Goal: Task Accomplishment & Management: Manage account settings

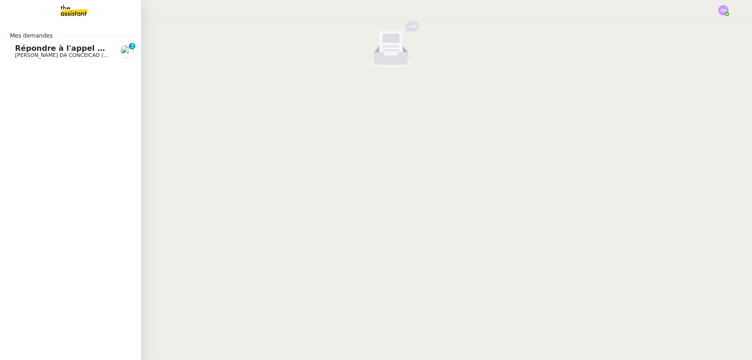
click at [37, 53] on span "[PERSON_NAME] DA CONCEICAO (thermisure)" at bounding box center [74, 55] width 118 height 6
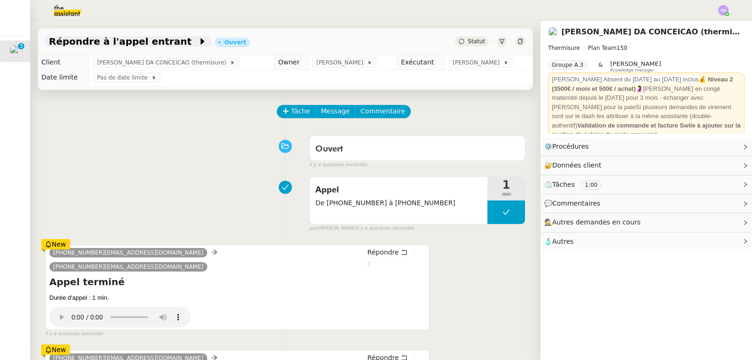
click at [98, 44] on span "Répondre à l'appel entrant" at bounding box center [123, 41] width 149 height 9
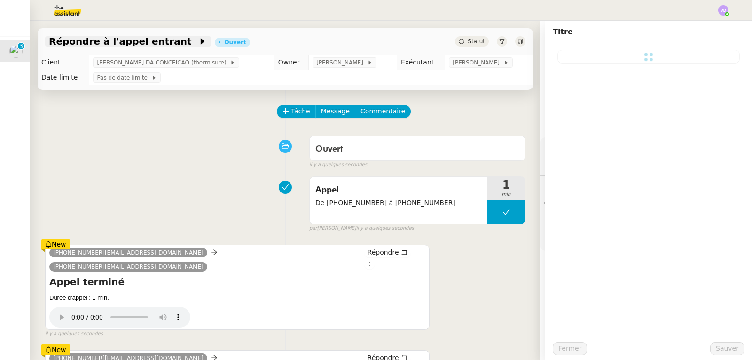
type input "Répondre à l'appel entrant"
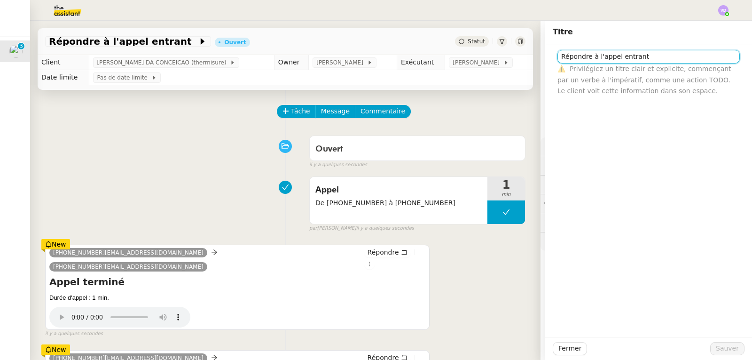
drag, startPoint x: 565, startPoint y: 54, endPoint x: 533, endPoint y: 54, distance: 31.5
click at [533, 54] on app-ticket "Répondre à l'appel entrant Ouvert Statut Client [PERSON_NAME] DA CONCEICAO (the…" at bounding box center [391, 190] width 722 height 339
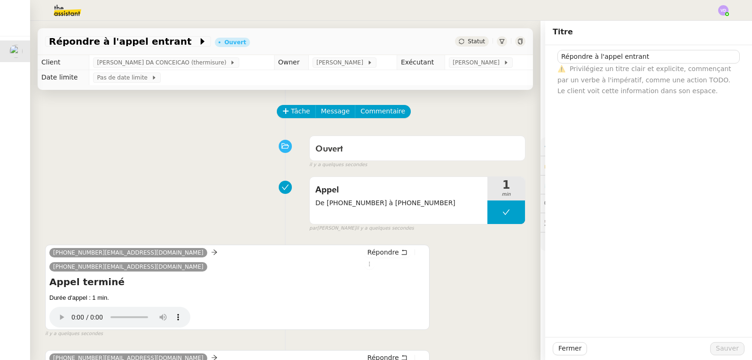
click at [118, 164] on div "Ouvert false il y a quelques secondes" at bounding box center [285, 150] width 480 height 38
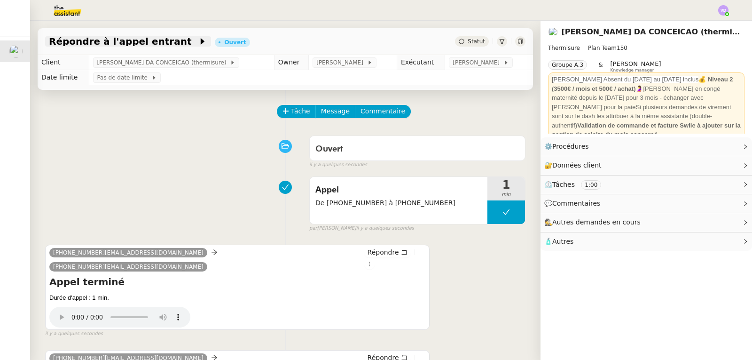
click at [129, 46] on span "Répondre à l'appel entrant" at bounding box center [123, 41] width 149 height 9
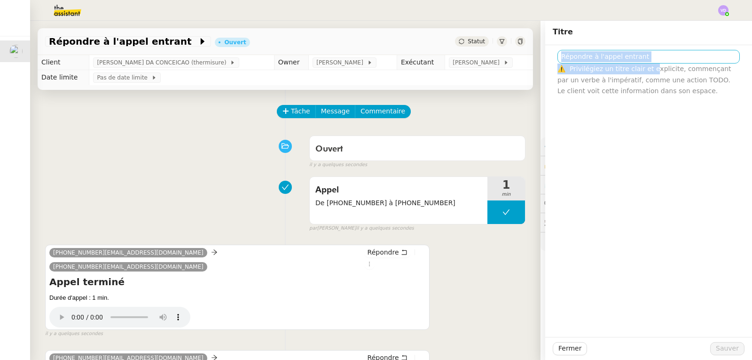
drag, startPoint x: 642, startPoint y: 64, endPoint x: 557, endPoint y: 59, distance: 85.2
click at [557, 59] on nz-form-control "Répondre à l'appel entrant ⚠️ Privilégiez un titre clair et explicite, commença…" at bounding box center [648, 73] width 182 height 47
click at [630, 55] on input "Répondre à l'appel entrant" at bounding box center [648, 57] width 182 height 14
drag, startPoint x: 632, startPoint y: 56, endPoint x: 541, endPoint y: 57, distance: 90.2
click at [545, 57] on div "Répondre à l'appel entrant ⚠️ Privilégiez un titre clair et explicite, commença…" at bounding box center [648, 70] width 207 height 51
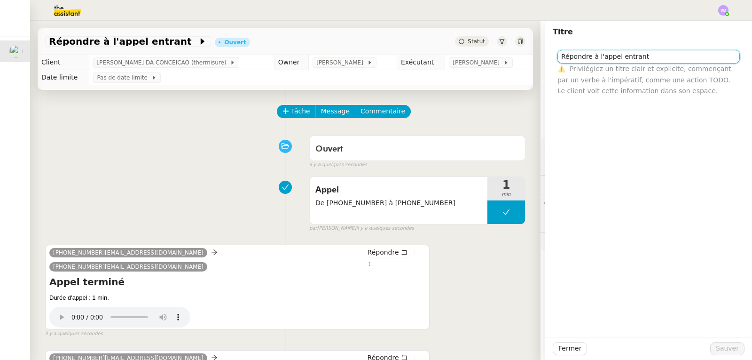
type input "a"
type input "Appel reçu : [PERSON_NAME]"
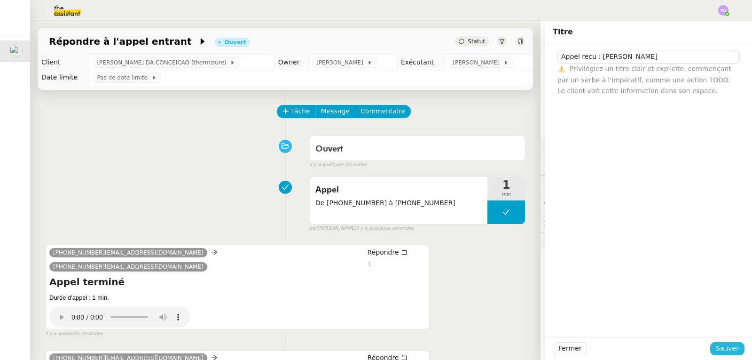
click at [724, 352] on span "Sauver" at bounding box center [727, 348] width 23 height 11
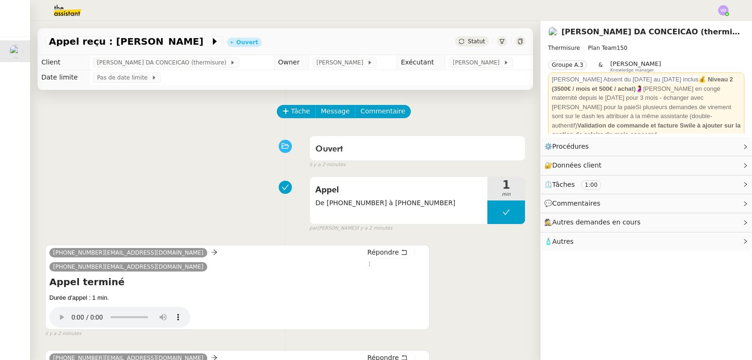
click at [93, 157] on div "Ouvert false il y a 2 minutes" at bounding box center [285, 150] width 480 height 38
click at [725, 9] on img at bounding box center [723, 10] width 10 height 10
click at [698, 29] on span "Suivi" at bounding box center [690, 27] width 16 height 8
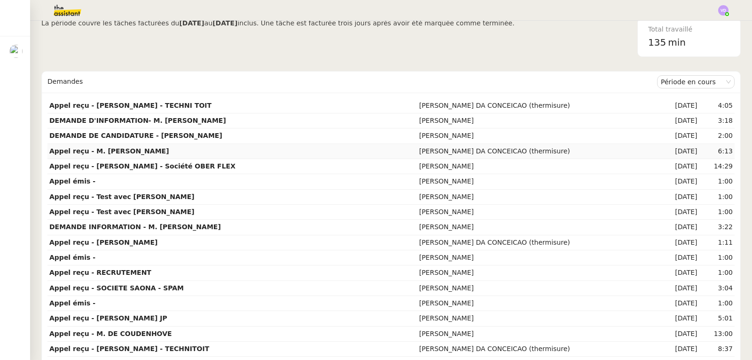
scroll to position [94, 0]
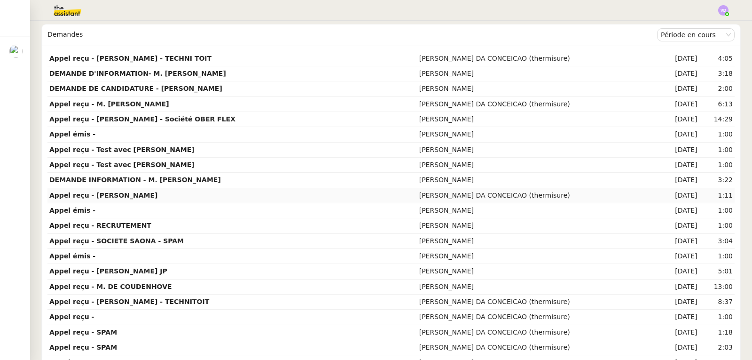
click at [172, 195] on td "Appel reçu - [PERSON_NAME]" at bounding box center [232, 195] width 370 height 15
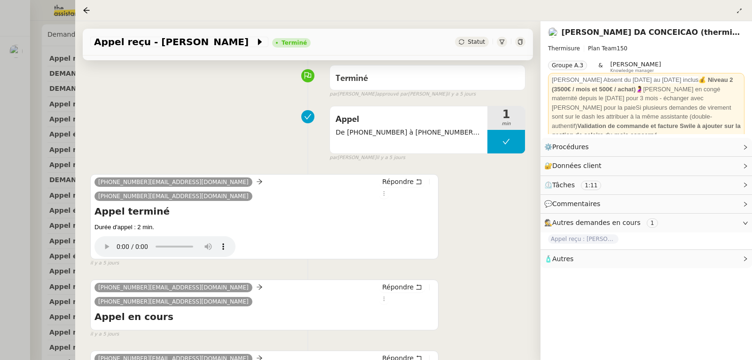
scroll to position [94, 0]
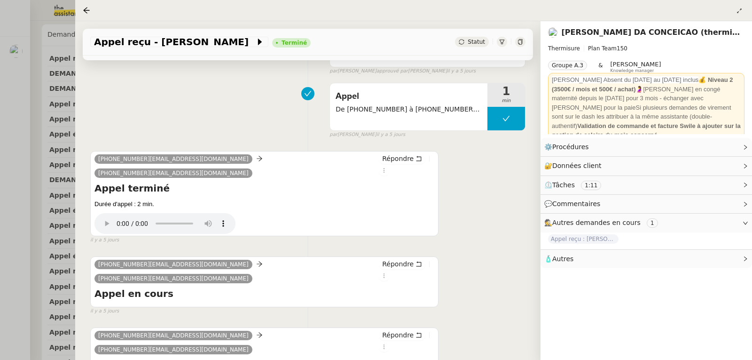
click at [463, 194] on div "[PHONE_NUMBER][EMAIL_ADDRESS][DOMAIN_NAME] [PHONE_NUMBER][EMAIL_ADDRESS][DOMAIN…" at bounding box center [307, 193] width 435 height 102
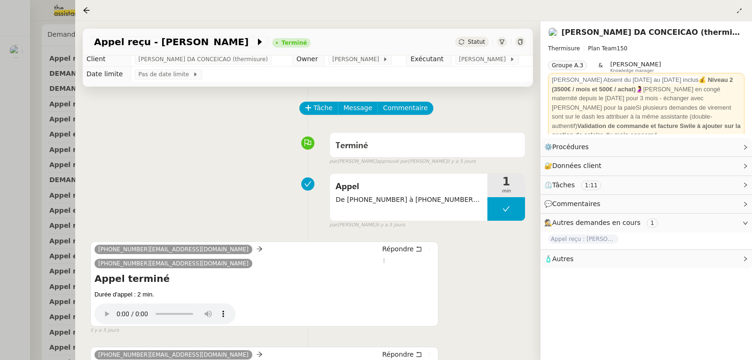
scroll to position [0, 0]
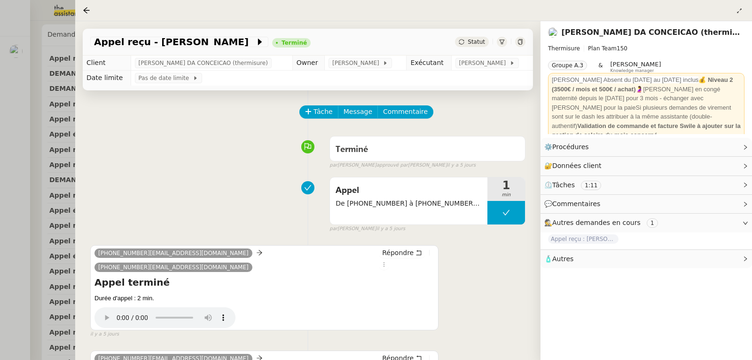
click at [1, 100] on div at bounding box center [376, 180] width 752 height 360
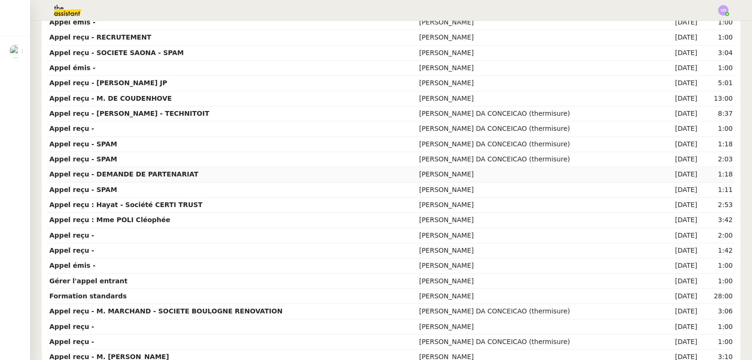
scroll to position [328, 0]
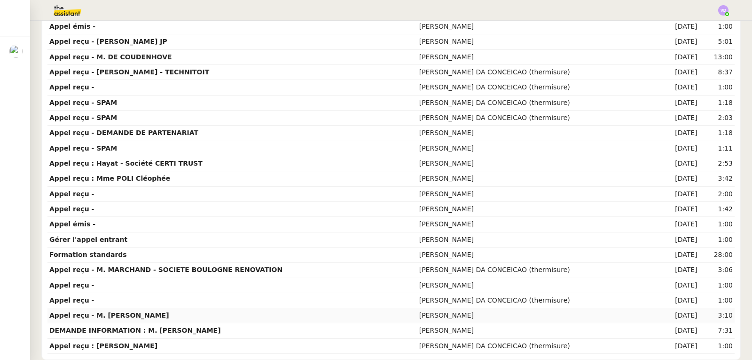
click at [167, 312] on td "Appel reçu - M. [PERSON_NAME]" at bounding box center [232, 315] width 370 height 15
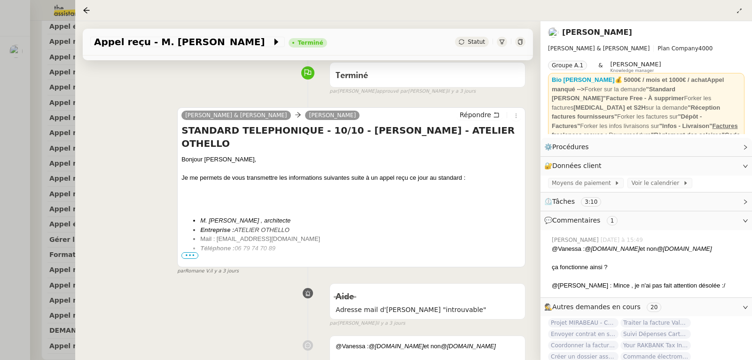
scroll to position [94, 0]
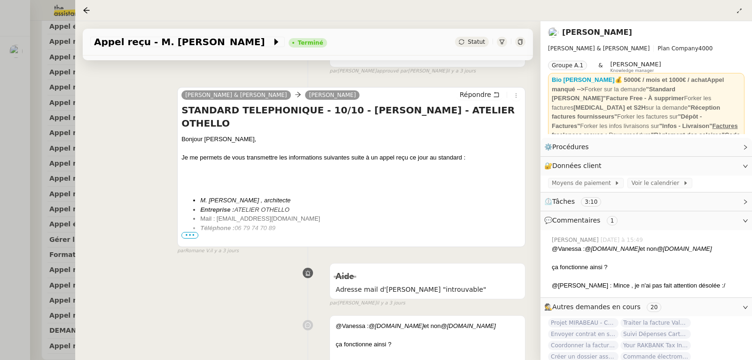
click at [10, 207] on div at bounding box center [376, 180] width 752 height 360
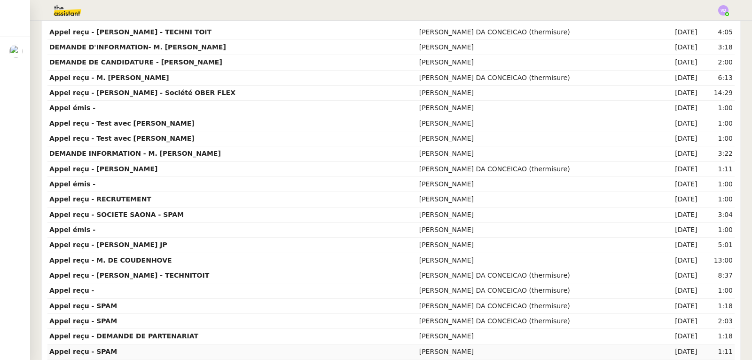
scroll to position [93, 0]
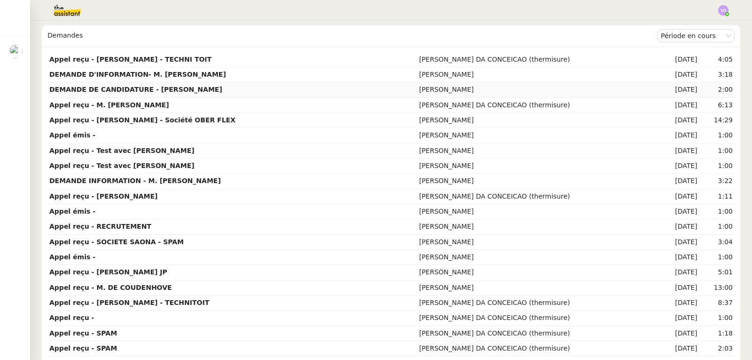
click at [163, 91] on strong "DEMANDE DE CANDIDATURE - [PERSON_NAME]" at bounding box center [135, 90] width 173 height 8
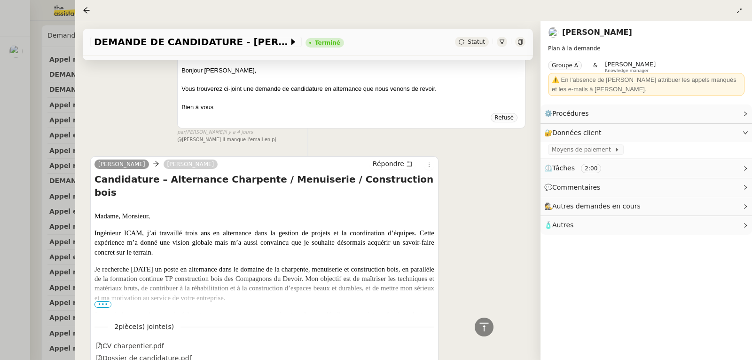
scroll to position [282, 0]
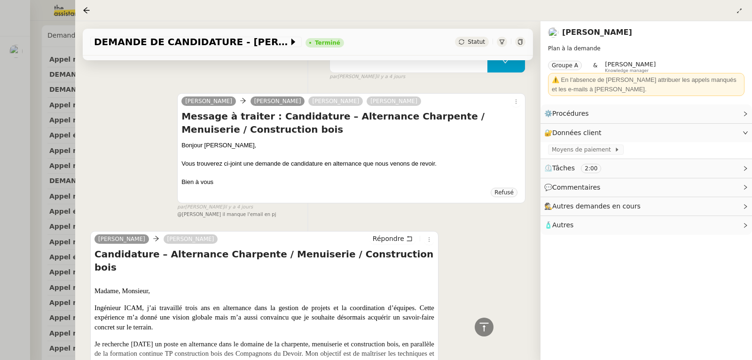
click at [0, 117] on div at bounding box center [376, 180] width 752 height 360
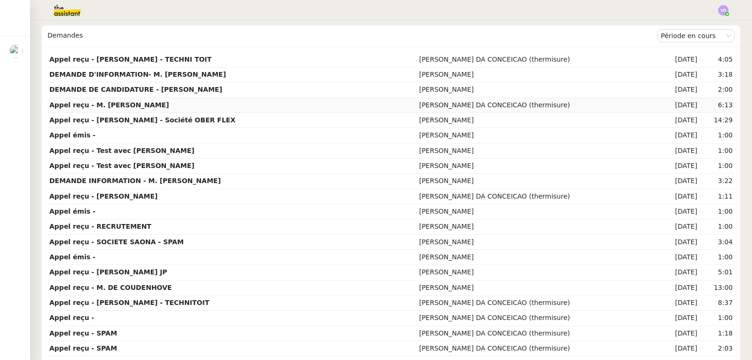
click at [203, 110] on td "Appel reçu - M. [PERSON_NAME]" at bounding box center [232, 105] width 370 height 15
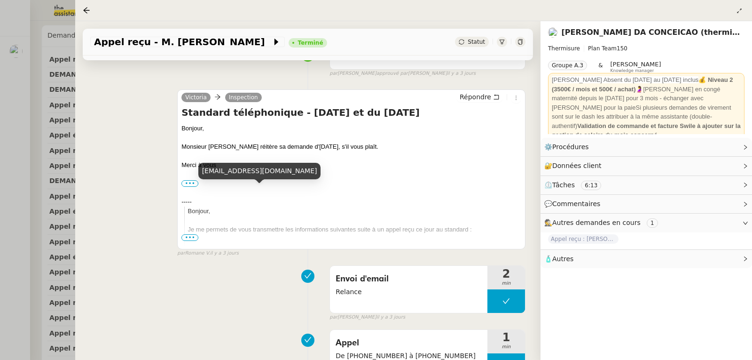
scroll to position [94, 0]
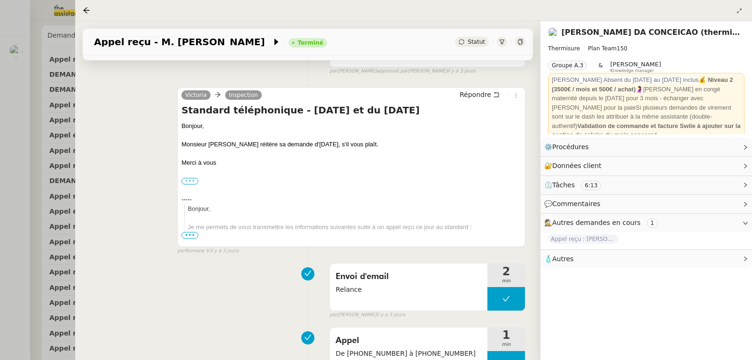
click at [187, 184] on label "•••" at bounding box center [189, 181] width 17 height 7
click at [0, 0] on input "•••" at bounding box center [0, 0] width 0 height 0
click at [194, 235] on span "•••" at bounding box center [189, 235] width 17 height 7
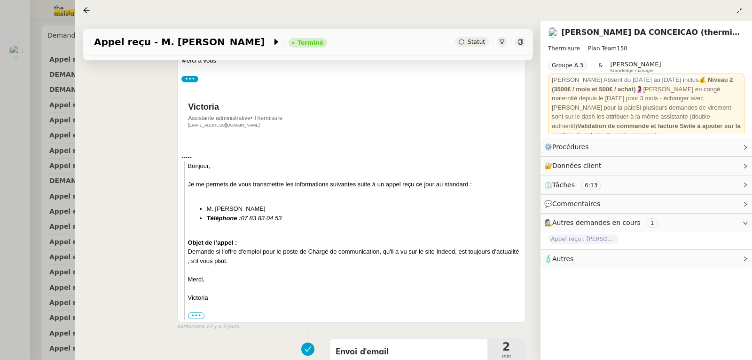
scroll to position [282, 0]
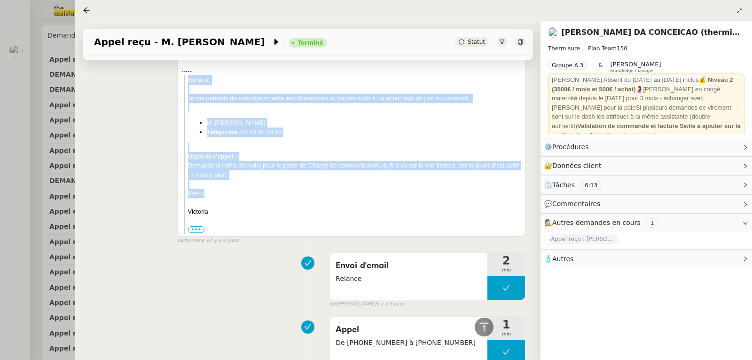
drag, startPoint x: 211, startPoint y: 197, endPoint x: 187, endPoint y: 81, distance: 118.0
click at [187, 81] on blockquote "Bonjour, Je me permets de vous transmettre les informations suivantes suite à u…" at bounding box center [352, 154] width 337 height 159
copy blockquote "Bonjour, Je me permets de vous transmettre les informations suivantes suite à u…"
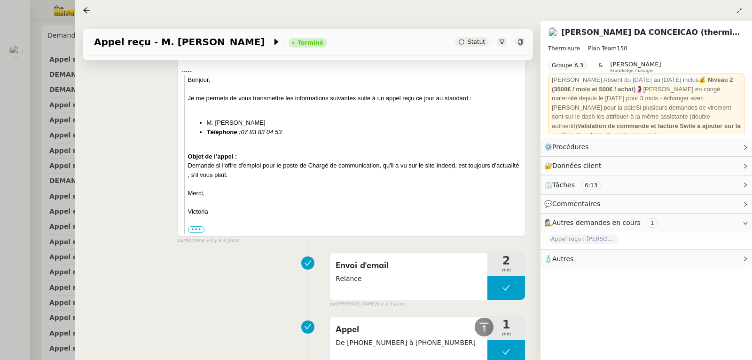
click at [19, 98] on div at bounding box center [376, 180] width 752 height 360
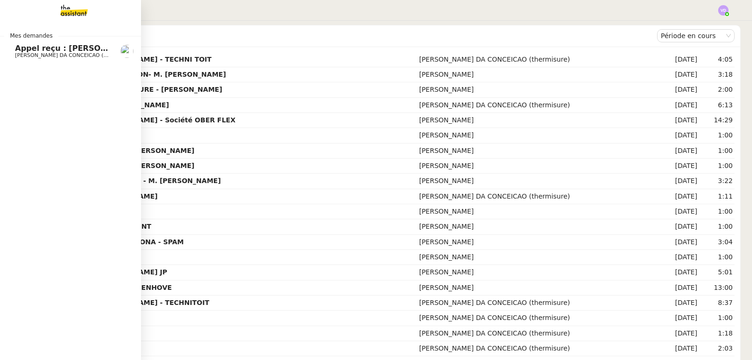
click at [27, 49] on span "Appel reçu : [PERSON_NAME]" at bounding box center [77, 48] width 124 height 9
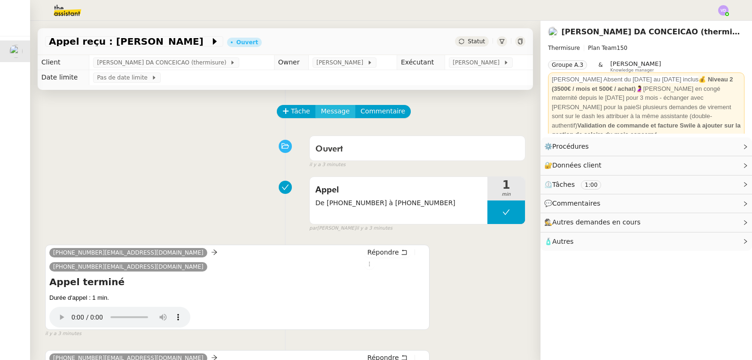
click at [321, 112] on span "Message" at bounding box center [335, 111] width 29 height 11
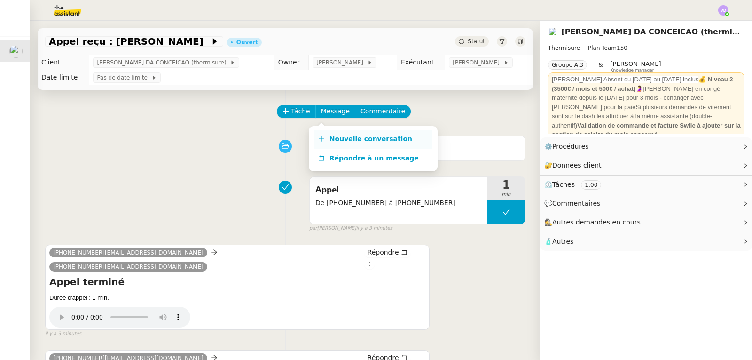
click at [347, 142] on span "Nouvelle conversation" at bounding box center [370, 139] width 83 height 8
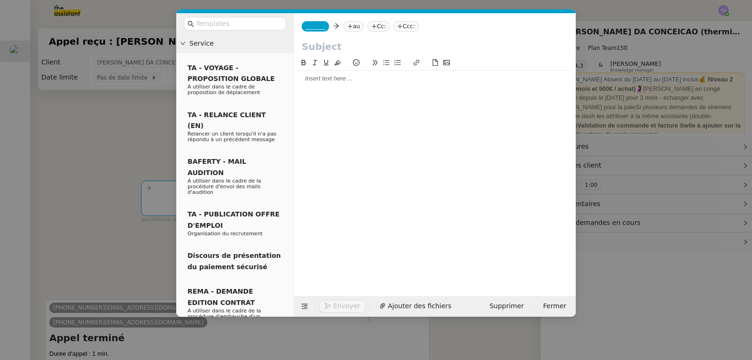
click at [331, 102] on div at bounding box center [435, 169] width 274 height 224
click at [317, 88] on div at bounding box center [435, 169] width 274 height 224
click at [312, 85] on div at bounding box center [435, 78] width 274 height 16
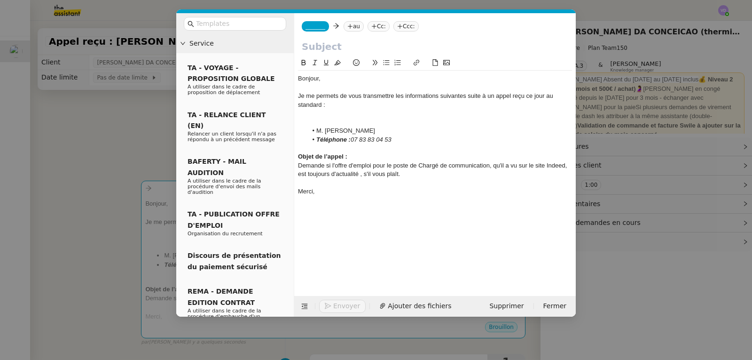
drag, startPoint x: 380, startPoint y: 129, endPoint x: 317, endPoint y: 132, distance: 63.0
click at [317, 132] on li "M. [PERSON_NAME]" at bounding box center [439, 130] width 265 height 8
drag, startPoint x: 392, startPoint y: 140, endPoint x: 352, endPoint y: 139, distance: 40.0
click at [352, 139] on em "07 83 83 04 53" at bounding box center [371, 139] width 41 height 7
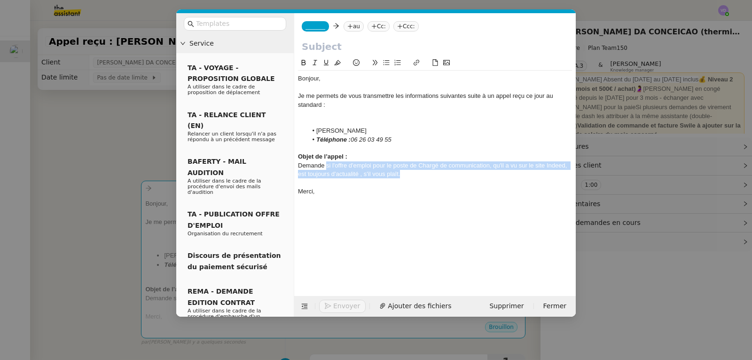
drag, startPoint x: 399, startPoint y: 174, endPoint x: 326, endPoint y: 166, distance: 73.7
click at [326, 166] on div "Demande si l'offre d'emploi pour le poste de Chargé de communication, qu'il a v…" at bounding box center [435, 169] width 274 height 17
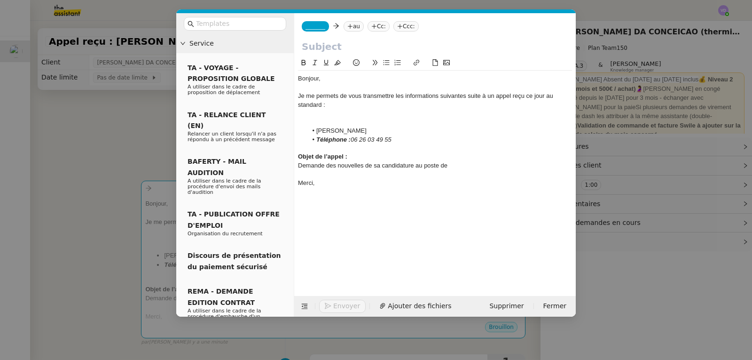
click at [314, 29] on span "_______" at bounding box center [315, 26] width 20 height 7
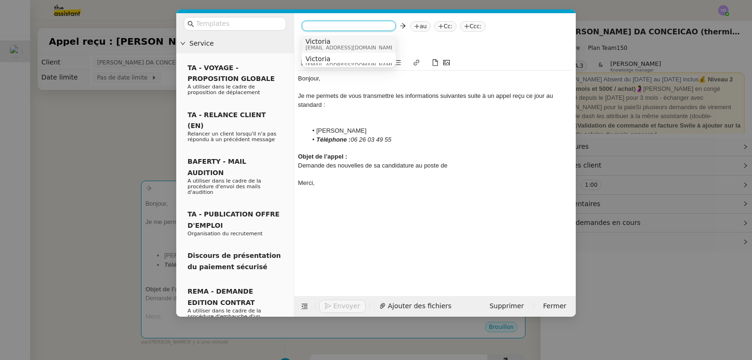
click at [320, 45] on span "[EMAIL_ADDRESS][DOMAIN_NAME]" at bounding box center [350, 47] width 90 height 5
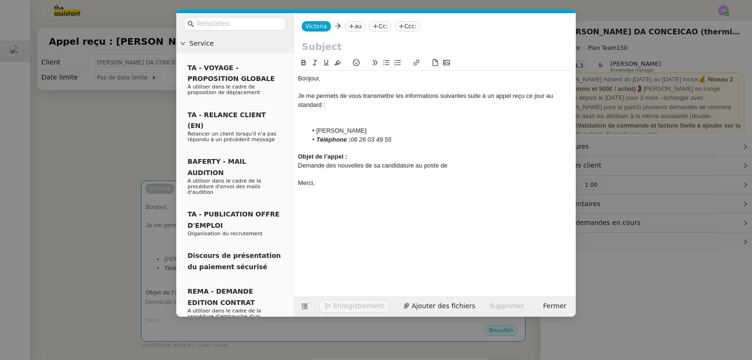
click at [357, 25] on nz-tag "au" at bounding box center [355, 26] width 20 height 10
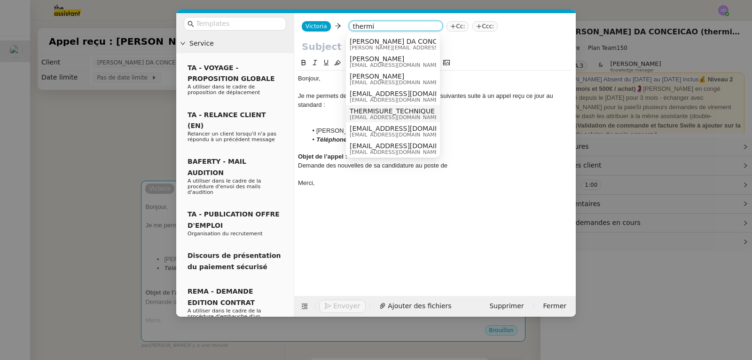
type input "thermi"
click at [477, 219] on div "Bonjour, Je me permets de vous transmettre les informations suivantes suite à u…" at bounding box center [435, 169] width 274 height 224
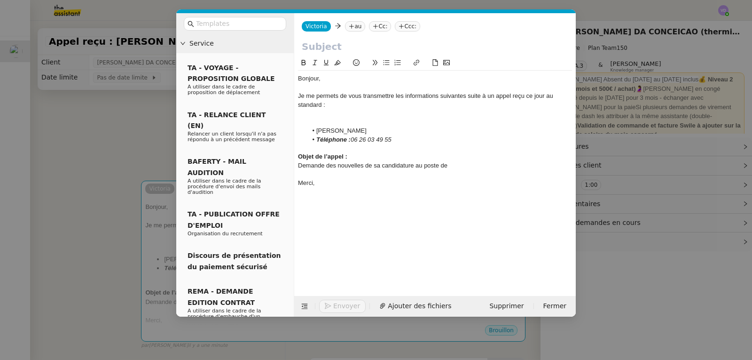
click at [462, 169] on div "Demande des nouvelles de sa candidature au poste de" at bounding box center [435, 165] width 274 height 8
click at [137, 125] on nz-modal-container "Service TA - VOYAGE - PROPOSITION GLOBALE A utiliser dans le cadre de propositi…" at bounding box center [376, 180] width 752 height 360
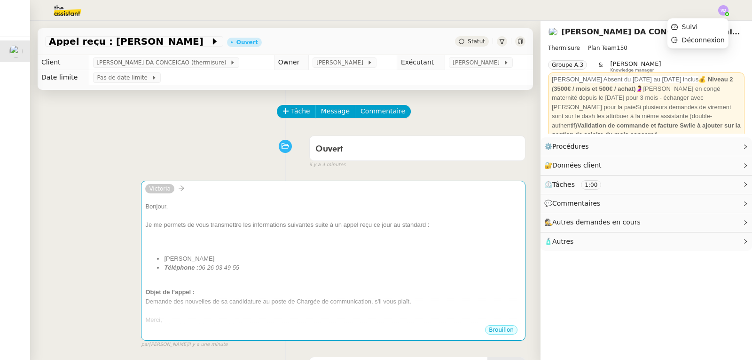
click at [721, 12] on img at bounding box center [723, 10] width 10 height 10
click at [708, 24] on li "Suivi" at bounding box center [697, 26] width 61 height 13
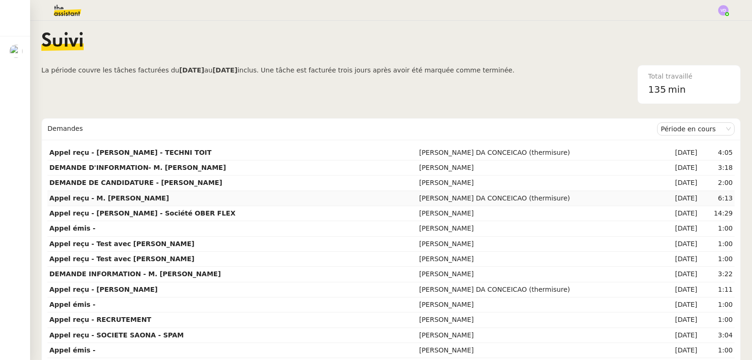
click at [167, 198] on td "Appel reçu - M. [PERSON_NAME]" at bounding box center [232, 198] width 370 height 15
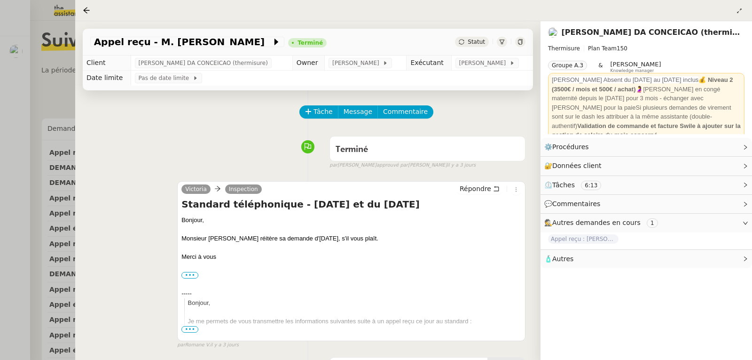
drag, startPoint x: 425, startPoint y: 205, endPoint x: 173, endPoint y: 214, distance: 252.1
click at [173, 214] on div "Victoria Inspection Répondre Standard téléphonique - [DATE] et du [DATE] Bonjou…" at bounding box center [307, 260] width 435 height 176
copy h4 "Standard téléphonique - [DATE] et du [DATE]"
click at [18, 112] on div at bounding box center [376, 180] width 752 height 360
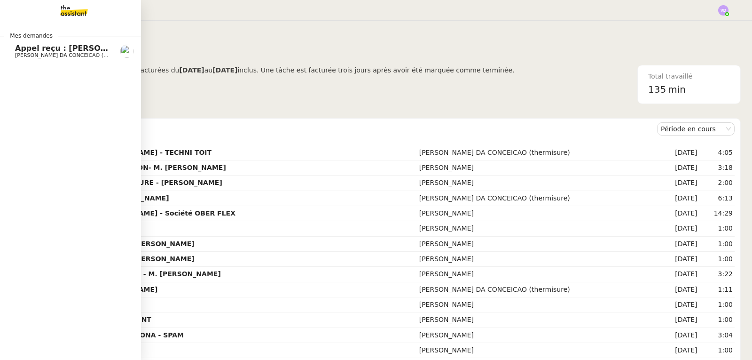
click at [23, 52] on span "[PERSON_NAME] DA CONCEICAO (thermisure)" at bounding box center [74, 55] width 118 height 6
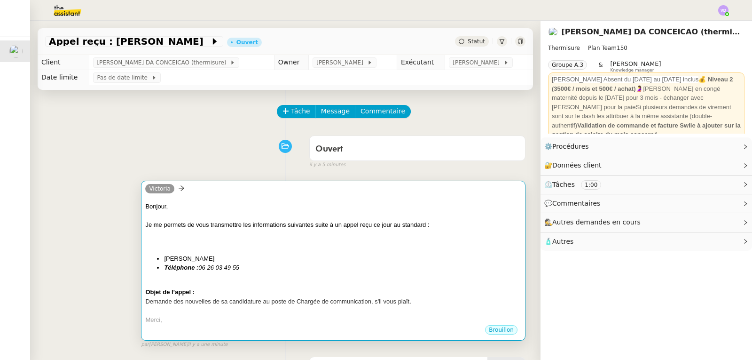
click at [270, 226] on div "Je me permets de vous transmettre les informations suivantes suite à un appel r…" at bounding box center [333, 224] width 376 height 9
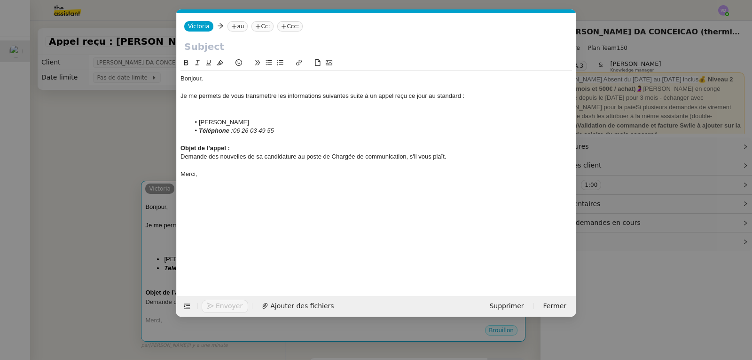
scroll to position [0, 20]
click at [217, 47] on input "text" at bounding box center [376, 46] width 384 height 14
paste input "Standard téléphonique - [DATE] et du [DATE]"
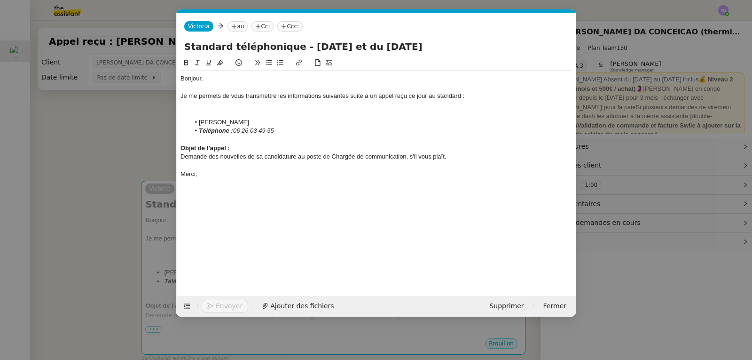
drag, startPoint x: 419, startPoint y: 46, endPoint x: 295, endPoint y: 47, distance: 124.1
click at [295, 47] on input "Standard téléphonique - [DATE] et du [DATE]" at bounding box center [376, 46] width 384 height 14
type input "Standard téléphonique - [DATE]"
click at [238, 26] on nz-tag "au" at bounding box center [237, 26] width 20 height 10
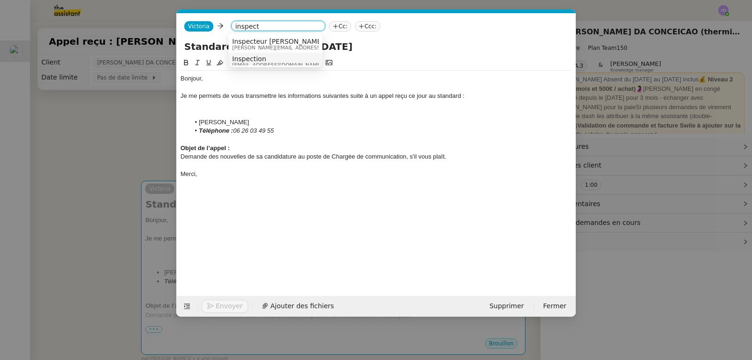
type input "inspect"
click at [260, 61] on span "Inspection" at bounding box center [277, 59] width 90 height 8
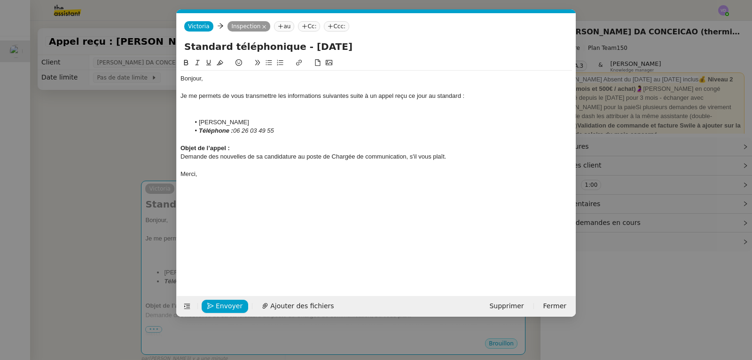
click at [454, 155] on div "Demande des nouvelles de sa candidature au poste de Chargée de communication, s…" at bounding box center [375, 156] width 391 height 8
click at [234, 307] on span "Envoyer" at bounding box center [229, 305] width 27 height 11
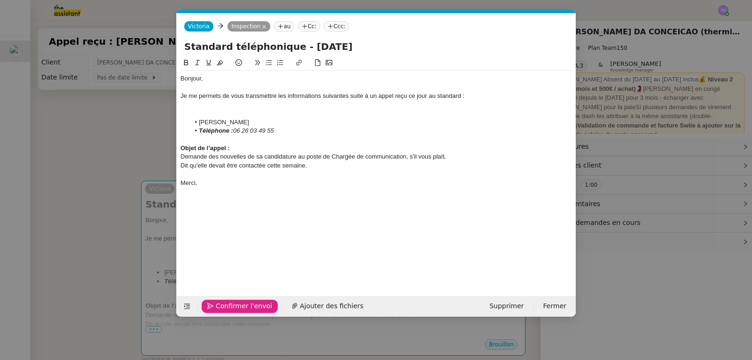
click at [256, 305] on span "Confirmer l'envoi" at bounding box center [244, 305] width 56 height 11
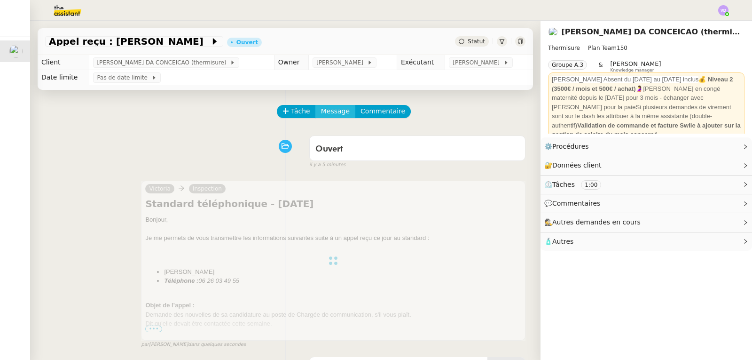
click at [325, 112] on span "Message" at bounding box center [335, 111] width 29 height 11
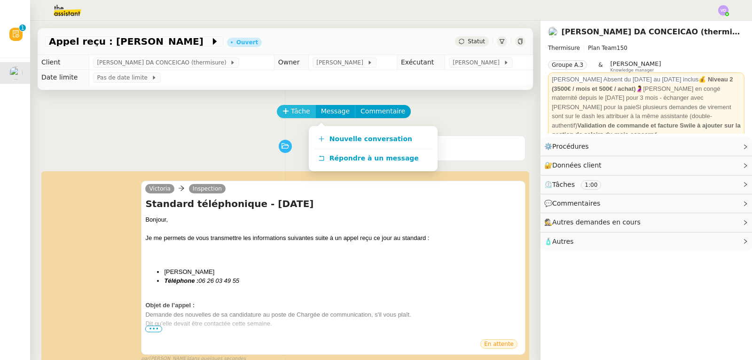
click at [291, 115] on span "Tâche" at bounding box center [300, 111] width 19 height 11
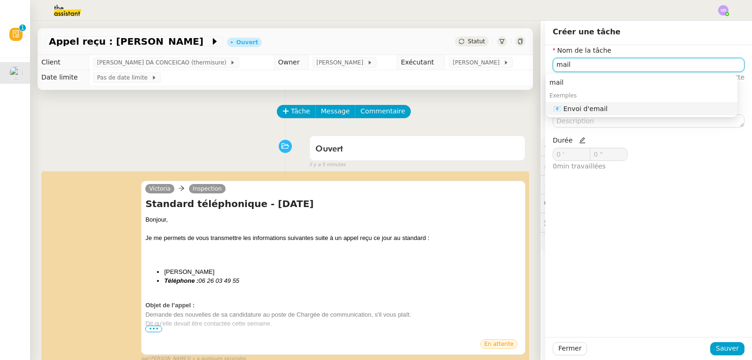
click at [625, 108] on div "📧 Envoi d'email" at bounding box center [643, 108] width 180 height 8
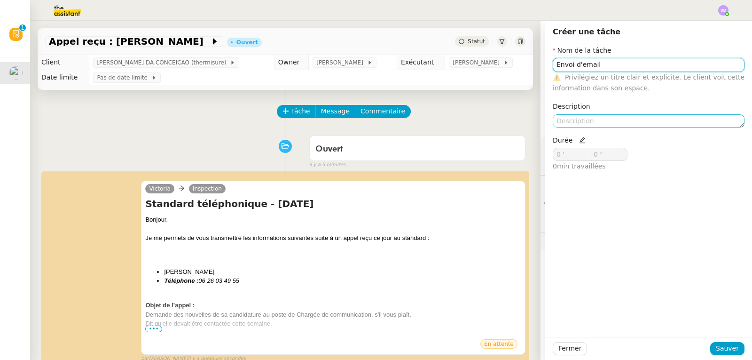
type input "Envoi d'email"
click at [579, 122] on textarea at bounding box center [649, 120] width 192 height 13
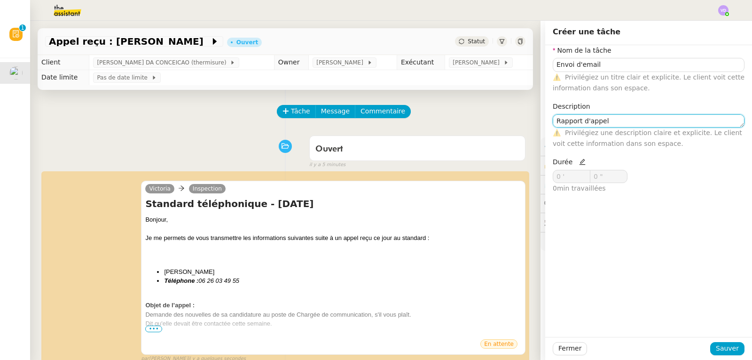
type textarea "Rapport d'appel"
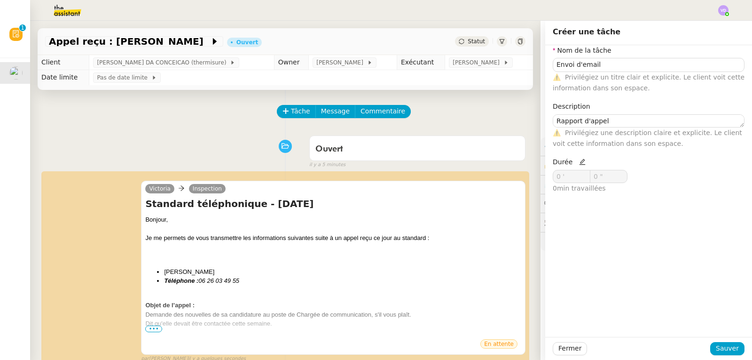
click at [579, 161] on icon at bounding box center [582, 161] width 7 height 7
drag, startPoint x: 558, startPoint y: 179, endPoint x: 539, endPoint y: 177, distance: 19.3
click at [545, 177] on div "Nom de la tâche Envoi d'email ⚠️ Privilégiez un titre clair et explicite. Le cl…" at bounding box center [648, 123] width 207 height 156
type input "2 '"
click at [716, 349] on span "Sauver" at bounding box center [727, 348] width 23 height 11
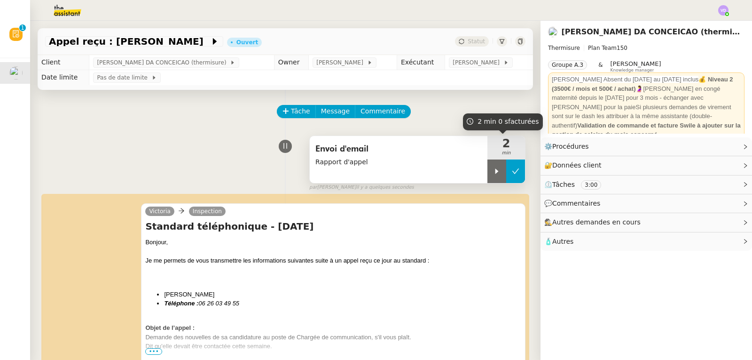
click at [510, 177] on button at bounding box center [515, 170] width 19 height 23
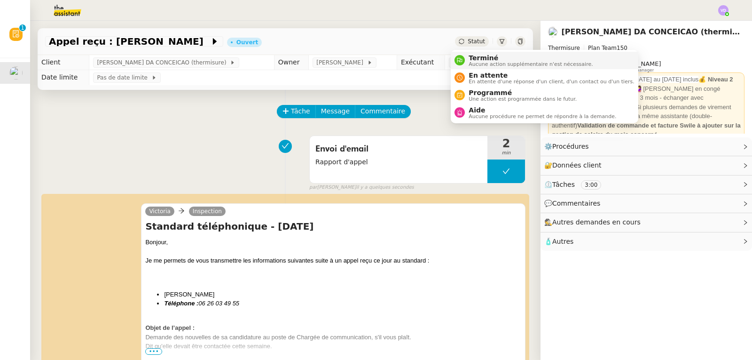
click at [474, 56] on span "Terminé" at bounding box center [531, 58] width 124 height 8
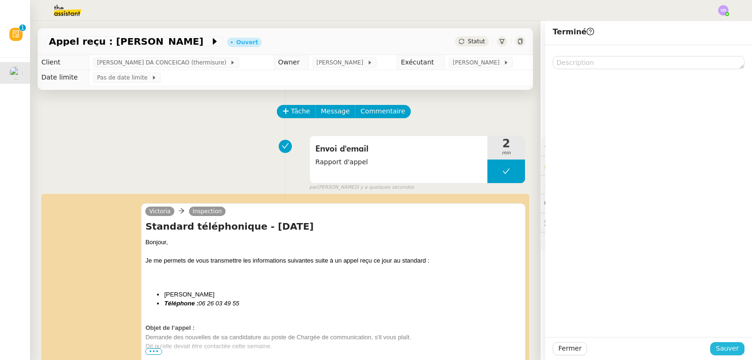
click at [722, 349] on span "Sauver" at bounding box center [727, 348] width 23 height 11
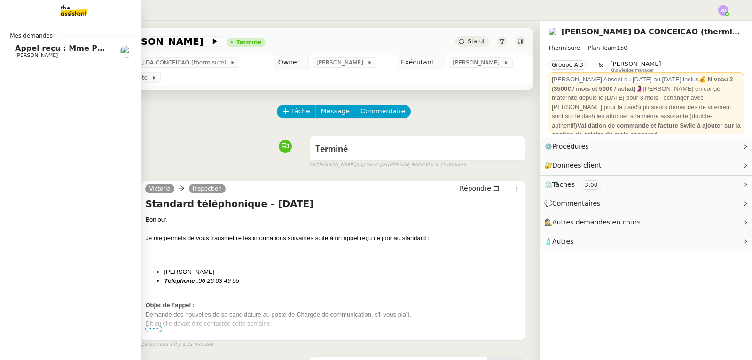
click at [18, 46] on span "Appel reçu : Mme POLI Cléophée" at bounding box center [84, 48] width 138 height 9
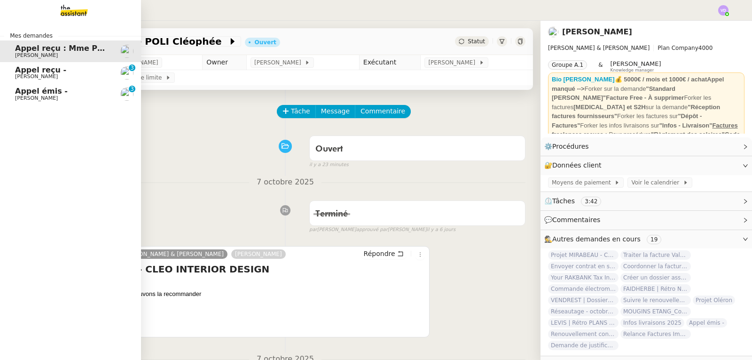
click at [33, 94] on span "Appel émis -" at bounding box center [41, 90] width 53 height 9
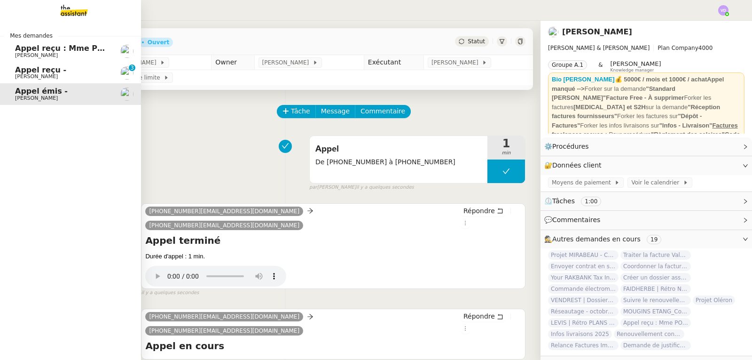
click at [38, 71] on span "Appel reçu -" at bounding box center [40, 69] width 51 height 9
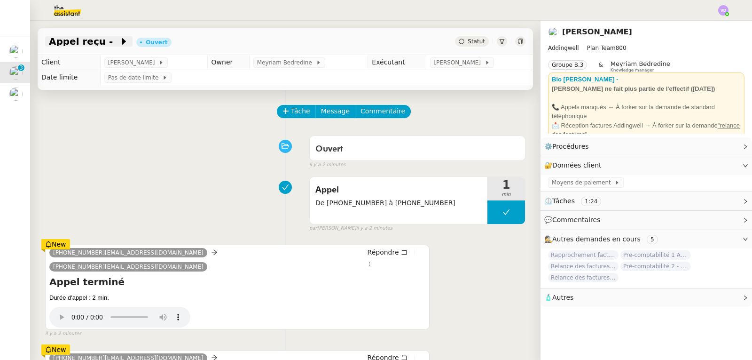
click at [91, 45] on span "Appel reçu -" at bounding box center [84, 41] width 70 height 9
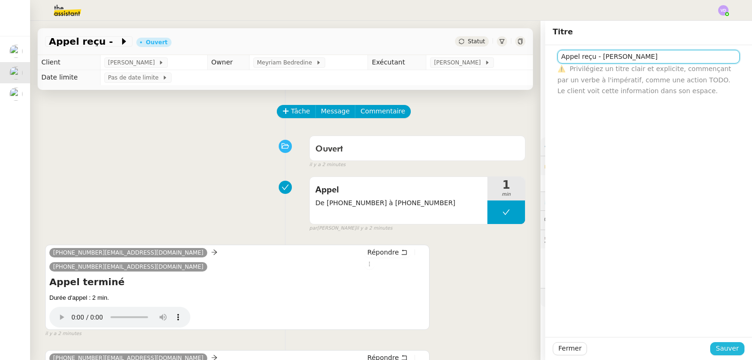
type input "Appel reçu - [PERSON_NAME]"
click at [725, 352] on span "Sauver" at bounding box center [727, 348] width 23 height 11
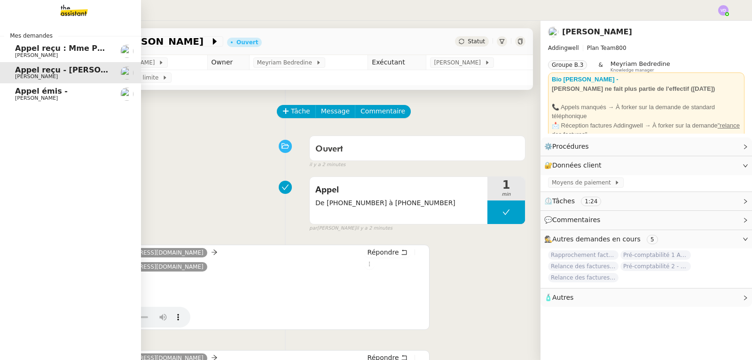
click at [44, 99] on span "[PERSON_NAME]" at bounding box center [36, 98] width 43 height 6
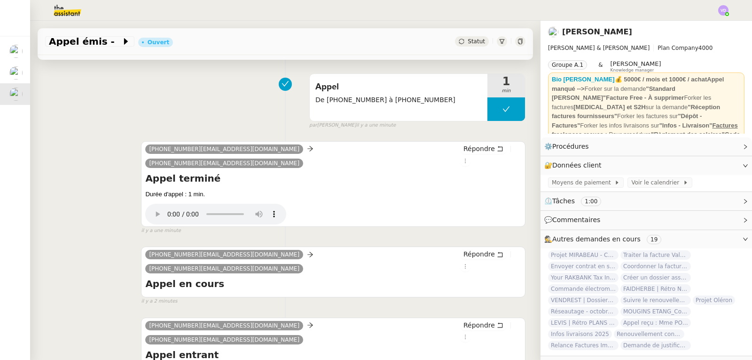
scroll to position [125, 0]
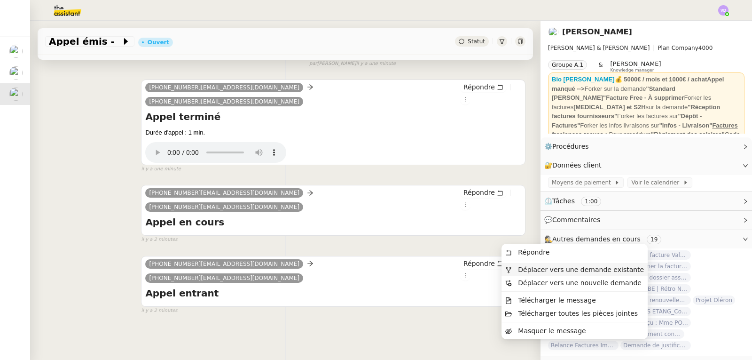
click at [518, 270] on span "Déplacer vers une demande existante" at bounding box center [581, 270] width 126 height 8
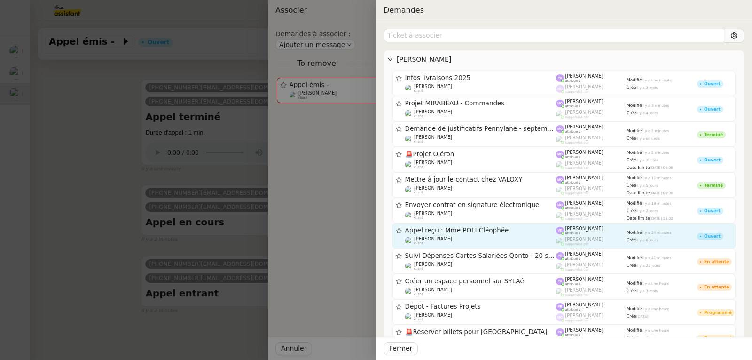
click at [483, 229] on span "Appel reçu : Mme POLI Cléophée" at bounding box center [480, 230] width 151 height 7
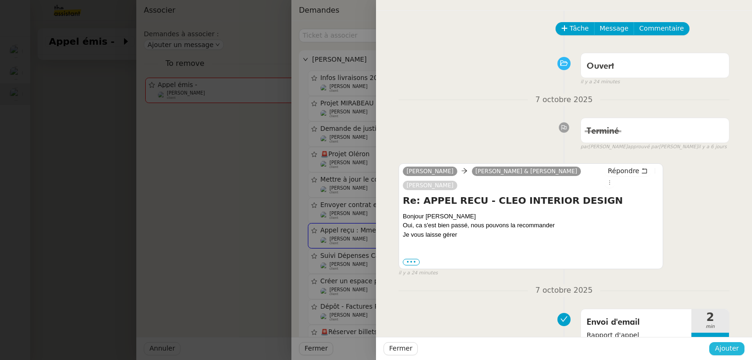
click at [718, 351] on span "Ajouter" at bounding box center [727, 348] width 24 height 11
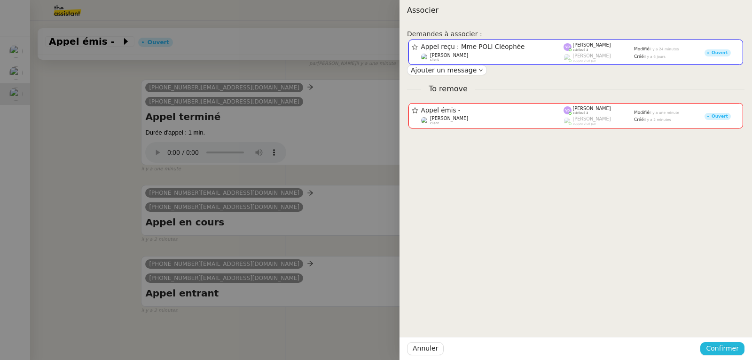
click at [728, 346] on span "Confirmer" at bounding box center [722, 348] width 33 height 11
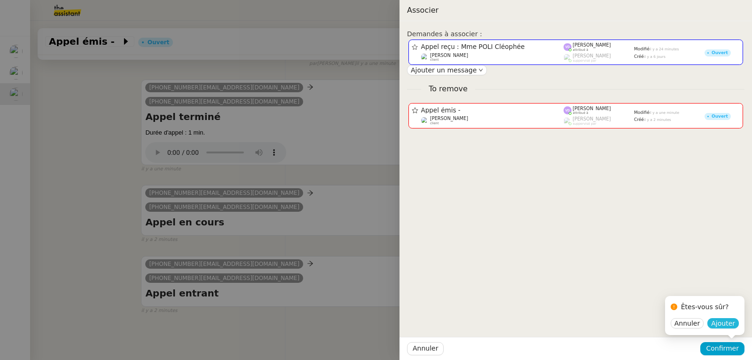
click at [729, 321] on span "Ajouter" at bounding box center [723, 322] width 24 height 9
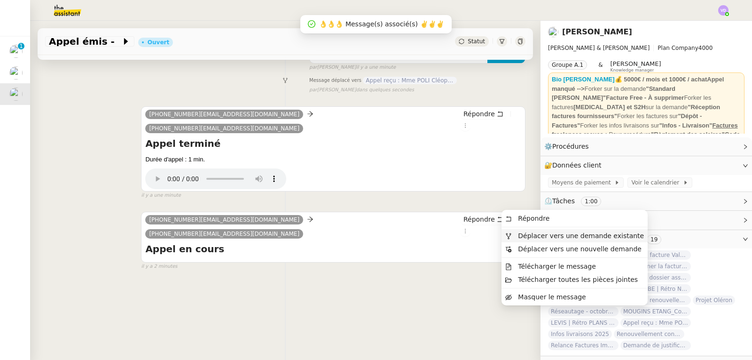
click at [526, 237] on span "Déplacer vers une demande existante" at bounding box center [581, 236] width 126 height 8
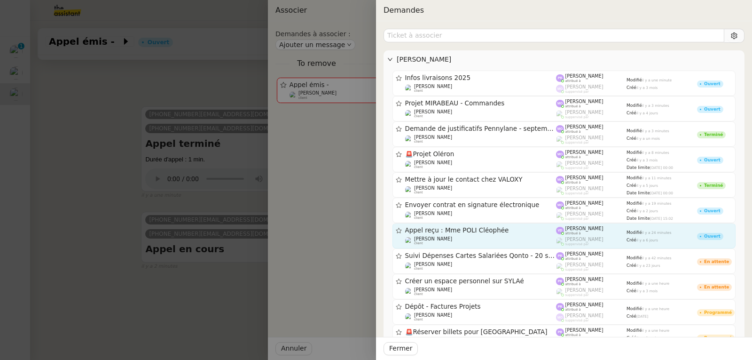
click at [473, 236] on div "[PERSON_NAME] client" at bounding box center [480, 240] width 151 height 9
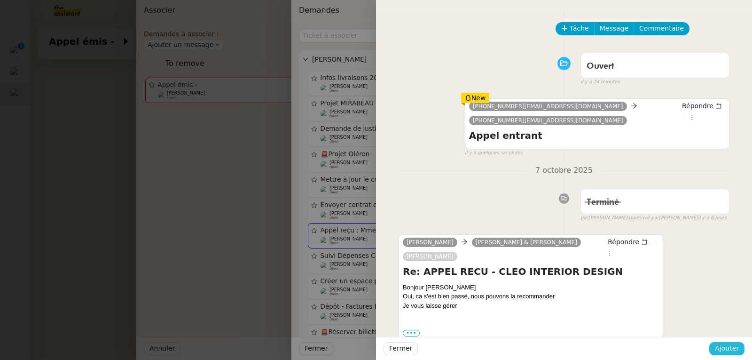
click at [721, 346] on span "Ajouter" at bounding box center [727, 348] width 24 height 11
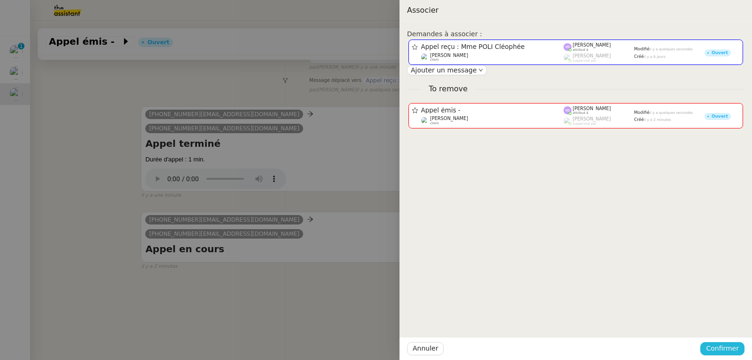
click at [720, 346] on span "Confirmer" at bounding box center [722, 348] width 33 height 11
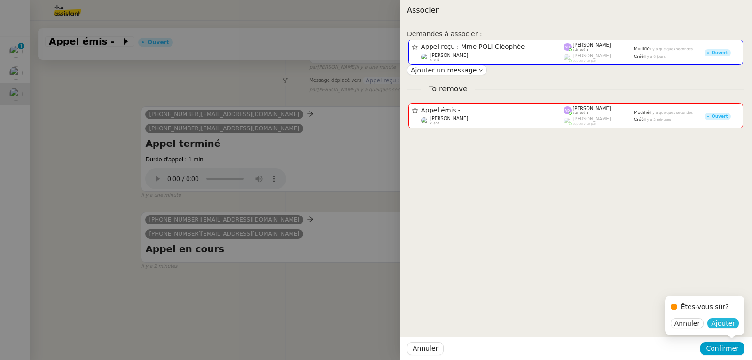
click at [726, 321] on span "Ajouter" at bounding box center [723, 322] width 24 height 9
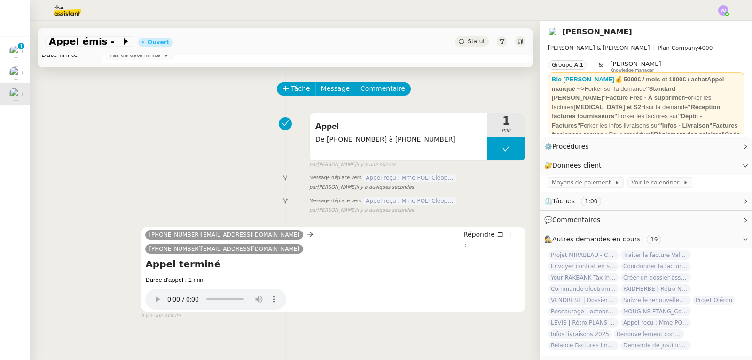
scroll to position [0, 0]
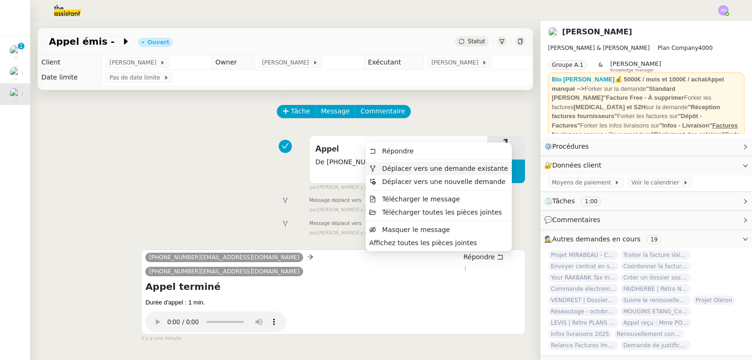
click at [486, 169] on span "Déplacer vers une demande existante" at bounding box center [445, 168] width 126 height 8
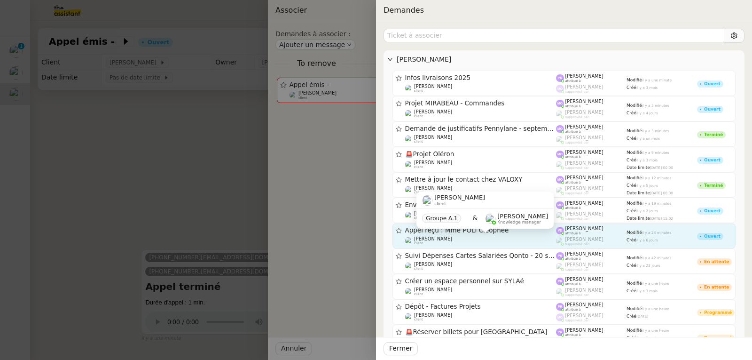
click at [484, 239] on div "[PERSON_NAME] client" at bounding box center [480, 240] width 151 height 9
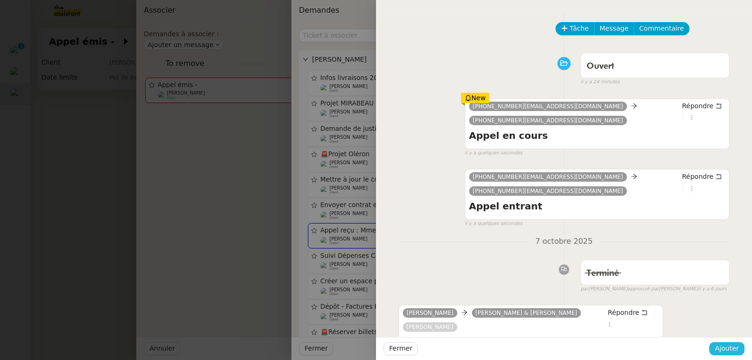
click at [730, 352] on span "Ajouter" at bounding box center [727, 348] width 24 height 11
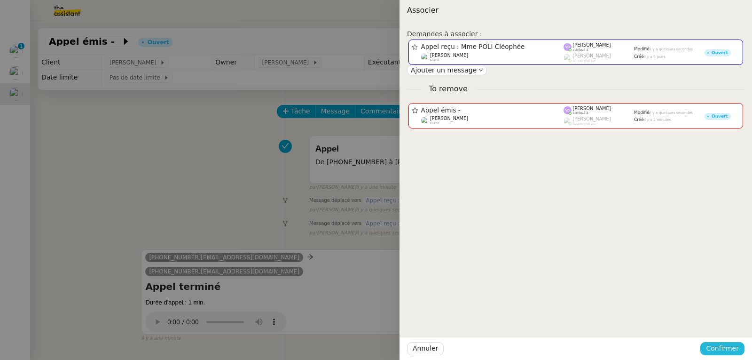
click at [727, 351] on span "Confirmer" at bounding box center [722, 348] width 33 height 11
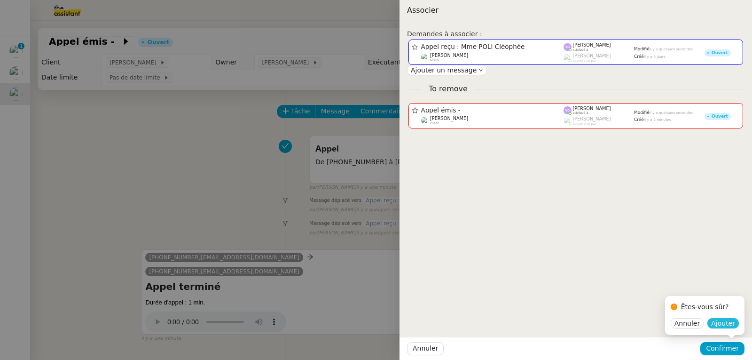
click at [725, 324] on span "Ajouter" at bounding box center [723, 322] width 24 height 9
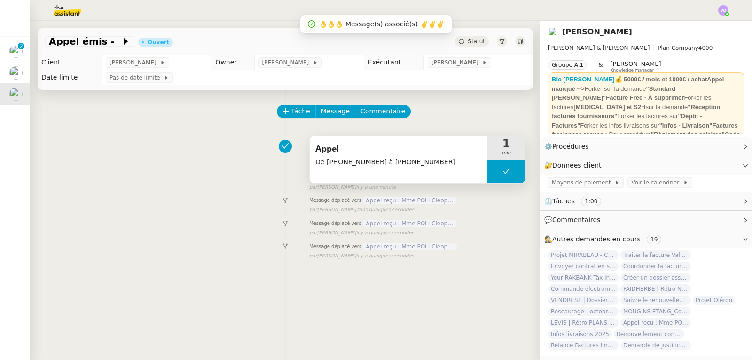
click at [411, 158] on span "De [PHONE_NUMBER] à [PHONE_NUMBER]" at bounding box center [398, 162] width 166 height 11
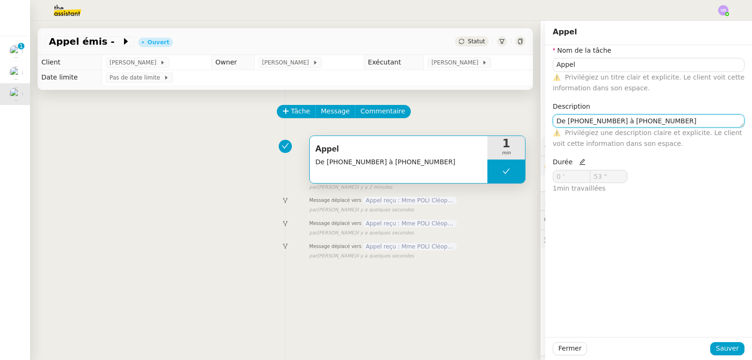
drag, startPoint x: 662, startPoint y: 125, endPoint x: 553, endPoint y: 121, distance: 109.6
click at [553, 121] on textarea "De [PHONE_NUMBER] à [PHONE_NUMBER]" at bounding box center [649, 120] width 192 height 13
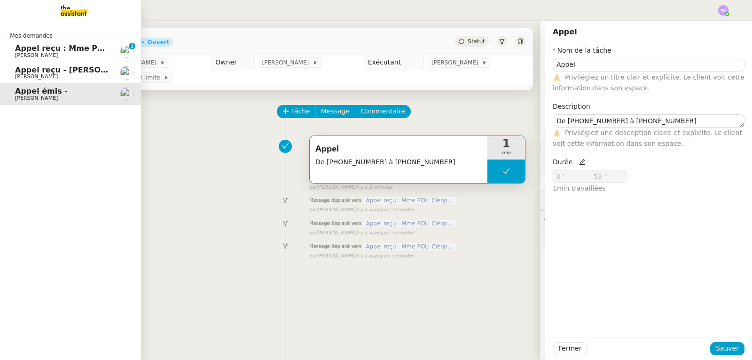
click at [64, 47] on span "Appel reçu : Mme POLI Cléophée" at bounding box center [84, 48] width 138 height 9
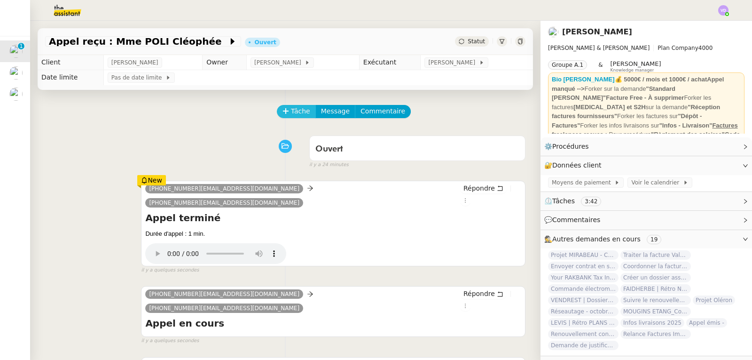
click at [296, 113] on span "Tâche" at bounding box center [300, 111] width 19 height 11
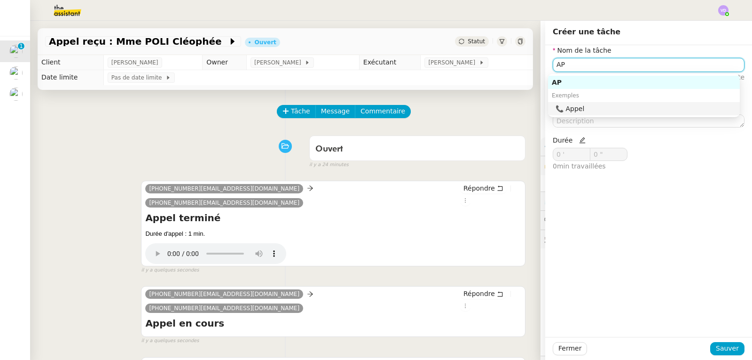
click at [587, 109] on div "📞 Appel" at bounding box center [646, 108] width 180 height 8
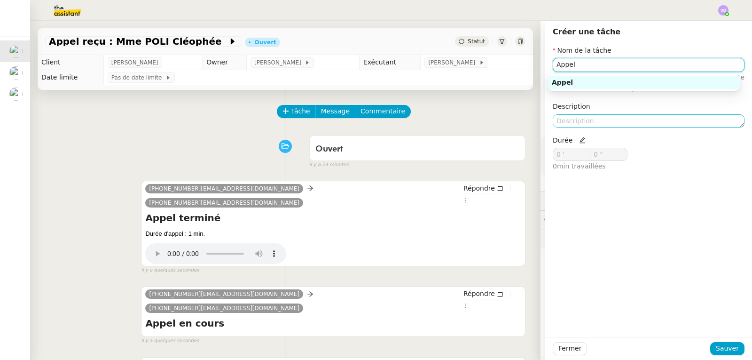
type input "Appel"
click at [574, 120] on textarea at bounding box center [649, 120] width 192 height 13
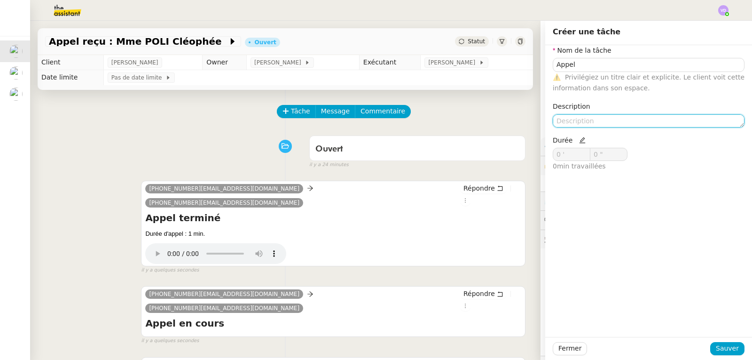
paste textarea "De [PHONE_NUMBER] à [PHONE_NUMBER]"
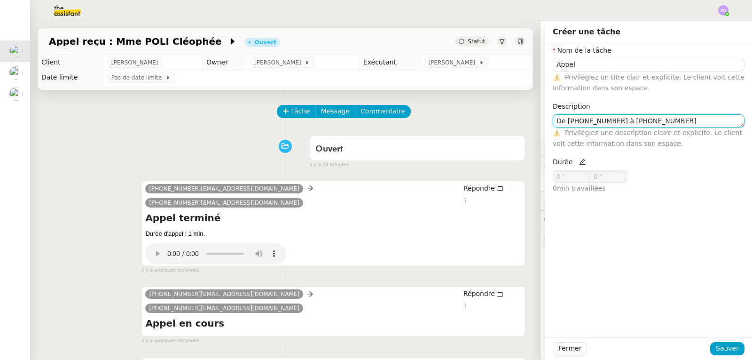
type textarea "De [PHONE_NUMBER] à [PHONE_NUMBER]"
click at [579, 163] on icon at bounding box center [582, 162] width 6 height 6
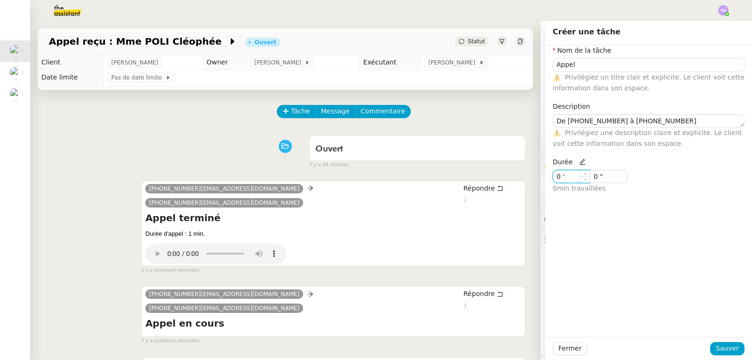
drag, startPoint x: 553, startPoint y: 181, endPoint x: 539, endPoint y: 181, distance: 14.1
click at [539, 181] on app-ticket "Appel reçu : Mme POLI Cléophée Ouvert Statut Client [PERSON_NAME] Owner [PERSON…" at bounding box center [391, 190] width 722 height 339
type input "1 '"
click at [725, 352] on span "Sauver" at bounding box center [727, 348] width 23 height 11
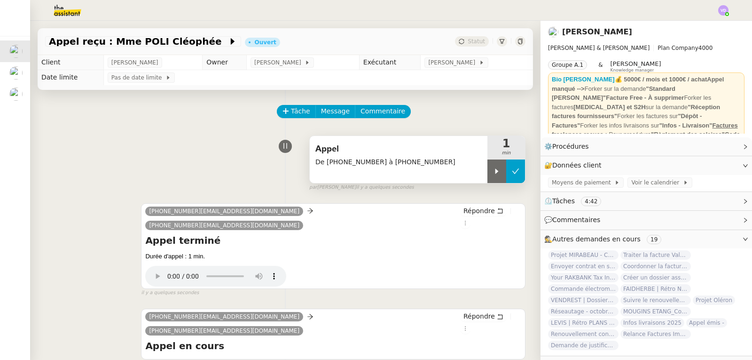
click at [511, 174] on button at bounding box center [515, 170] width 19 height 23
click at [78, 177] on div "Appel De [PHONE_NUMBER] à [PHONE_NUMBER] 1 min false par [PERSON_NAME] il y a q…" at bounding box center [285, 161] width 480 height 60
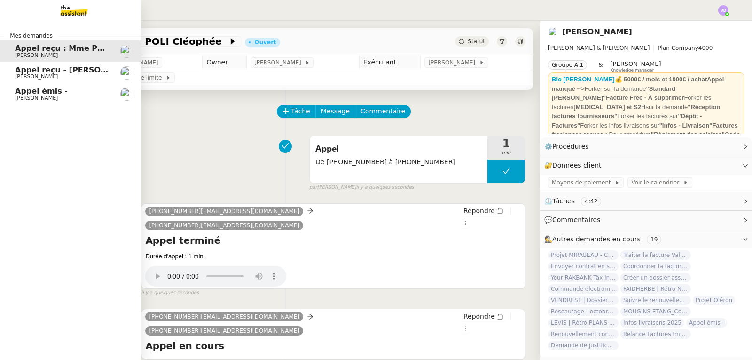
drag, startPoint x: 26, startPoint y: 97, endPoint x: 81, endPoint y: 110, distance: 56.3
click at [26, 97] on span "[PERSON_NAME]" at bounding box center [36, 98] width 43 height 6
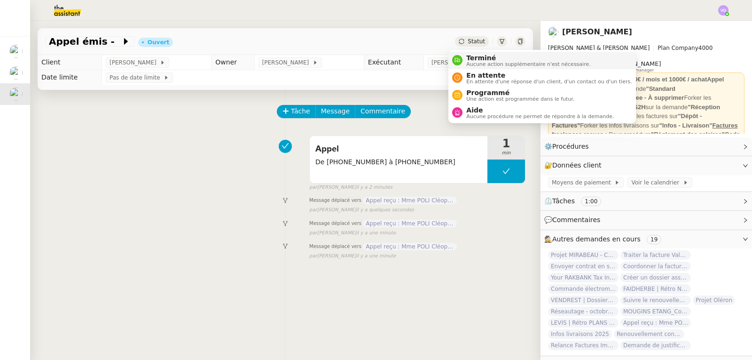
click at [469, 58] on span "Terminé" at bounding box center [528, 58] width 124 height 8
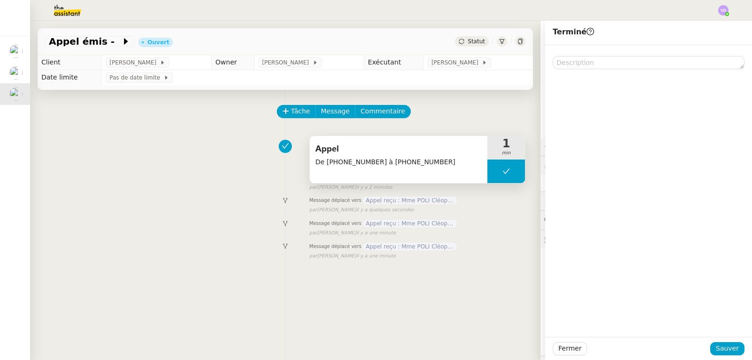
click at [445, 178] on div "Appel De [PHONE_NUMBER] à [PHONE_NUMBER]" at bounding box center [399, 159] width 178 height 47
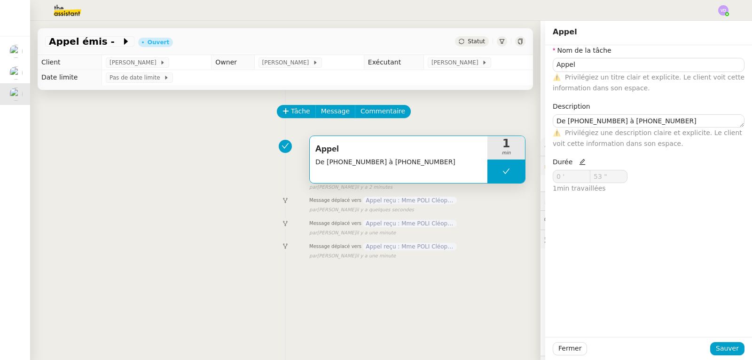
click at [579, 162] on icon at bounding box center [582, 161] width 7 height 7
drag, startPoint x: 602, startPoint y: 175, endPoint x: 579, endPoint y: 177, distance: 22.2
click at [579, 177] on nz-input-group "0 ' 53 "" at bounding box center [599, 176] width 92 height 13
type input "0 ""
click at [720, 347] on span "Sauver" at bounding box center [727, 348] width 23 height 11
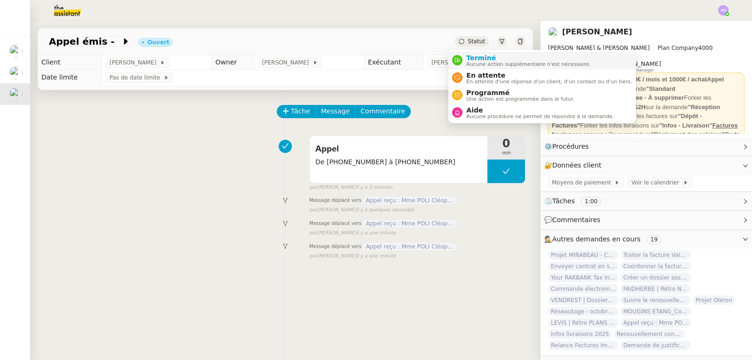
click at [473, 63] on span "Aucune action supplémentaire n'est nécessaire." at bounding box center [528, 64] width 124 height 5
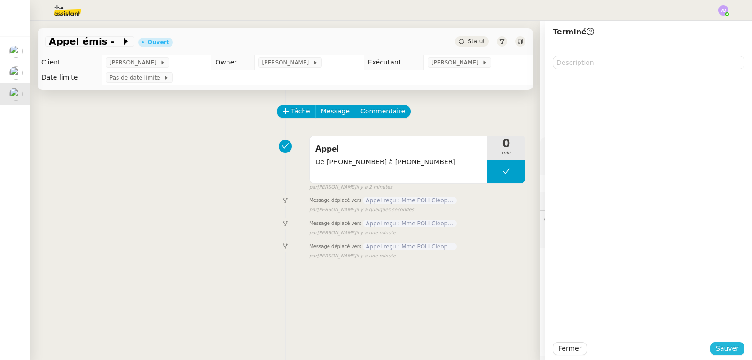
click at [718, 345] on span "Sauver" at bounding box center [727, 348] width 23 height 11
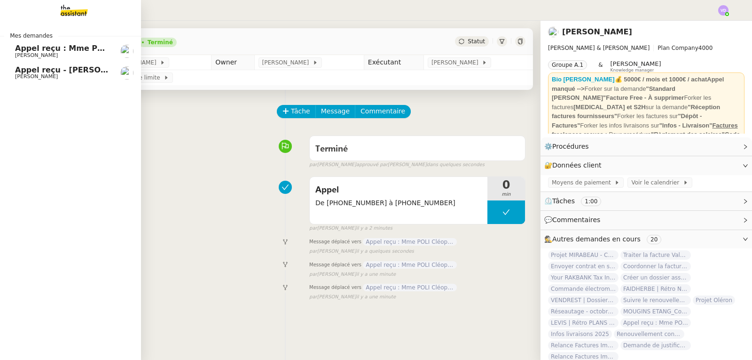
click at [16, 47] on span "Appel reçu : Mme POLI Cléophée" at bounding box center [84, 48] width 138 height 9
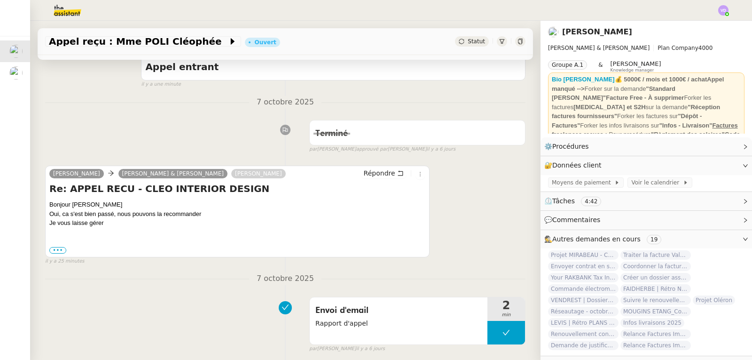
scroll to position [376, 0]
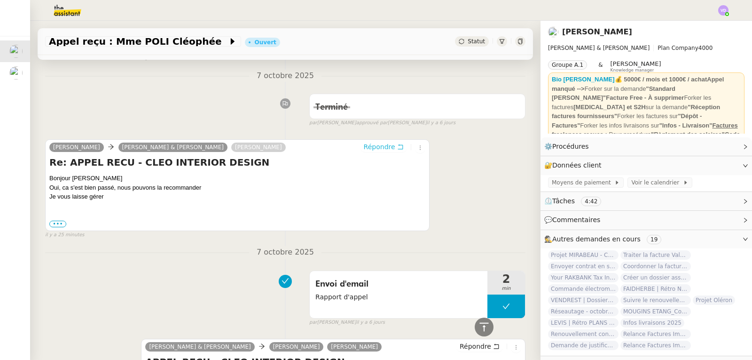
click at [371, 142] on span "Répondre" at bounding box center [379, 146] width 31 height 9
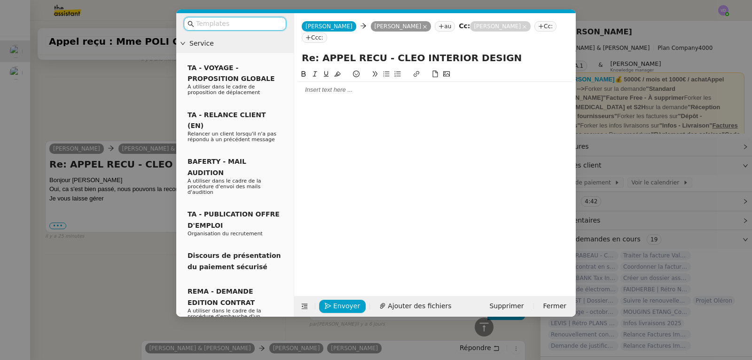
scroll to position [449, 0]
click at [362, 93] on div at bounding box center [435, 90] width 274 height 8
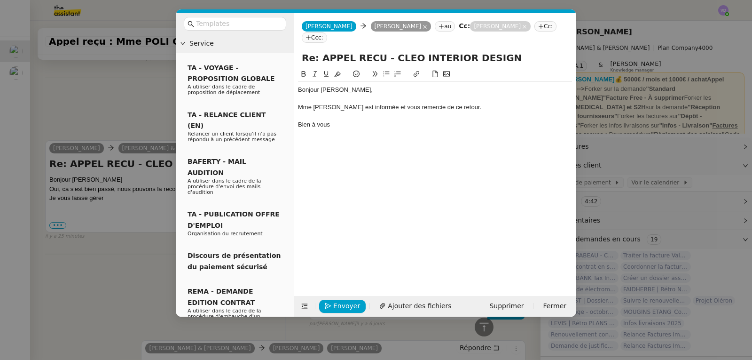
scroll to position [495, 0]
click at [117, 257] on nz-modal-container "Service TA - VOYAGE - PROPOSITION GLOBALE A utiliser dans le cadre de propositi…" at bounding box center [376, 180] width 752 height 360
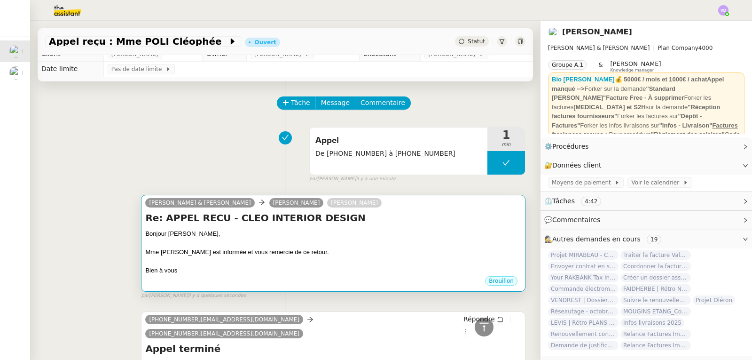
scroll to position [0, 0]
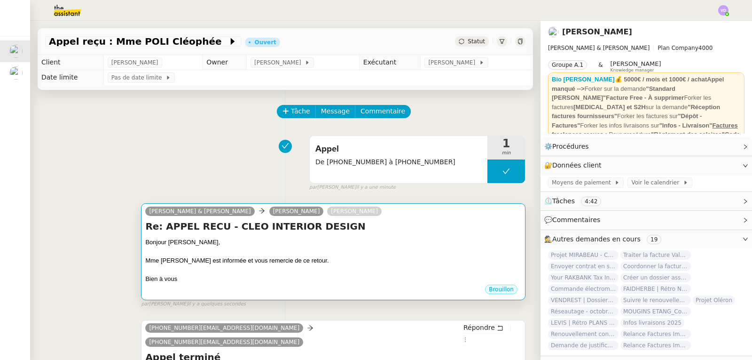
click at [279, 263] on div "Mme [PERSON_NAME] est informée et vous remercie de ce retour." at bounding box center [333, 260] width 376 height 9
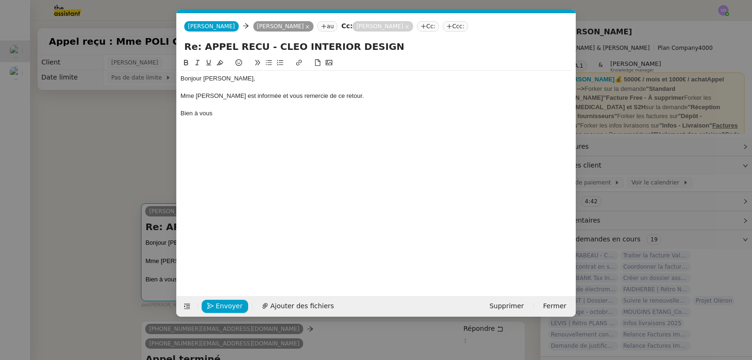
scroll to position [0, 20]
drag, startPoint x: 310, startPoint y: 95, endPoint x: 295, endPoint y: 97, distance: 15.6
click at [295, 97] on div "Mme [PERSON_NAME] est informée et vous remercie de ce retour." at bounding box center [375, 96] width 391 height 8
click at [223, 305] on span "Envoyer" at bounding box center [229, 305] width 27 height 11
click at [234, 306] on span "Confirmer l'envoi" at bounding box center [244, 305] width 56 height 11
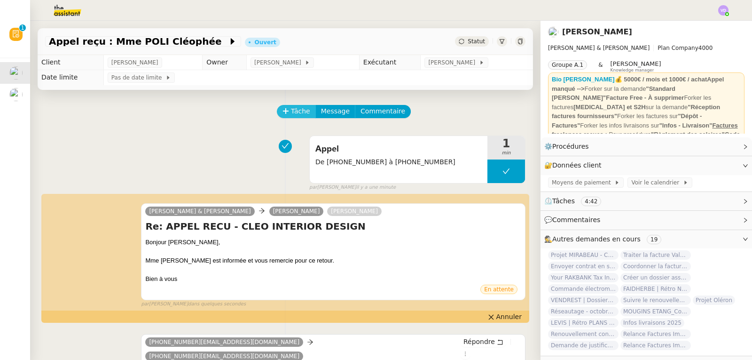
click at [291, 114] on span "Tâche" at bounding box center [300, 111] width 19 height 11
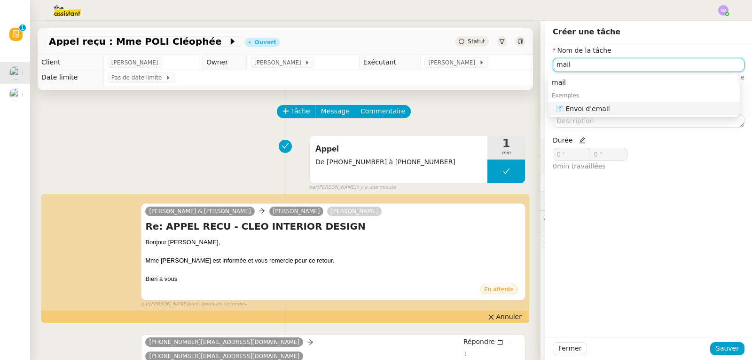
click at [578, 109] on div "📧 Envoi d'email" at bounding box center [646, 108] width 180 height 8
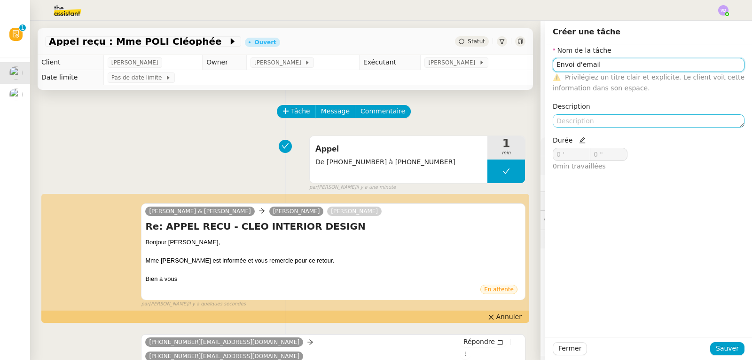
type input "Envoi d'email"
click at [564, 122] on textarea at bounding box center [649, 120] width 192 height 13
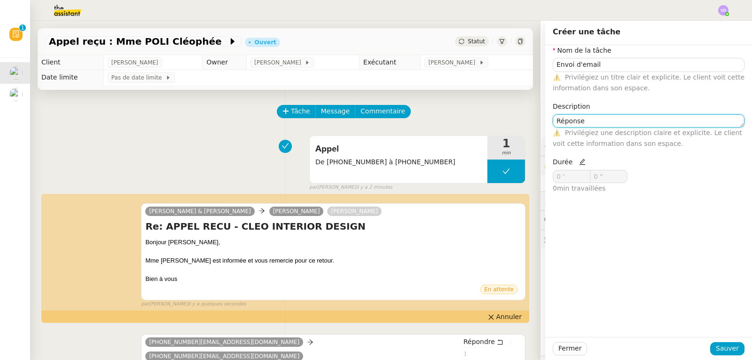
type textarea "Réponse"
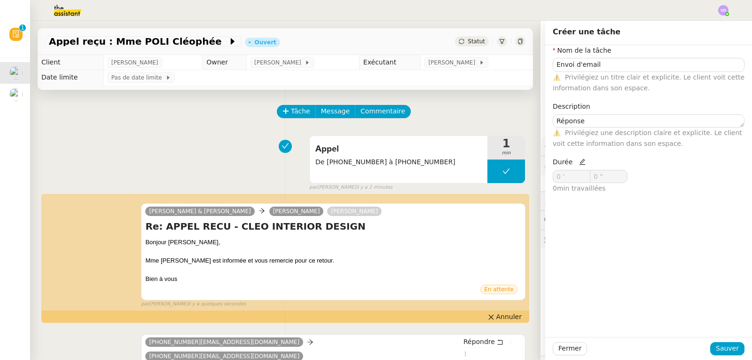
click at [579, 164] on icon at bounding box center [582, 161] width 7 height 7
drag, startPoint x: 568, startPoint y: 179, endPoint x: 547, endPoint y: 180, distance: 21.2
click at [549, 180] on div "Durée 0 ' 0 " 0 min travaillées" at bounding box center [599, 179] width 100 height 45
type input "2 '"
click at [720, 345] on span "Sauver" at bounding box center [727, 348] width 23 height 11
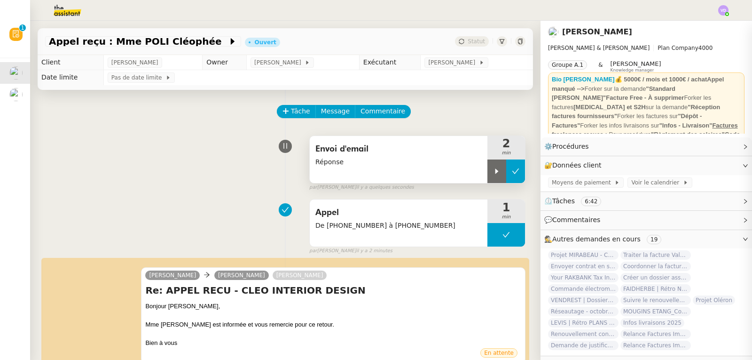
click at [511, 175] on button at bounding box center [515, 170] width 19 height 23
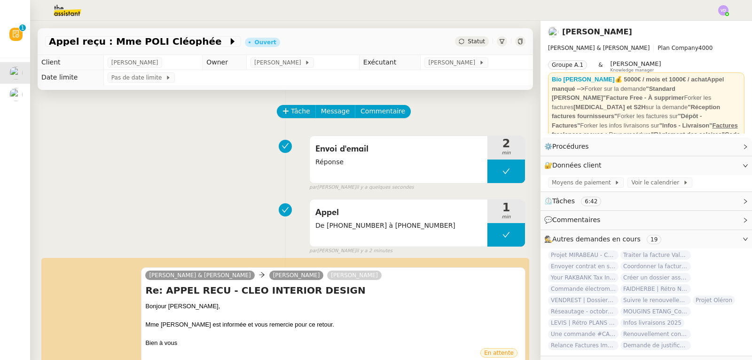
click at [74, 169] on div "Envoi d'email Réponse 2 min false par [PERSON_NAME] il y a quelques secondes" at bounding box center [285, 161] width 480 height 60
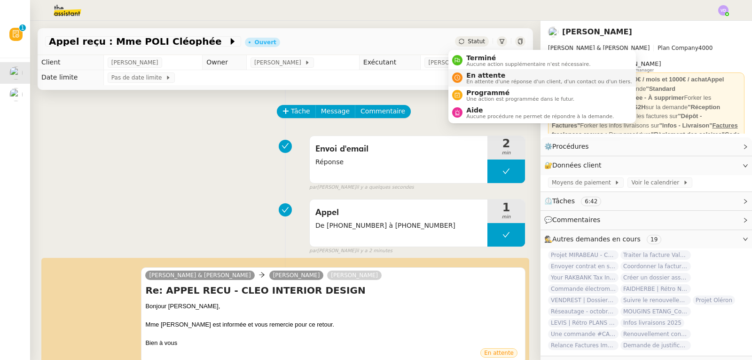
drag, startPoint x: 476, startPoint y: 55, endPoint x: 492, endPoint y: 80, distance: 29.7
click at [476, 55] on span "Terminé" at bounding box center [528, 58] width 124 height 8
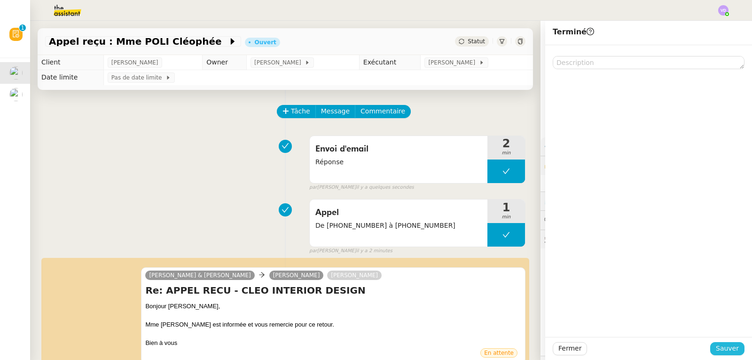
click at [725, 349] on span "Sauver" at bounding box center [727, 348] width 23 height 11
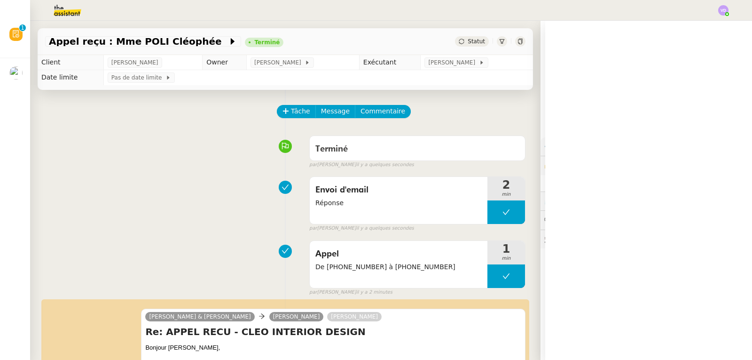
click at [116, 157] on div "Terminé false par [PERSON_NAME] il y a quelques secondes" at bounding box center [285, 150] width 480 height 38
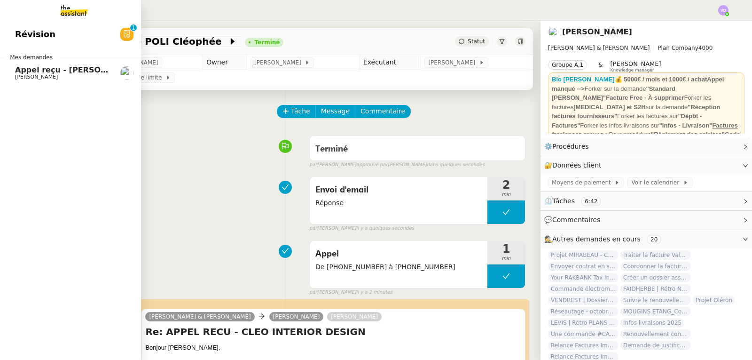
click at [30, 75] on span "[PERSON_NAME]" at bounding box center [36, 77] width 43 height 6
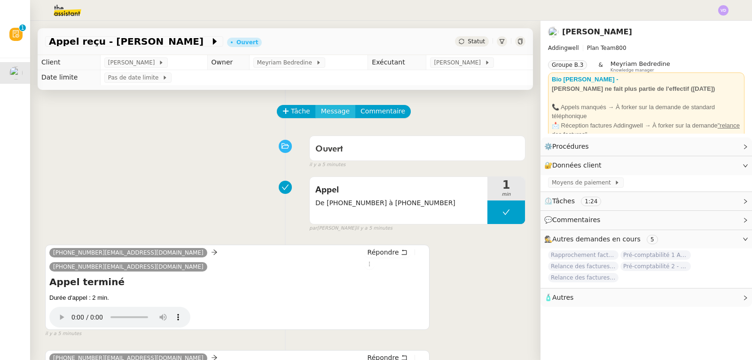
click at [330, 112] on span "Message" at bounding box center [335, 111] width 29 height 11
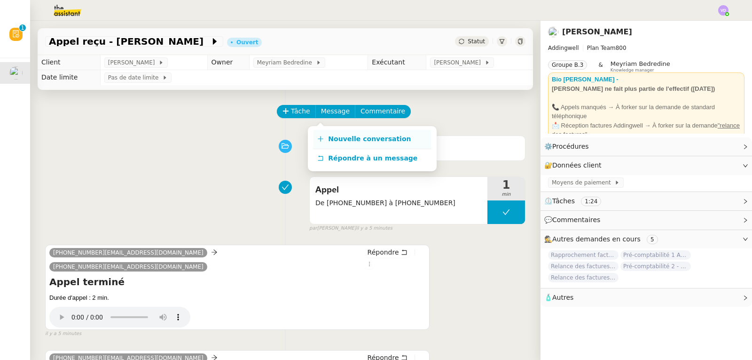
click at [360, 140] on span "Nouvelle conversation" at bounding box center [369, 139] width 83 height 8
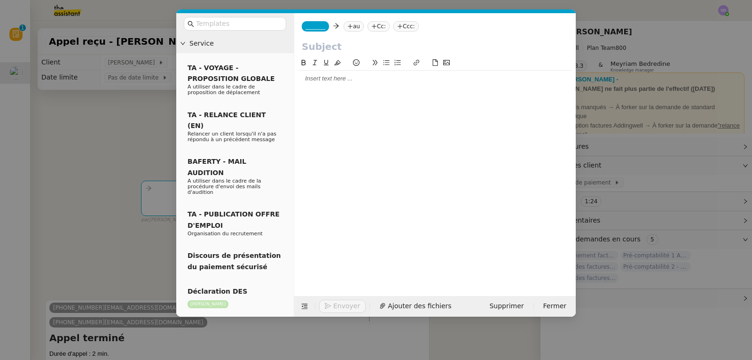
click at [318, 29] on span "_______" at bounding box center [315, 26] width 20 height 7
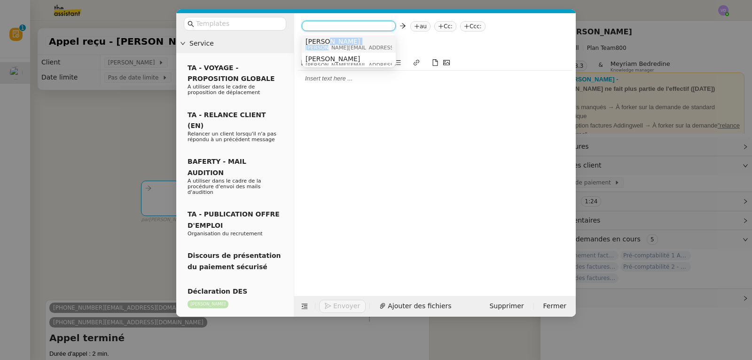
click at [323, 44] on div "Camille [EMAIL_ADDRESS][DOMAIN_NAME]" at bounding box center [375, 44] width 141 height 13
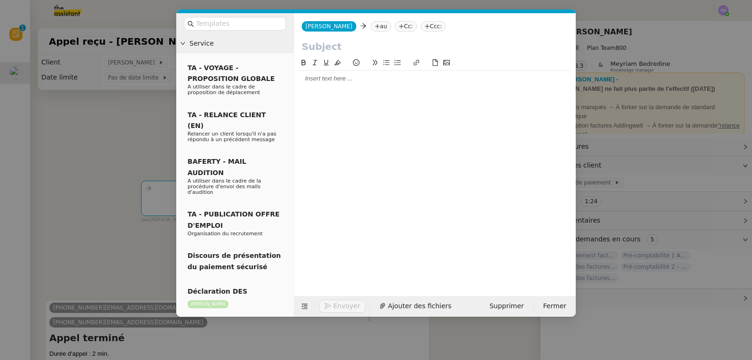
click at [371, 23] on nz-tag "au" at bounding box center [381, 26] width 20 height 10
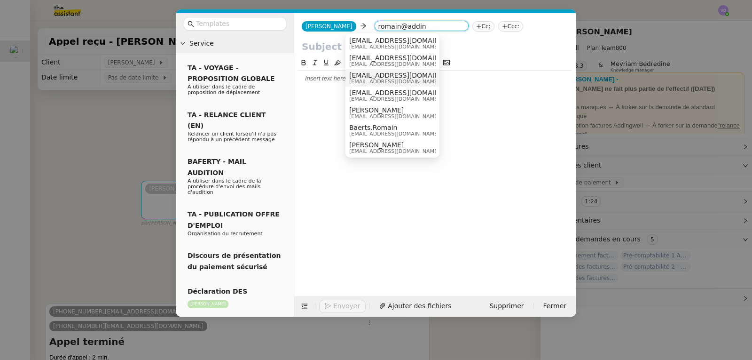
scroll to position [36, 0]
type input "romain@addin"
click at [404, 132] on span "[EMAIL_ADDRESS][DOMAIN_NAME]" at bounding box center [394, 133] width 90 height 5
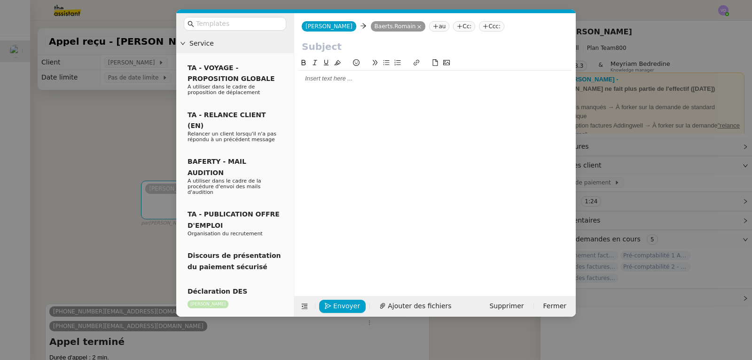
scroll to position [0, 0]
click at [344, 48] on input "text" at bounding box center [435, 46] width 266 height 14
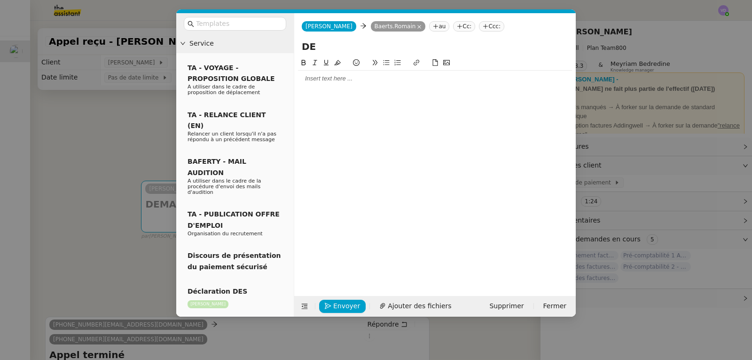
type input "D"
type input "S"
type input "APPEL RECU DE M. DELPERSANGE - ECOLE EU"
click at [342, 91] on div at bounding box center [435, 169] width 274 height 224
click at [341, 88] on div at bounding box center [435, 169] width 274 height 224
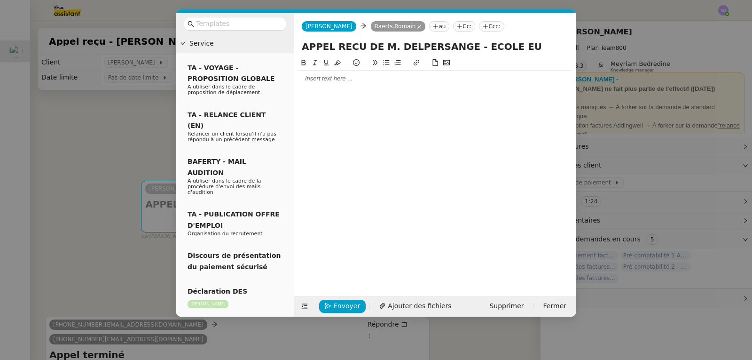
click at [336, 80] on div at bounding box center [435, 78] width 274 height 8
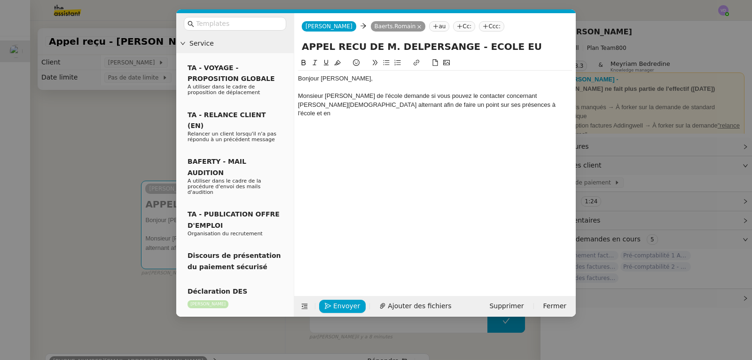
click at [400, 94] on div "Monsieur [PERSON_NAME] de l'école demande si vous pouvez le contacter concernan…" at bounding box center [435, 105] width 274 height 26
click at [506, 49] on input "APPEL RECU DE M. DELPERSANGE - ECOLE EU" at bounding box center [435, 46] width 266 height 14
type input "APPEL RECU DE M. DELPERSANGE - ECOLE EURIDIS"
click at [520, 105] on div "Monsieur [PERSON_NAME] de l'école [PERSON_NAME] demande si vous pouvez le conta…" at bounding box center [435, 100] width 274 height 17
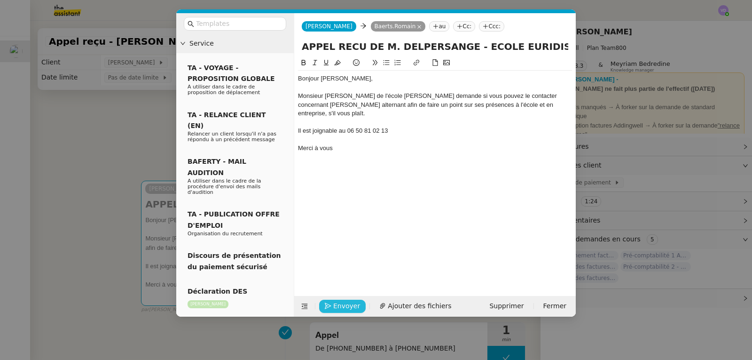
click at [345, 307] on span "Envoyer" at bounding box center [346, 305] width 27 height 11
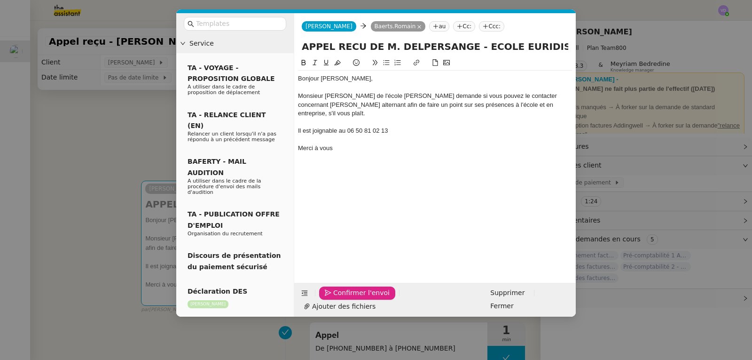
click at [345, 298] on span "Confirmer l'envoi" at bounding box center [361, 292] width 56 height 11
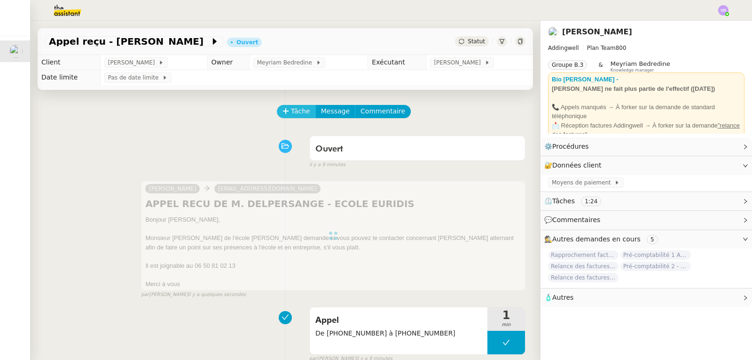
click at [295, 114] on span "Tâche" at bounding box center [300, 111] width 19 height 11
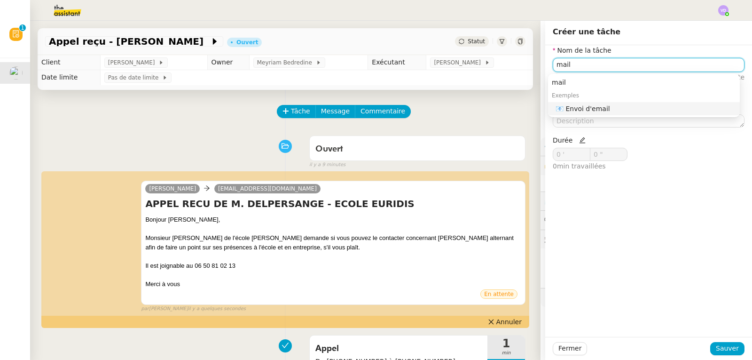
click at [594, 112] on div "📧 Envoi d'email" at bounding box center [646, 108] width 180 height 8
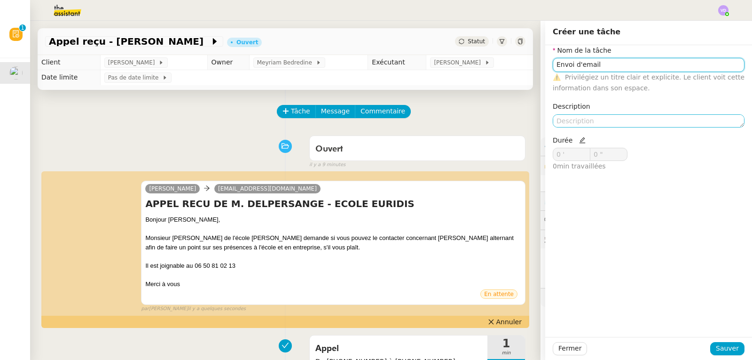
type input "Envoi d'email"
click at [577, 125] on textarea at bounding box center [649, 120] width 192 height 13
type textarea "A"
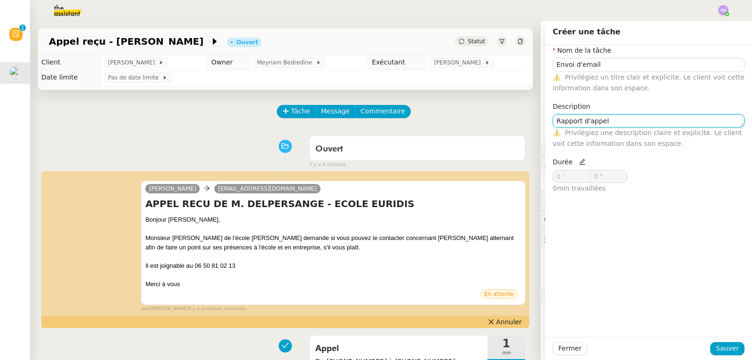
type textarea "Rapport d'appel"
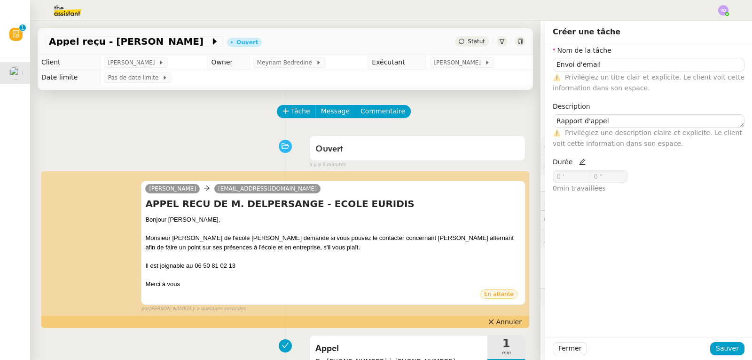
click at [579, 162] on icon at bounding box center [582, 161] width 7 height 7
drag, startPoint x: 559, startPoint y: 176, endPoint x: 534, endPoint y: 179, distance: 25.0
click at [534, 179] on app-ticket "Appel reçu - [PERSON_NAME] Ouvert Statut Client [PERSON_NAME] Owner [PERSON_NAM…" at bounding box center [391, 190] width 722 height 339
type input "2 '"
click at [714, 352] on button "Sauver" at bounding box center [727, 348] width 34 height 13
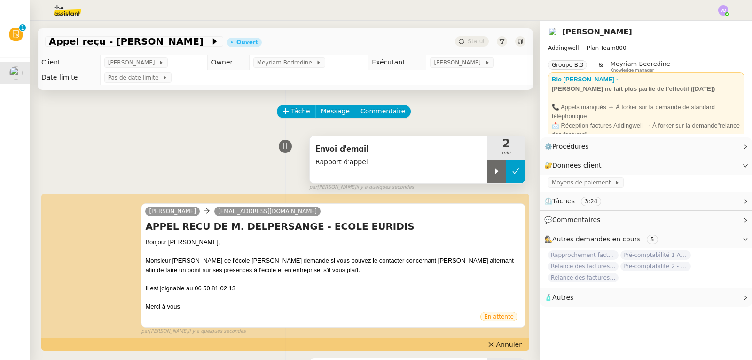
click at [510, 173] on button at bounding box center [515, 170] width 19 height 23
click at [169, 45] on span "Appel reçu - [PERSON_NAME]" at bounding box center [129, 41] width 161 height 9
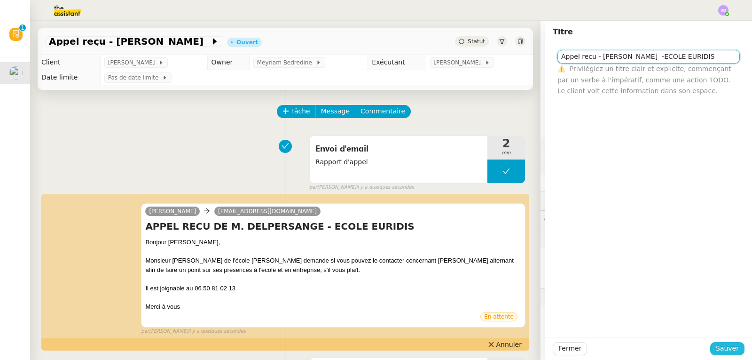
type input "Appel reçu - [PERSON_NAME] -ECOLE EURIDIS"
click at [725, 349] on span "Sauver" at bounding box center [727, 348] width 23 height 11
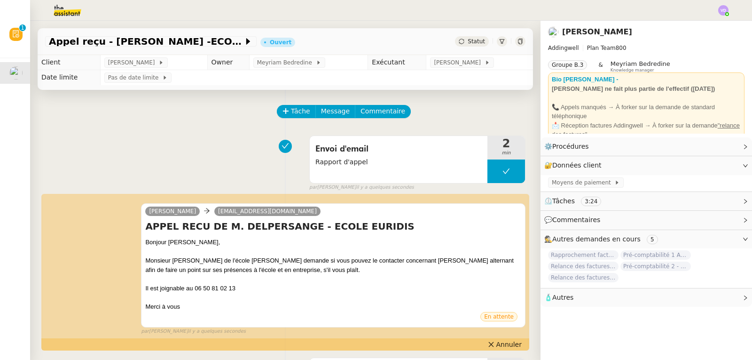
click at [95, 145] on div "Envoi d'email Rapport d'appel 2 min false par [PERSON_NAME] il y a quelques sec…" at bounding box center [285, 161] width 480 height 60
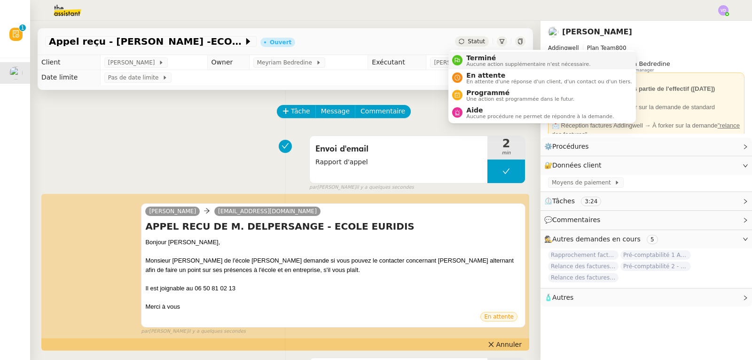
click at [478, 63] on span "Aucune action supplémentaire n'est nécessaire." at bounding box center [528, 64] width 124 height 5
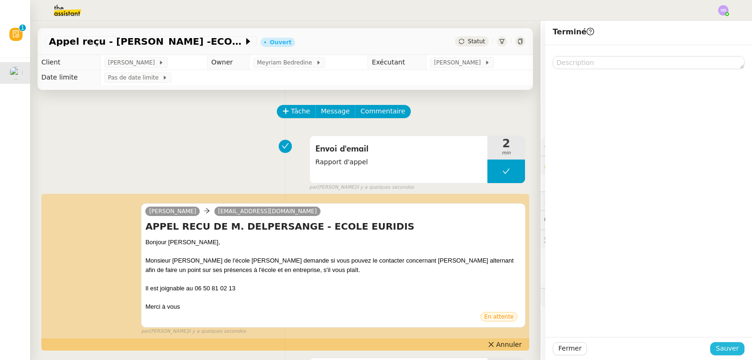
click at [727, 350] on span "Sauver" at bounding box center [727, 348] width 23 height 11
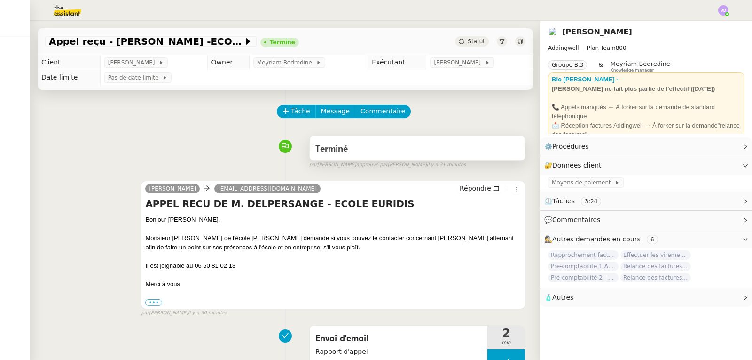
drag, startPoint x: 449, startPoint y: 109, endPoint x: 453, endPoint y: 144, distance: 35.5
click at [449, 109] on div "Tâche Message Commentaire" at bounding box center [402, 116] width 248 height 23
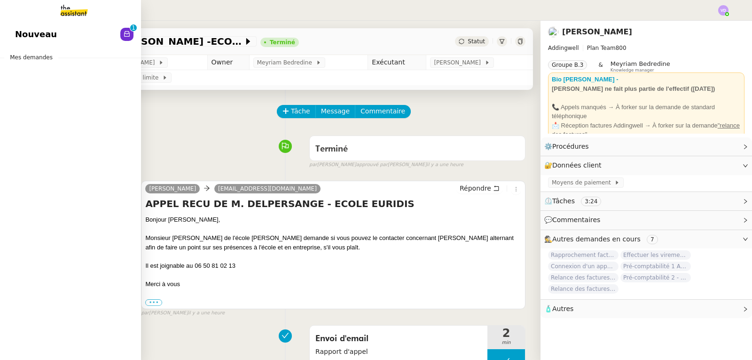
click at [23, 32] on span "Nouveau" at bounding box center [36, 34] width 42 height 14
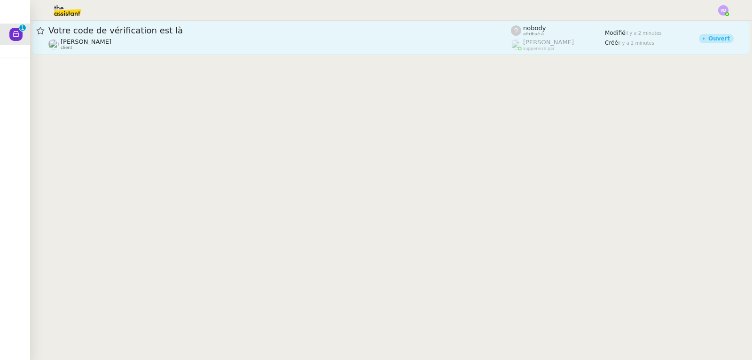
click at [199, 25] on div "Votre code de vérification est là" at bounding box center [279, 30] width 462 height 11
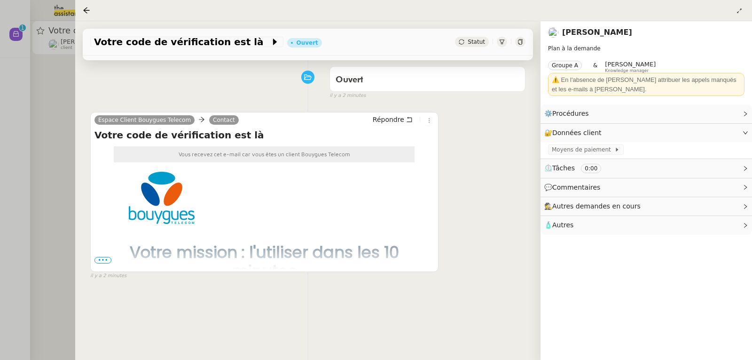
scroll to position [126, 0]
click at [105, 257] on span "•••" at bounding box center [102, 260] width 17 height 7
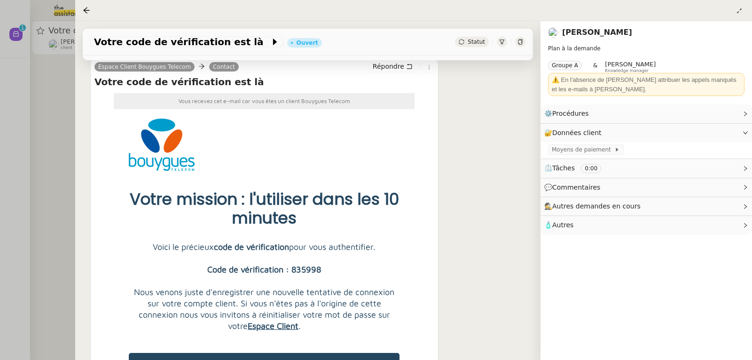
scroll to position [0, 0]
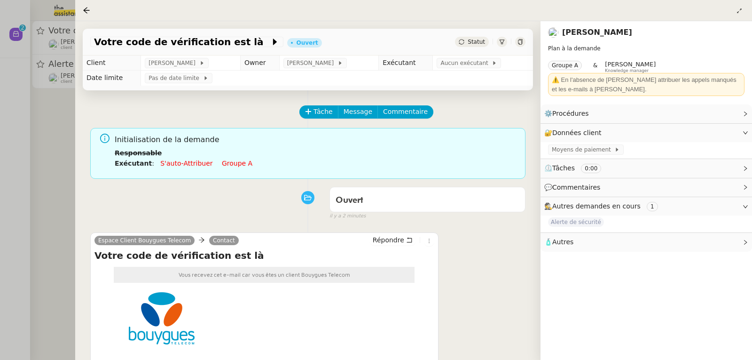
click at [9, 128] on div at bounding box center [376, 180] width 752 height 360
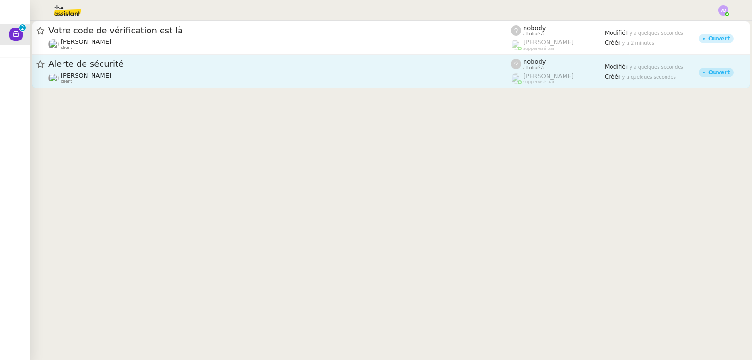
click at [101, 70] on div "Alerte de sécurité" at bounding box center [279, 64] width 462 height 12
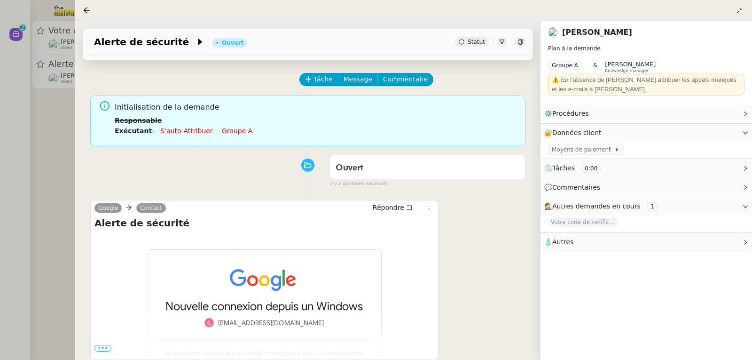
scroll to position [94, 0]
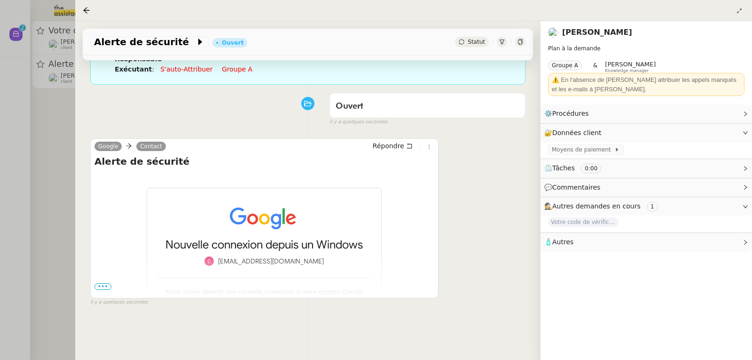
click at [99, 287] on span "•••" at bounding box center [102, 286] width 17 height 7
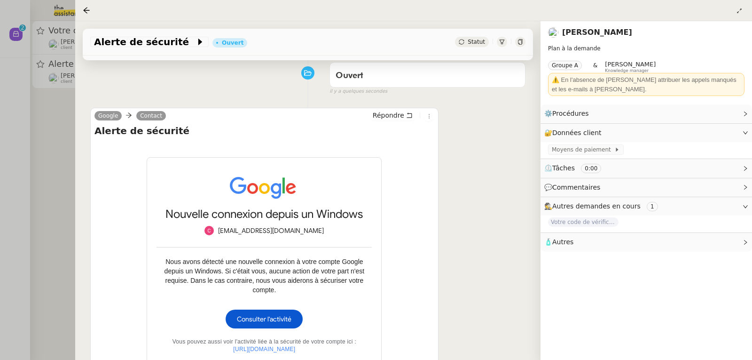
scroll to position [235, 0]
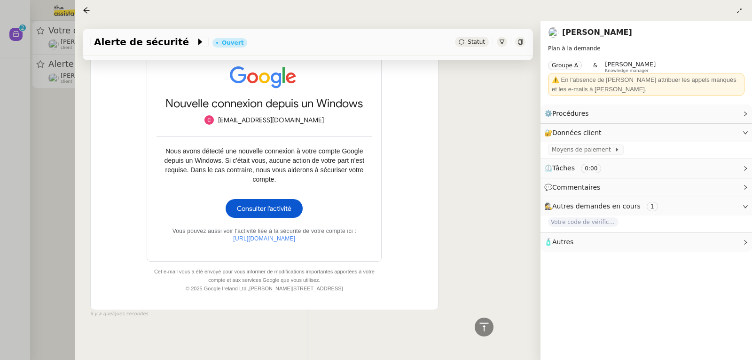
click at [34, 166] on div at bounding box center [376, 180] width 752 height 360
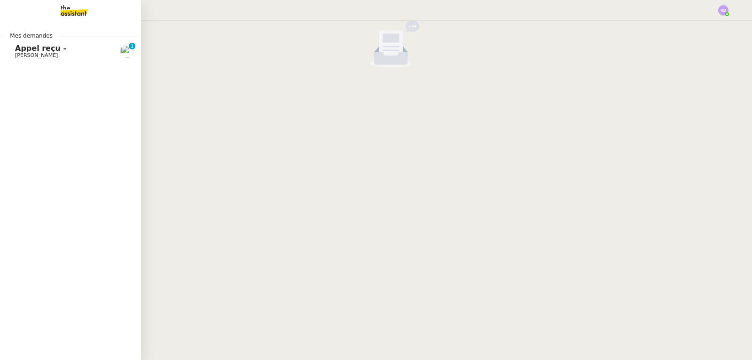
click at [17, 52] on span "[PERSON_NAME]" at bounding box center [36, 55] width 43 height 6
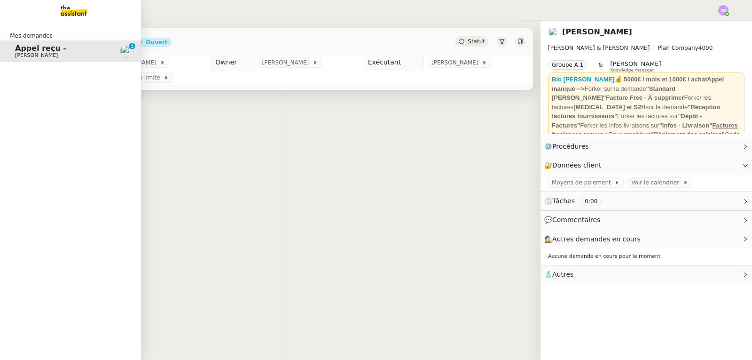
click at [61, 52] on span "Appel reçu -" at bounding box center [62, 48] width 95 height 8
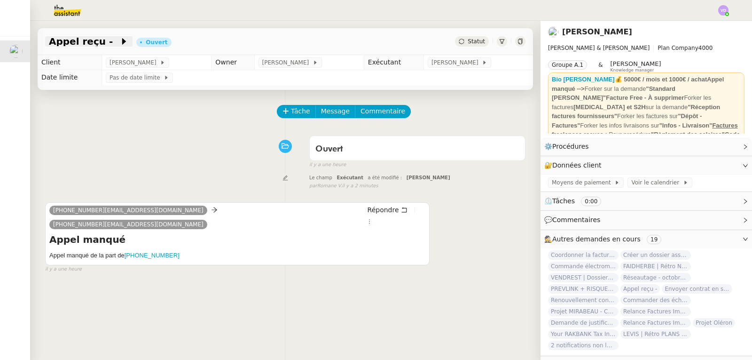
click at [94, 46] on span "Appel reçu -" at bounding box center [84, 41] width 70 height 9
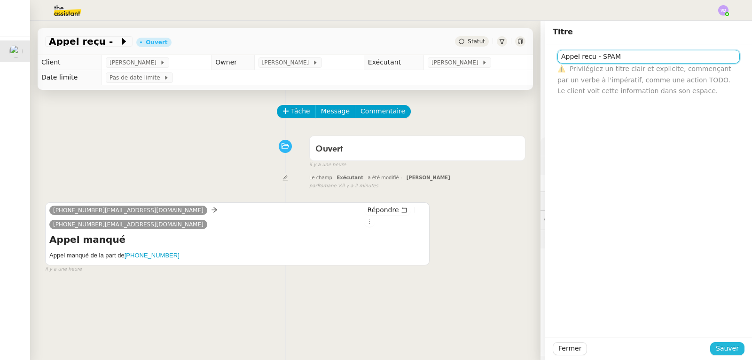
type input "Appel reçu - SPAM"
click at [718, 352] on span "Sauver" at bounding box center [727, 348] width 23 height 11
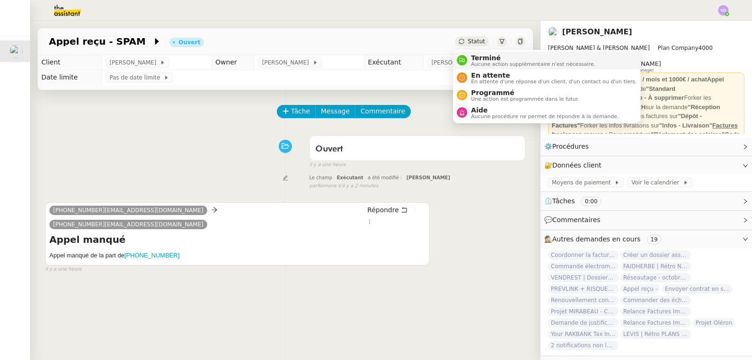
click at [484, 56] on span "Terminé" at bounding box center [533, 58] width 124 height 8
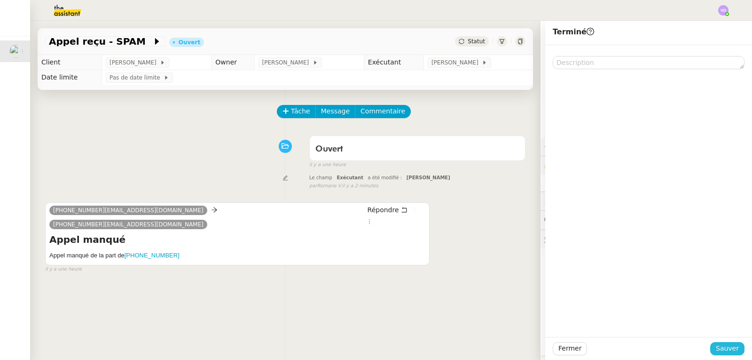
click at [731, 344] on span "Sauver" at bounding box center [727, 348] width 23 height 11
click at [489, 301] on div "Tâche Message Commentaire Veuillez patienter une erreur s'est produite 👌👌👌 mess…" at bounding box center [285, 270] width 510 height 360
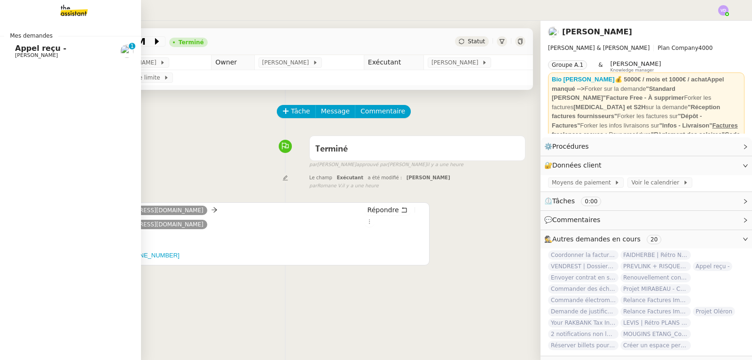
drag, startPoint x: 21, startPoint y: 53, endPoint x: 262, endPoint y: 115, distance: 248.8
click at [21, 53] on span "[PERSON_NAME]" at bounding box center [36, 55] width 43 height 6
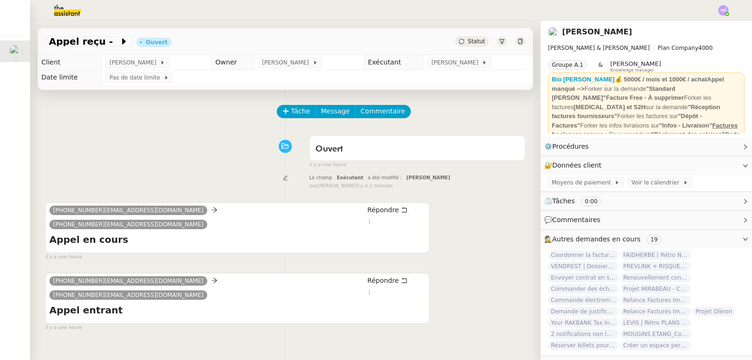
drag, startPoint x: 68, startPoint y: 47, endPoint x: 195, endPoint y: 67, distance: 129.0
click at [68, 46] on span "Appel reçu -" at bounding box center [84, 41] width 70 height 9
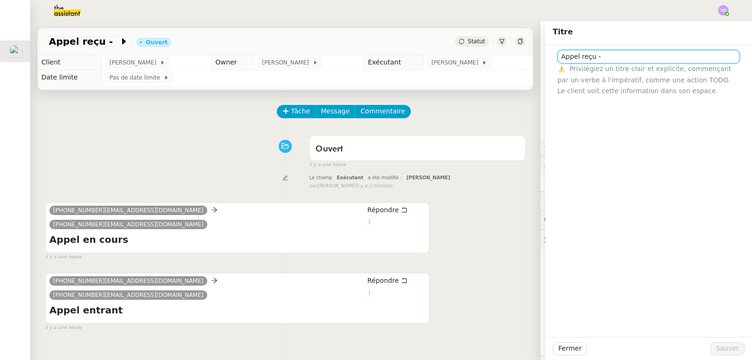
click at [605, 57] on input "Appel reçu -" at bounding box center [648, 57] width 182 height 14
type input "Appel reçu - REDIRECTION"
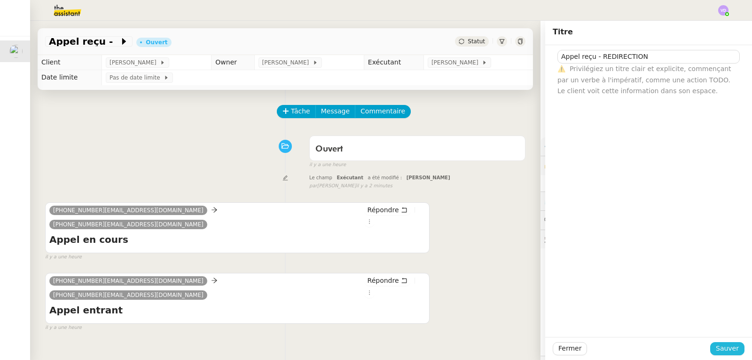
click at [725, 351] on span "Sauver" at bounding box center [727, 348] width 23 height 11
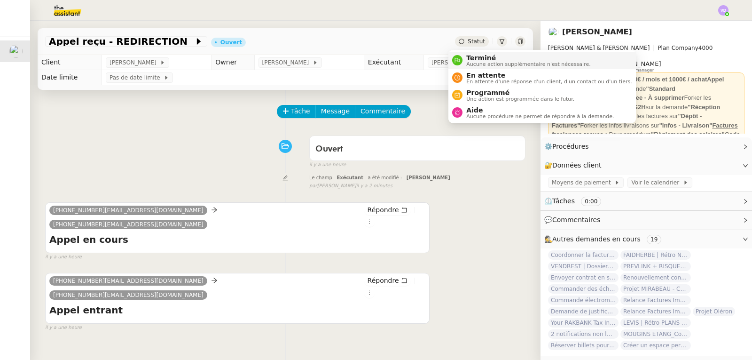
click at [474, 60] on span "Terminé" at bounding box center [528, 58] width 124 height 8
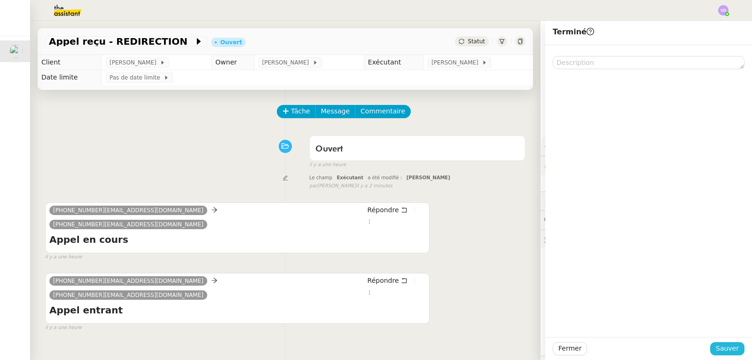
click at [720, 353] on span "Sauver" at bounding box center [727, 348] width 23 height 11
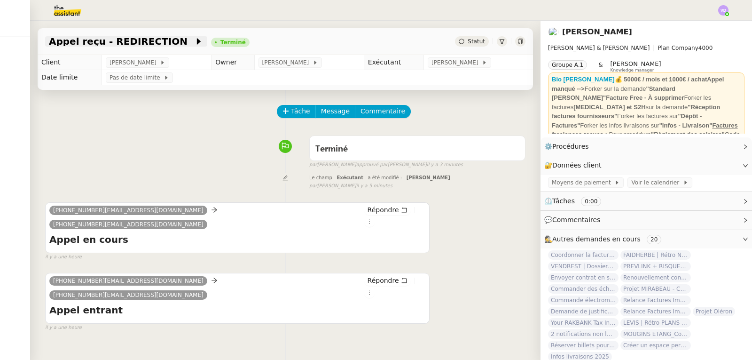
click at [140, 39] on span "Appel reçu - REDIRECTION" at bounding box center [121, 41] width 145 height 9
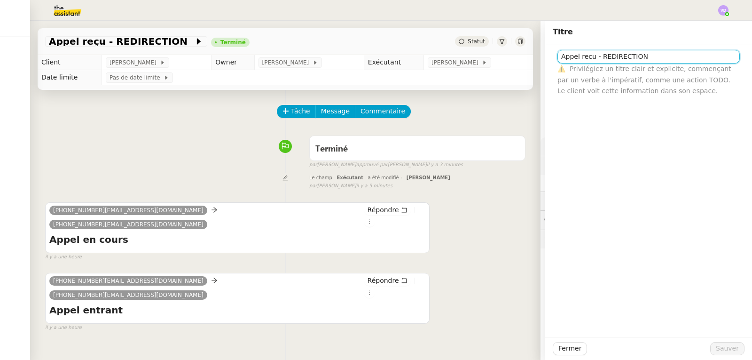
click at [594, 56] on input "Appel reçu - REDIRECTION" at bounding box center [648, 57] width 182 height 14
click at [603, 55] on input "Appel reçu - TRASFERT : REDIRECTION" at bounding box center [648, 57] width 182 height 14
click at [604, 57] on input "Appel reçu - TRASFERT : REDIRECTION" at bounding box center [648, 57] width 182 height 14
type input "Appel reçu - TRANSFERT : REDIRECTION"
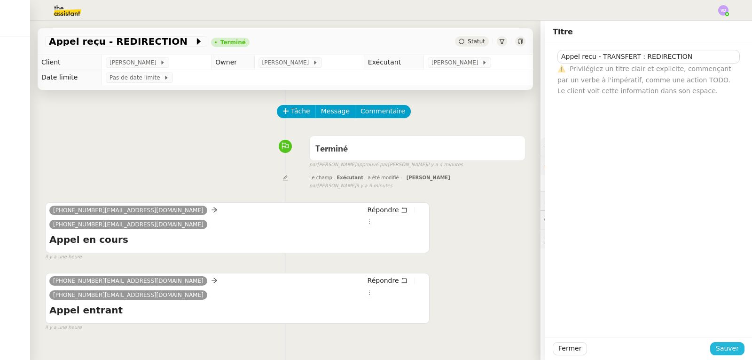
click at [713, 345] on button "Sauver" at bounding box center [727, 348] width 34 height 13
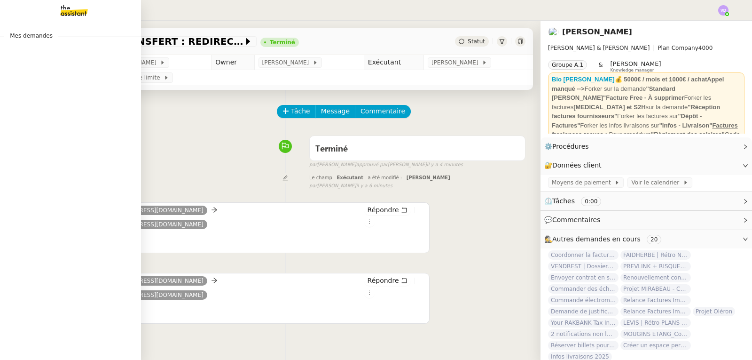
click at [68, 14] on img at bounding box center [66, 10] width 73 height 21
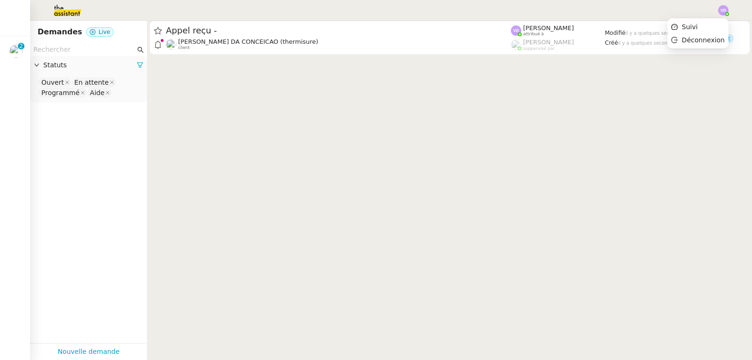
click at [722, 13] on img at bounding box center [723, 10] width 10 height 10
click at [704, 26] on li "Suivi" at bounding box center [697, 26] width 61 height 13
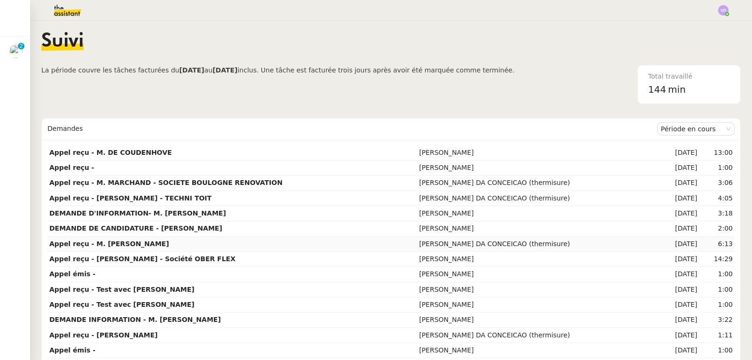
click at [175, 241] on td "Appel reçu - M. [PERSON_NAME]" at bounding box center [232, 243] width 370 height 15
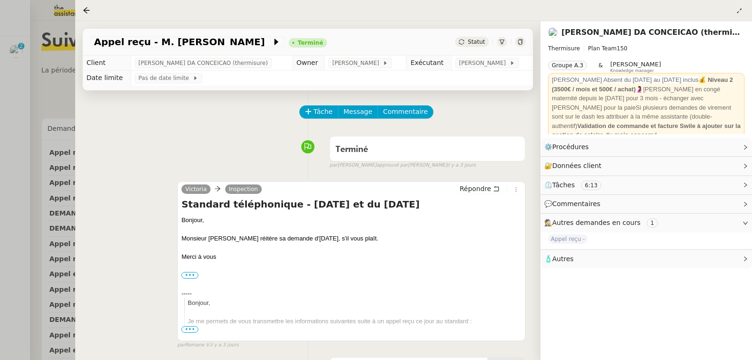
click at [0, 87] on div at bounding box center [376, 180] width 752 height 360
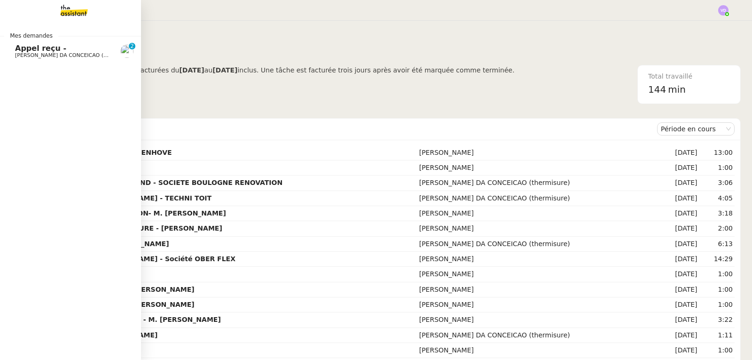
click at [33, 47] on span "Appel reçu -" at bounding box center [40, 48] width 51 height 9
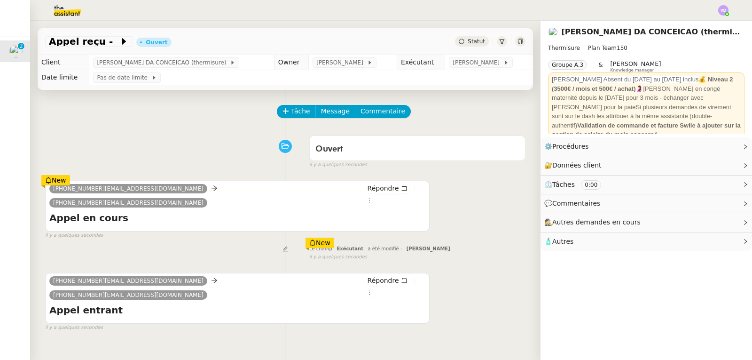
click at [217, 243] on div "Le champ Exécutant a été modifié : [PERSON_NAME] New il y a quelques secondes" at bounding box center [285, 251] width 480 height 17
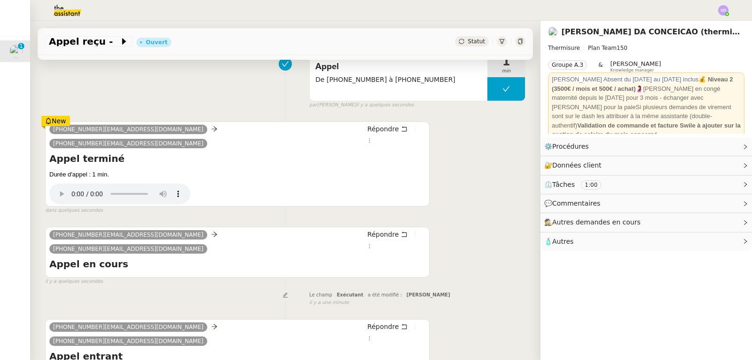
scroll to position [149, 0]
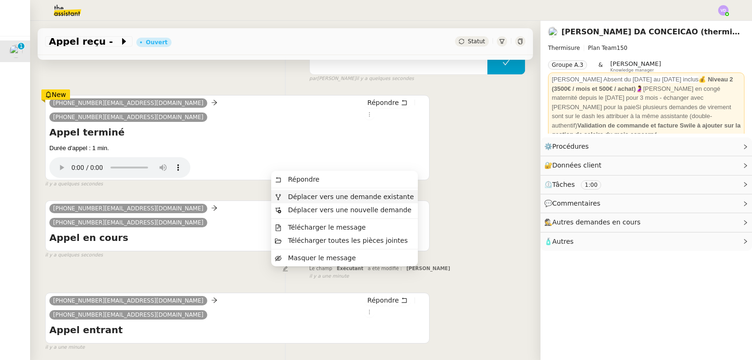
click at [386, 195] on span "Déplacer vers une demande existante" at bounding box center [351, 197] width 126 height 8
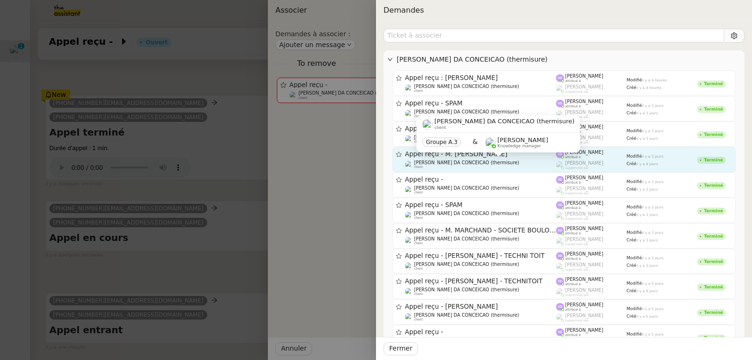
click at [462, 161] on span "[PERSON_NAME] DA CONCEICAO (thermisure)" at bounding box center [466, 162] width 105 height 5
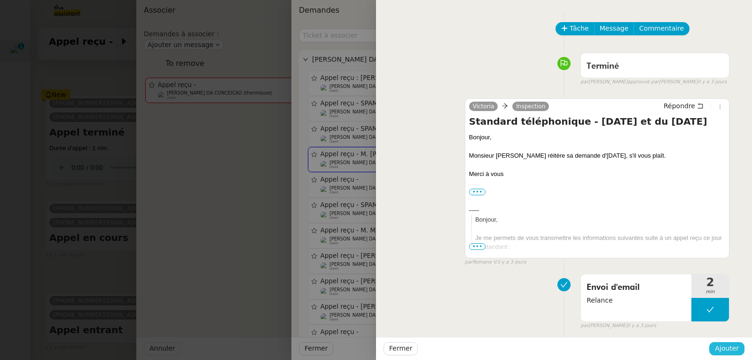
click at [725, 347] on span "Ajouter" at bounding box center [727, 348] width 24 height 11
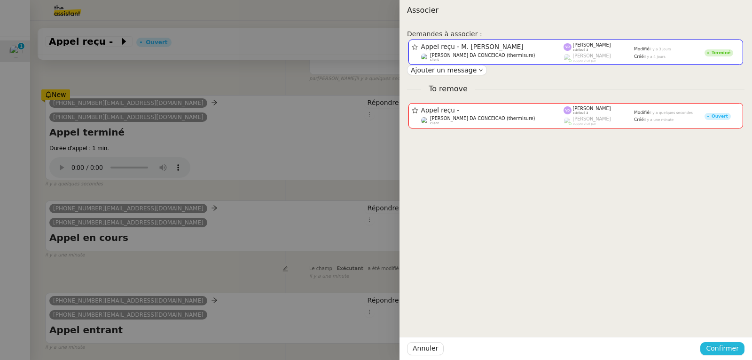
click at [723, 347] on span "Confirmer" at bounding box center [722, 348] width 33 height 11
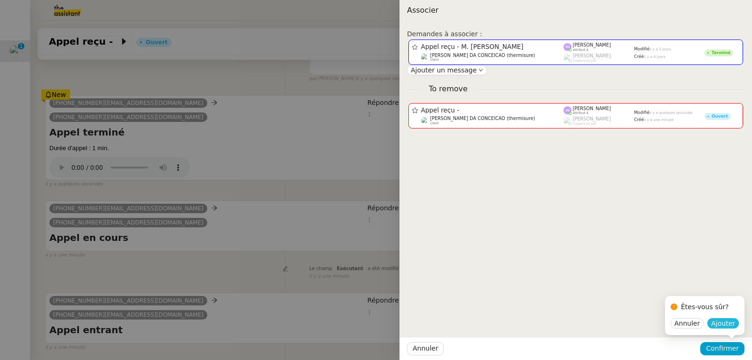
click at [726, 322] on span "Ajouter" at bounding box center [723, 322] width 24 height 9
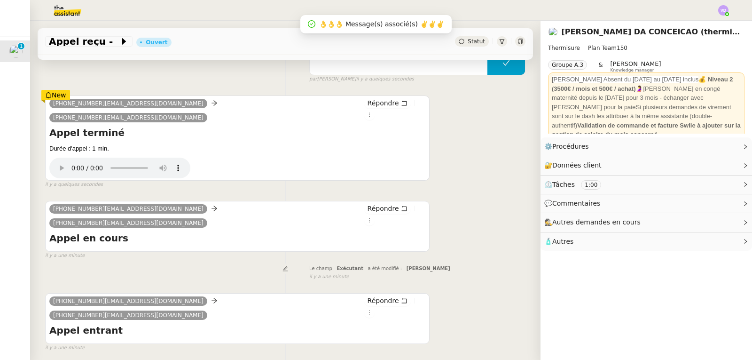
scroll to position [125, 0]
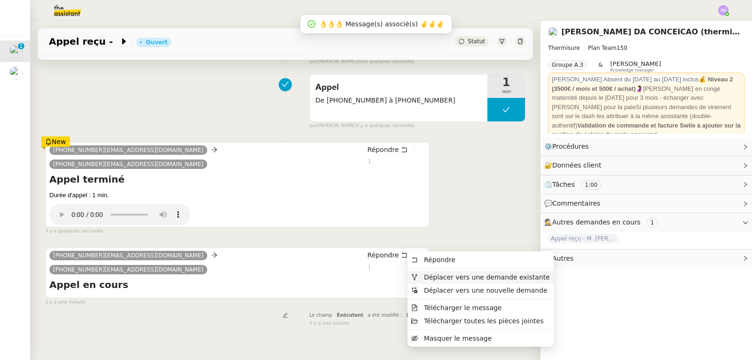
click at [427, 277] on span "Déplacer vers une demande existante" at bounding box center [487, 277] width 126 height 8
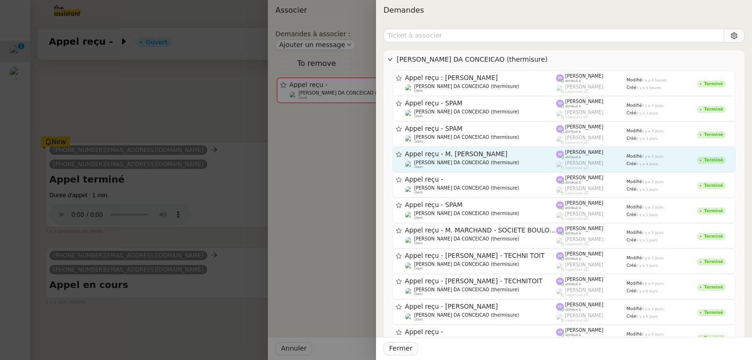
click at [471, 155] on span "Appel reçu - M. [PERSON_NAME]" at bounding box center [480, 154] width 151 height 7
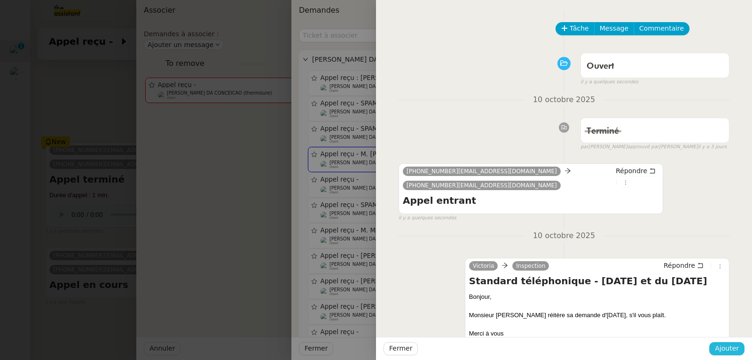
click at [724, 346] on span "Ajouter" at bounding box center [727, 348] width 24 height 11
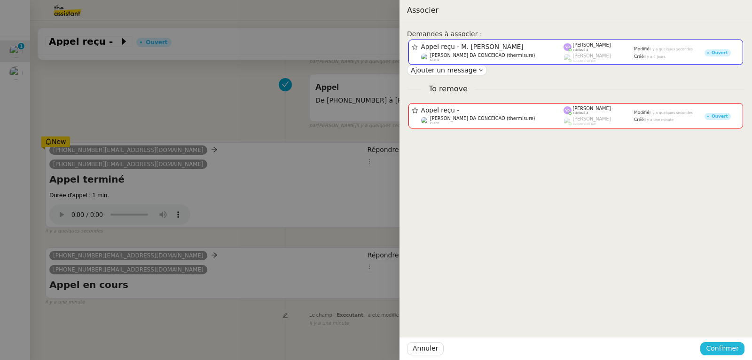
click at [726, 351] on span "Confirmer" at bounding box center [722, 348] width 33 height 11
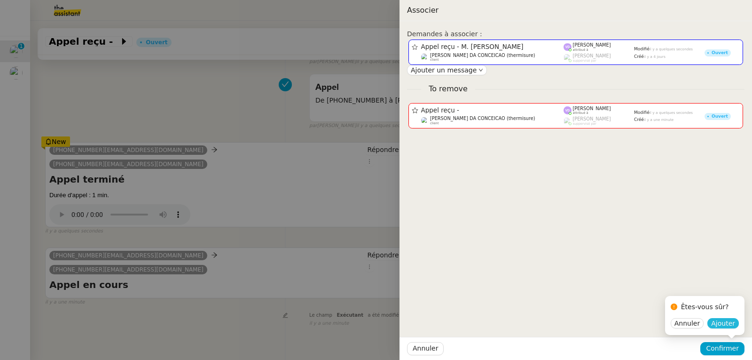
click at [722, 328] on button "Ajouter" at bounding box center [722, 323] width 31 height 10
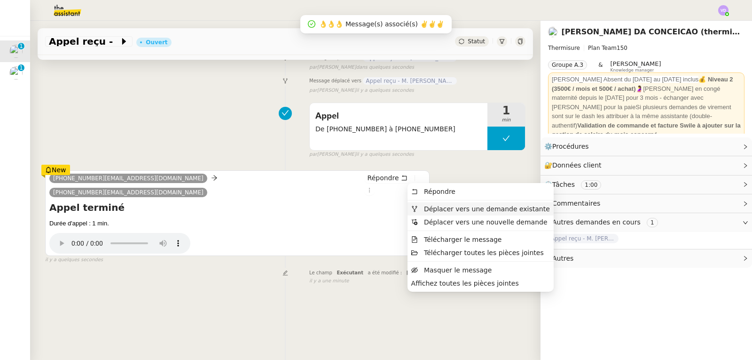
click at [430, 210] on span "Déplacer vers une demande existante" at bounding box center [487, 209] width 126 height 8
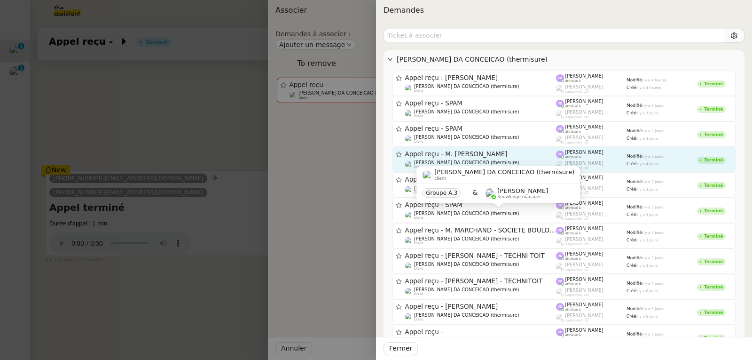
click at [488, 156] on span "Appel reçu - M. [PERSON_NAME]" at bounding box center [480, 154] width 151 height 7
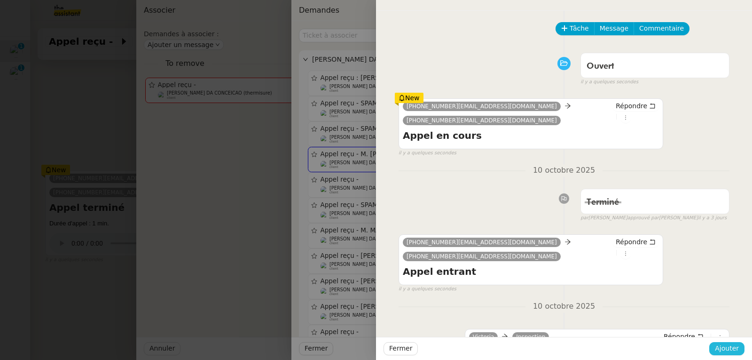
click at [728, 342] on button "Ajouter" at bounding box center [726, 348] width 35 height 13
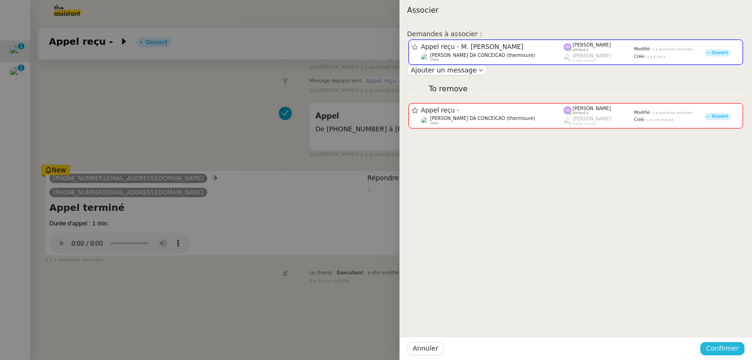
click at [730, 346] on span "Confirmer" at bounding box center [722, 348] width 33 height 11
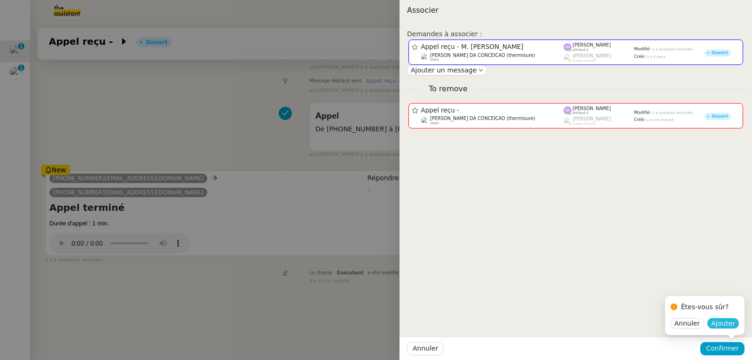
click at [726, 325] on span "Ajouter" at bounding box center [723, 322] width 24 height 9
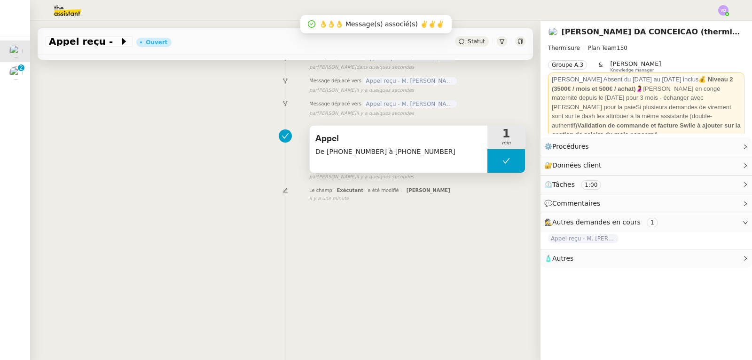
click at [403, 161] on div "Appel De [PHONE_NUMBER] à [PHONE_NUMBER]" at bounding box center [399, 148] width 178 height 47
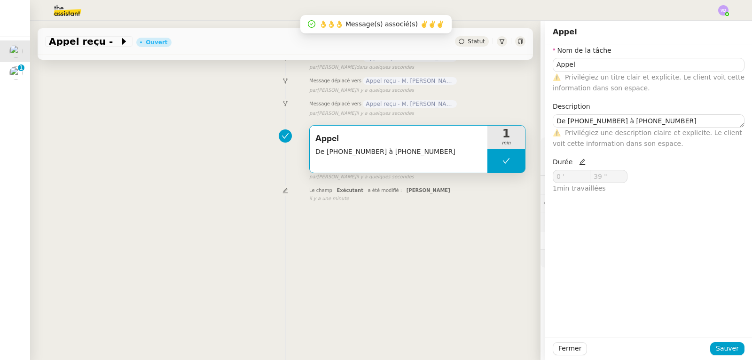
scroll to position [125, 0]
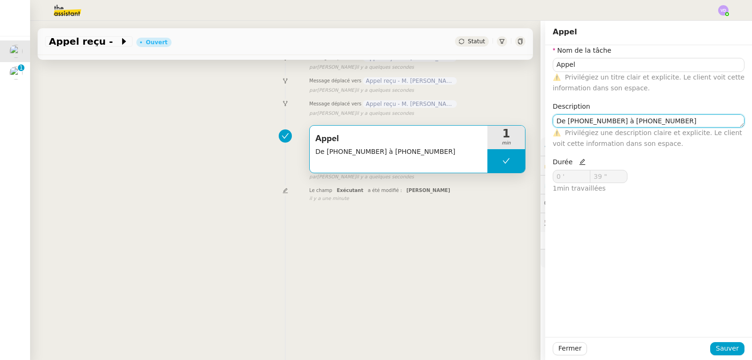
drag, startPoint x: 689, startPoint y: 127, endPoint x: 551, endPoint y: 124, distance: 138.2
click at [553, 124] on textarea "De [PHONE_NUMBER] à [PHONE_NUMBER]" at bounding box center [649, 120] width 192 height 13
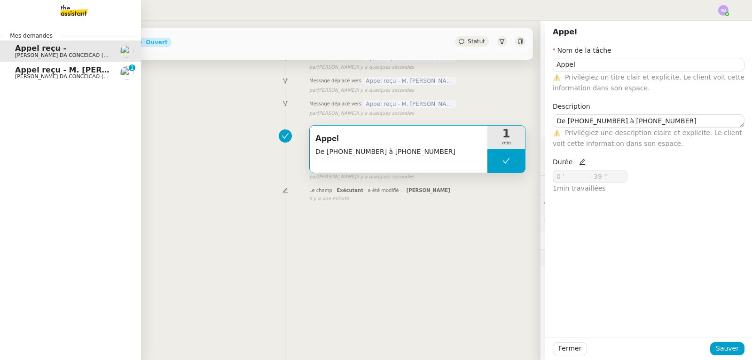
click at [23, 73] on span "Appel reçu - M. [PERSON_NAME]" at bounding box center [83, 69] width 137 height 9
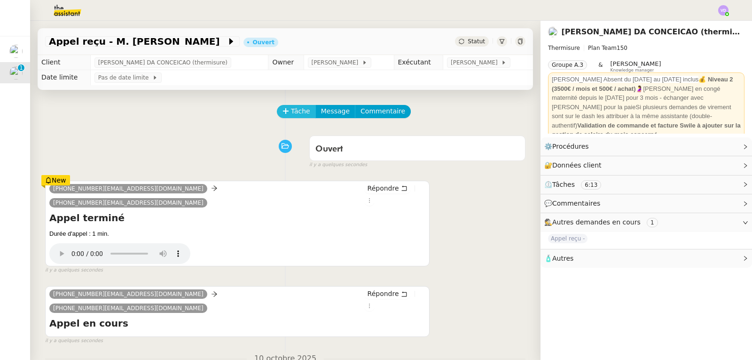
click at [283, 111] on icon at bounding box center [285, 110] width 5 height 0
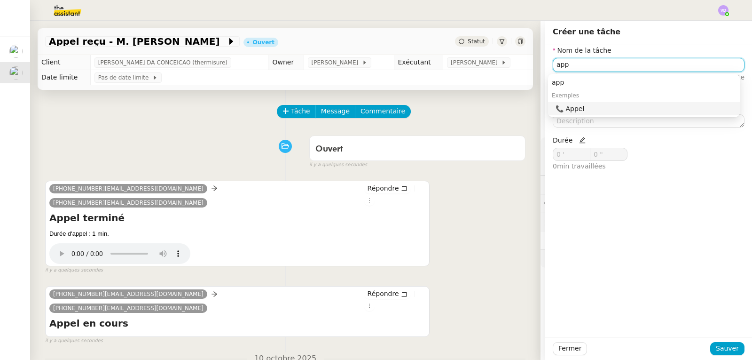
click at [564, 110] on div "📞 Appel" at bounding box center [646, 108] width 180 height 8
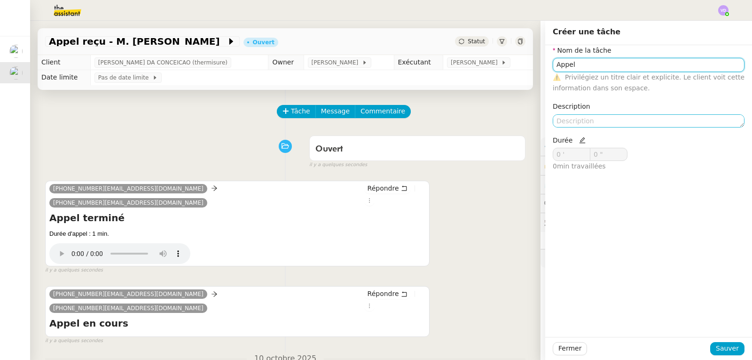
type input "Appel"
click at [564, 118] on textarea at bounding box center [649, 120] width 192 height 13
paste textarea "De [PHONE_NUMBER] à [PHONE_NUMBER]"
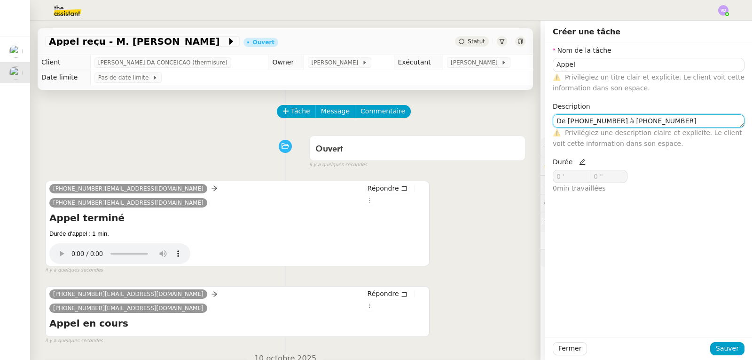
type textarea "De [PHONE_NUMBER] à [PHONE_NUMBER]"
click at [579, 163] on icon at bounding box center [582, 162] width 6 height 6
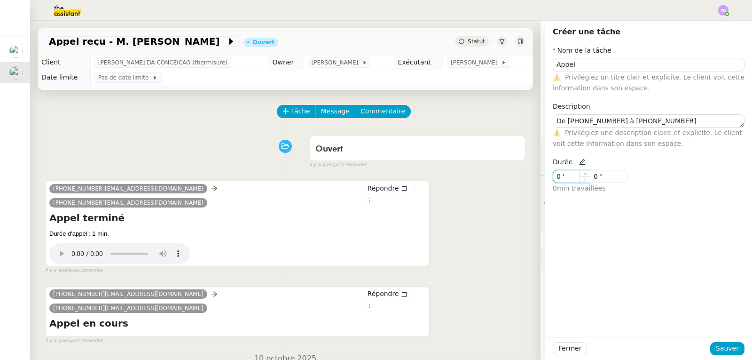
drag, startPoint x: 567, startPoint y: 173, endPoint x: 534, endPoint y: 175, distance: 33.5
click at [534, 175] on app-ticket "Appel reçu - M. [PERSON_NAME] Statut Client [PERSON_NAME] DA CONCEICAO (thermis…" at bounding box center [391, 190] width 722 height 339
type input "1 '"
click at [724, 349] on span "Sauver" at bounding box center [727, 348] width 23 height 11
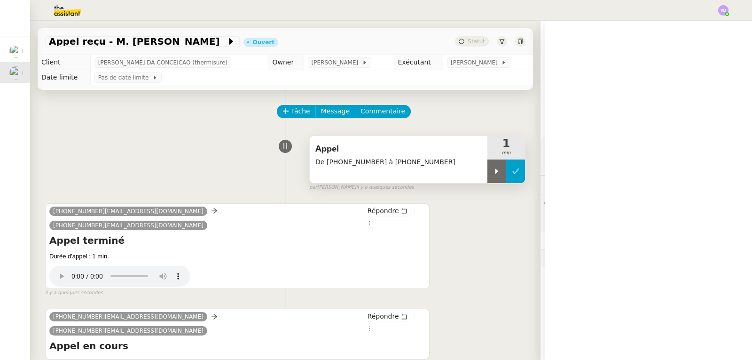
click at [512, 170] on icon at bounding box center [516, 171] width 8 height 8
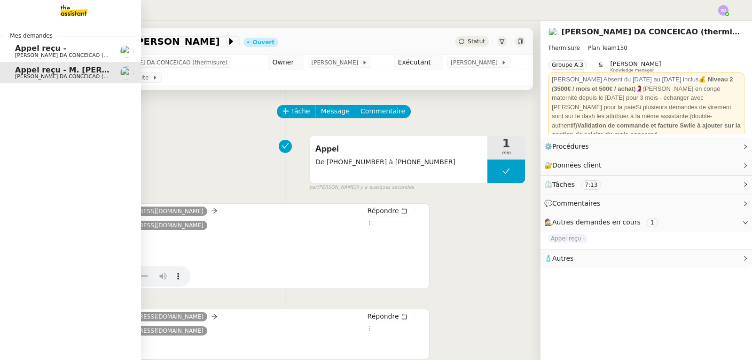
click at [22, 54] on span "[PERSON_NAME] DA CONCEICAO (thermisure)" at bounding box center [74, 55] width 118 height 6
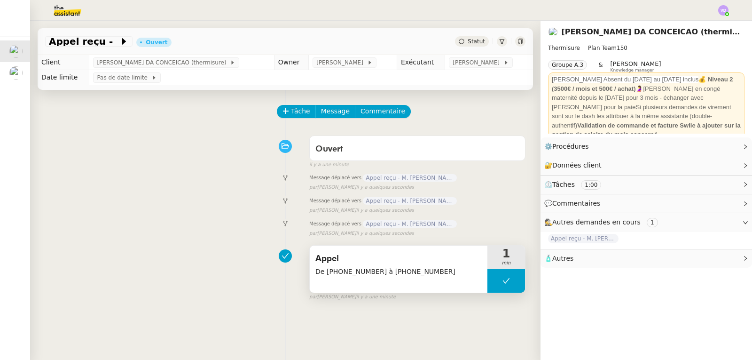
click at [431, 255] on span "Appel" at bounding box center [398, 258] width 166 height 14
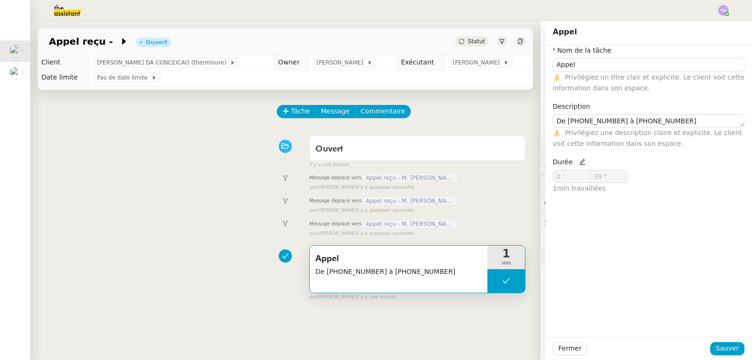
click at [579, 161] on icon at bounding box center [582, 162] width 6 height 6
drag, startPoint x: 604, startPoint y: 172, endPoint x: 586, endPoint y: 174, distance: 18.4
click at [590, 174] on input "39 "" at bounding box center [608, 176] width 37 height 12
type input "0 ""
click at [722, 347] on span "Sauver" at bounding box center [727, 348] width 23 height 11
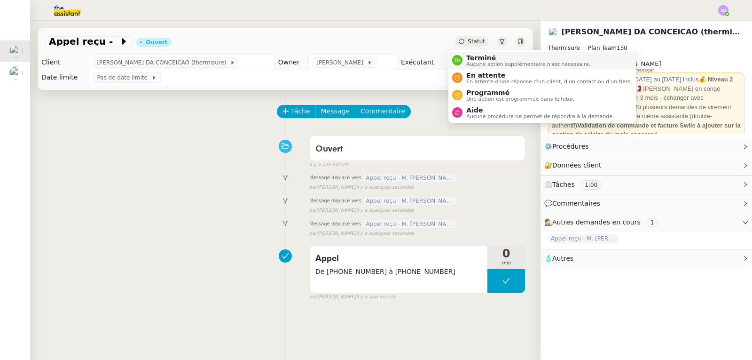
click at [469, 58] on span "Terminé" at bounding box center [528, 58] width 124 height 8
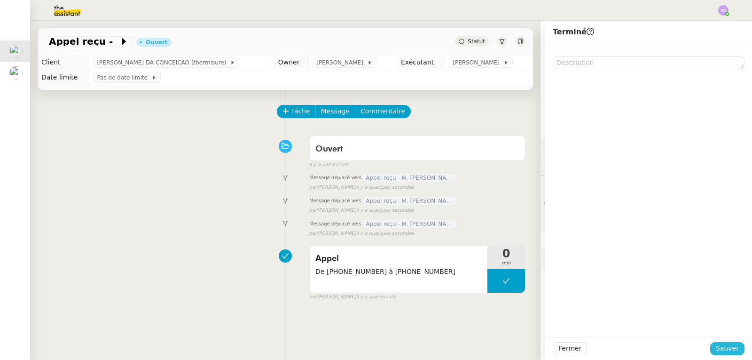
click at [728, 343] on span "Sauver" at bounding box center [727, 348] width 23 height 11
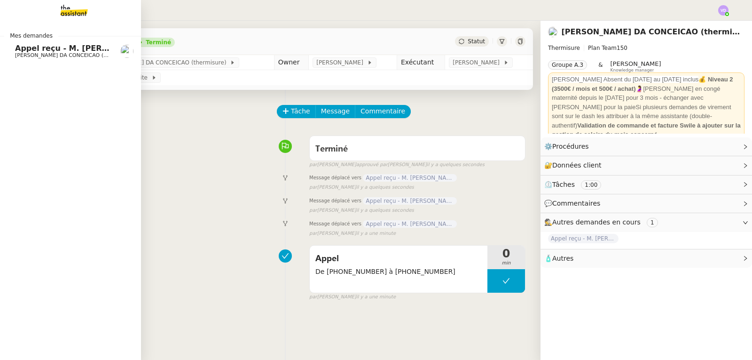
click at [29, 40] on link "Appel reçu - M. [PERSON_NAME] DA CONCEICAO (thermisure)" at bounding box center [70, 51] width 141 height 22
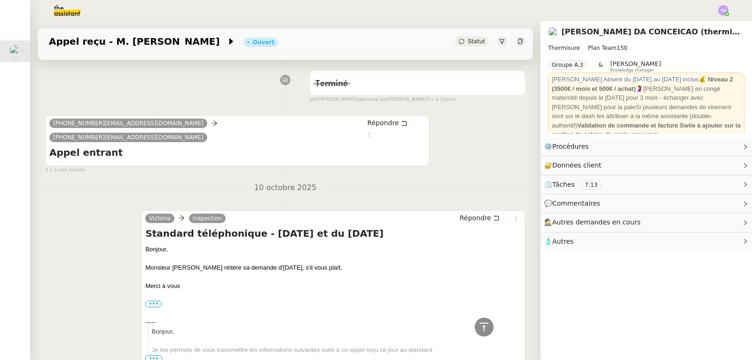
scroll to position [376, 0]
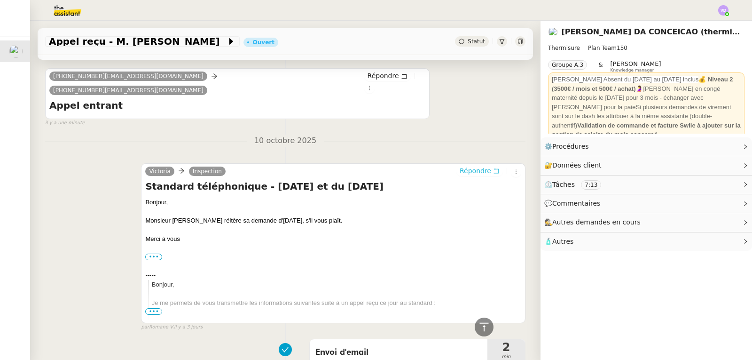
click at [479, 166] on span "Répondre" at bounding box center [475, 170] width 31 height 9
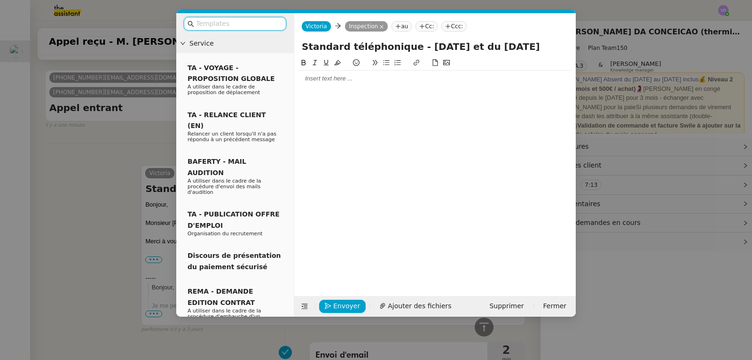
scroll to position [449, 0]
drag, startPoint x: 488, startPoint y: 48, endPoint x: 468, endPoint y: 50, distance: 19.8
click at [468, 50] on input "Standard téléphonique - [DATE] et du [DATE]" at bounding box center [435, 46] width 266 height 14
click at [527, 49] on input "Standard téléphonique - [DATE] - [DATE]" at bounding box center [435, 46] width 266 height 14
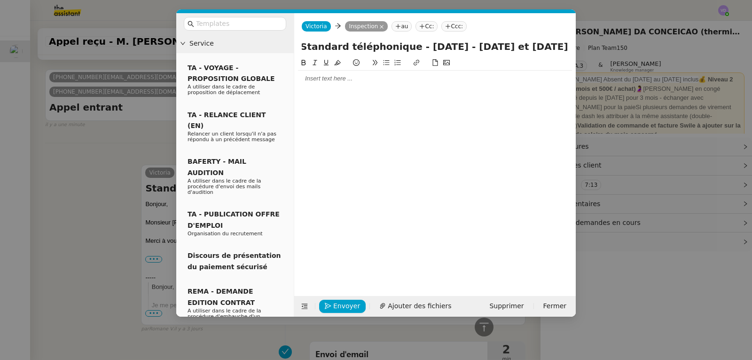
type input "Standard téléphonique - [DATE] - [DATE] et [DATE]"
click at [363, 86] on div at bounding box center [435, 78] width 274 height 16
click at [107, 107] on nz-modal-container "Service TA - VOYAGE - PROPOSITION GLOBALE A utiliser dans le cadre de propositi…" at bounding box center [376, 180] width 752 height 360
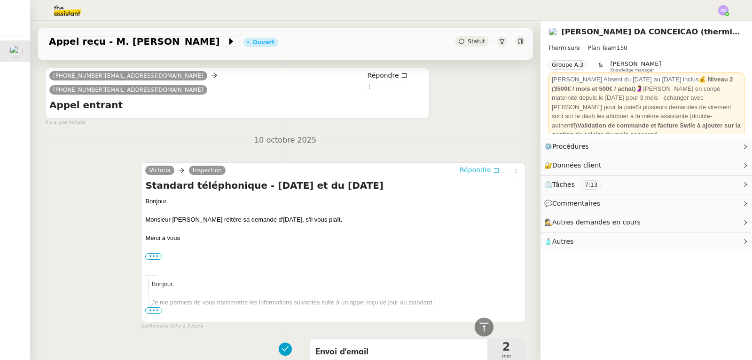
scroll to position [447, 0]
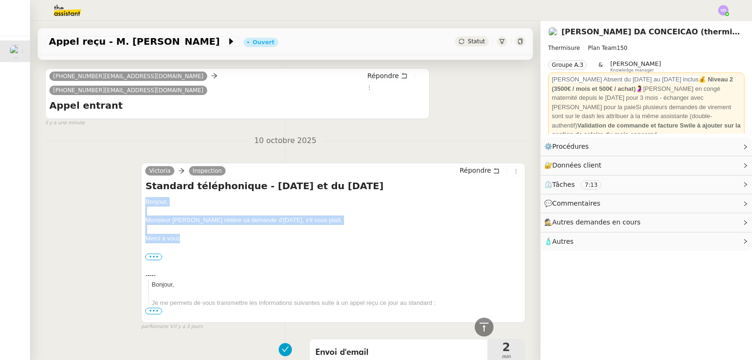
drag, startPoint x: 180, startPoint y: 199, endPoint x: 145, endPoint y: 159, distance: 53.0
click at [145, 197] on div "Bonjour, Monsieur [PERSON_NAME] réitère sa demande d'[DATE], s'il vous plaît. M…" at bounding box center [333, 317] width 376 height 241
copy div "Bonjour, Monsieur [PERSON_NAME] réitère sa demande d'[DATE], s'il vous plaît. M…"
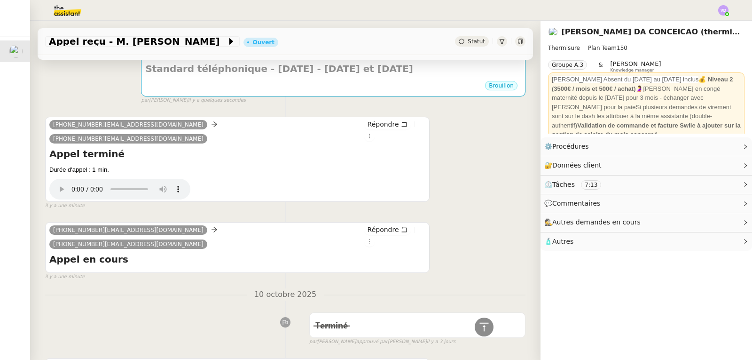
scroll to position [0, 0]
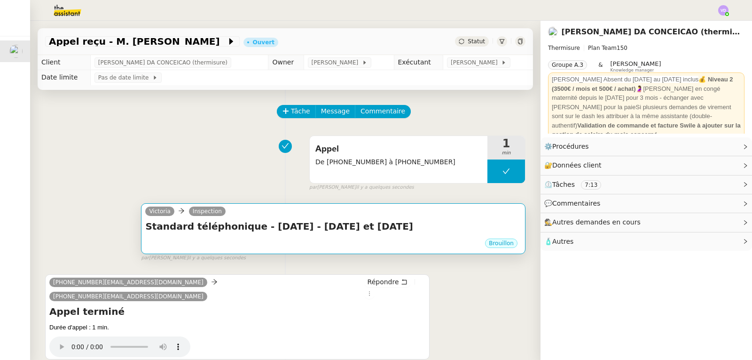
click at [299, 224] on h4 "Standard téléphonique - [DATE] - [DATE] et [DATE]" at bounding box center [333, 225] width 376 height 13
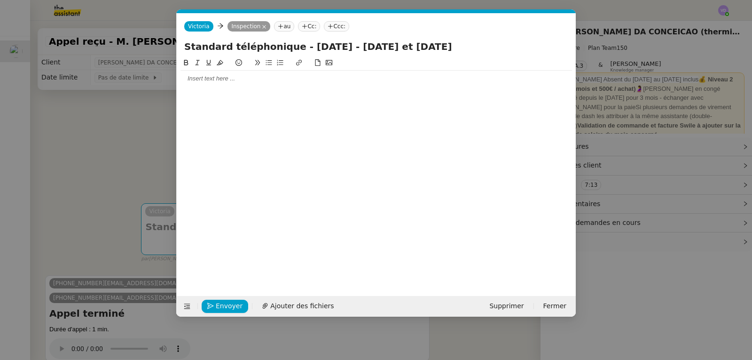
scroll to position [0, 20]
click at [199, 86] on div at bounding box center [375, 78] width 391 height 16
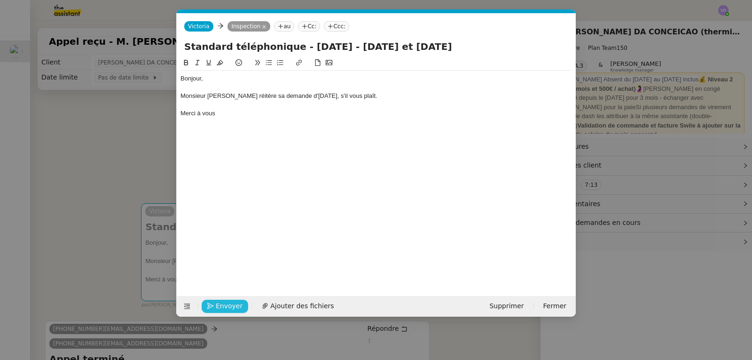
click at [228, 306] on span "Envoyer" at bounding box center [229, 305] width 27 height 11
click at [228, 306] on span "Confirmer l'envoi" at bounding box center [244, 305] width 56 height 11
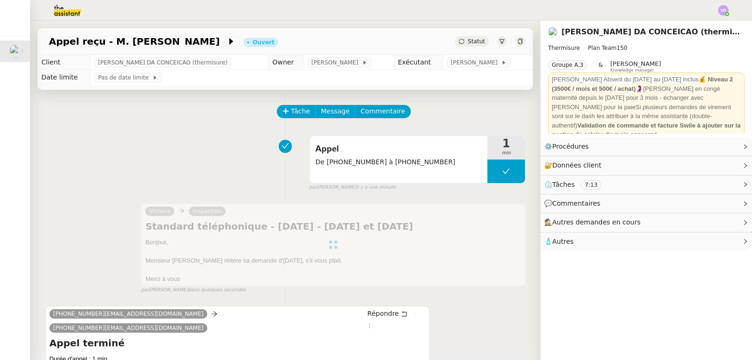
click at [304, 256] on div at bounding box center [333, 244] width 384 height 83
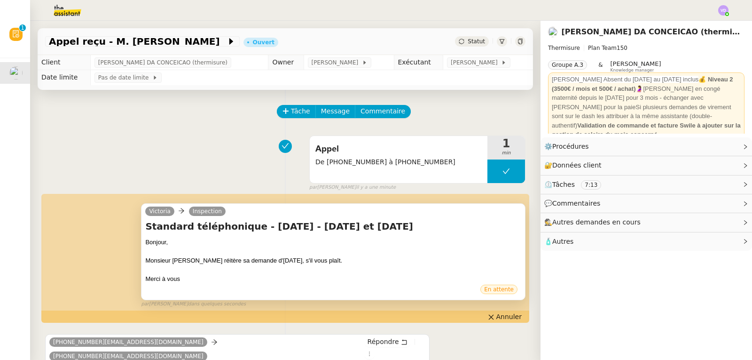
click at [304, 256] on div at bounding box center [333, 251] width 376 height 9
click at [487, 292] on span "En attente" at bounding box center [499, 289] width 30 height 7
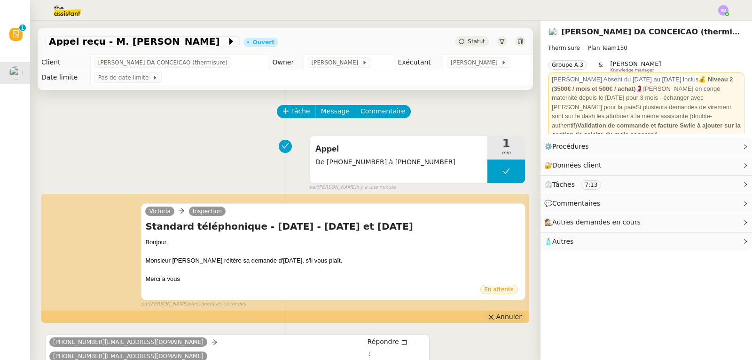
click at [496, 320] on span "Annuler" at bounding box center [508, 316] width 25 height 9
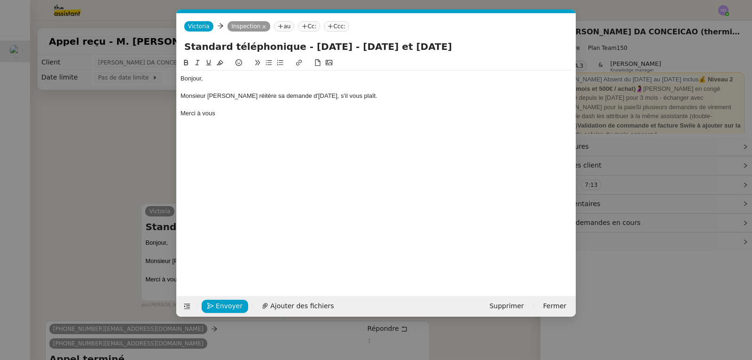
scroll to position [0, 20]
drag, startPoint x: 303, startPoint y: 97, endPoint x: 288, endPoint y: 99, distance: 15.2
click at [288, 99] on div "Monsieur [PERSON_NAME] réitère sa demande d'[DATE], s'il vous plaît." at bounding box center [375, 96] width 391 height 8
click at [216, 307] on span "Envoyer" at bounding box center [229, 305] width 27 height 11
click at [225, 306] on span "Confirmer l'envoi" at bounding box center [244, 305] width 56 height 11
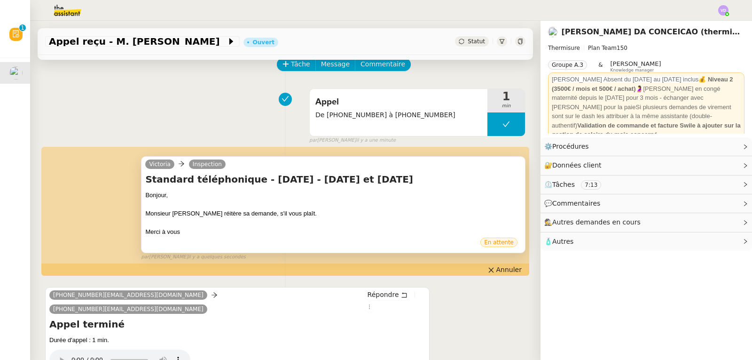
scroll to position [0, 0]
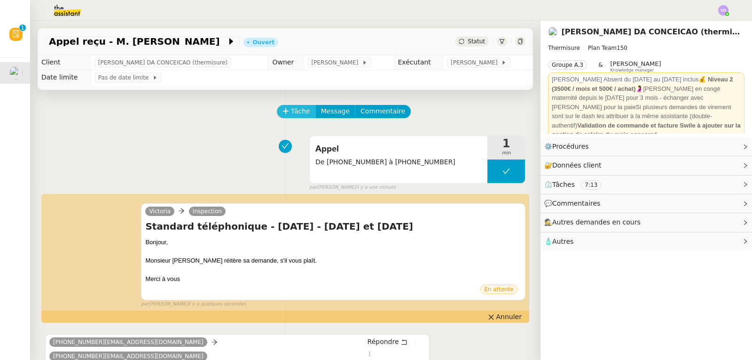
click at [296, 111] on span "Tâche" at bounding box center [300, 111] width 19 height 11
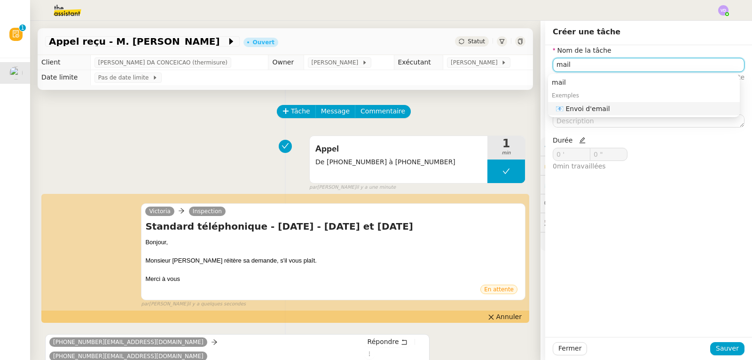
click at [572, 110] on div "📧 Envoi d'email" at bounding box center [646, 108] width 180 height 8
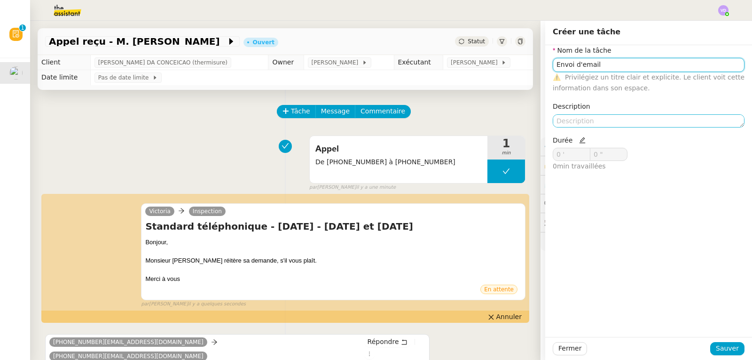
type input "Envoi d'email"
click at [569, 126] on textarea at bounding box center [649, 120] width 192 height 13
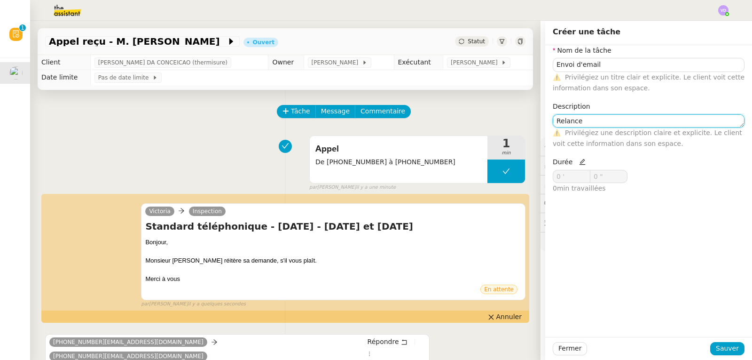
type textarea "Relance"
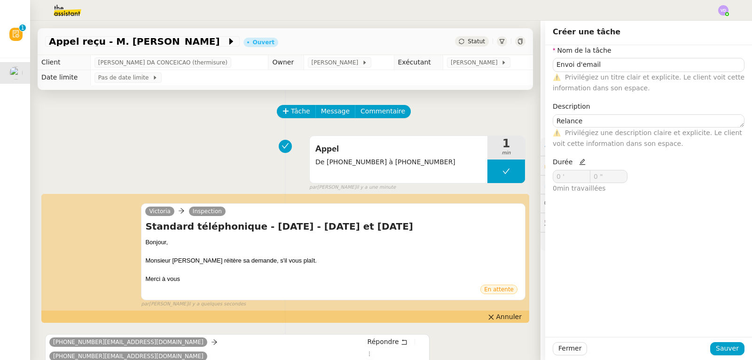
click at [579, 164] on icon at bounding box center [582, 161] width 7 height 7
drag, startPoint x: 563, startPoint y: 178, endPoint x: 550, endPoint y: 180, distance: 12.9
click at [553, 180] on input "0 '" at bounding box center [571, 176] width 37 height 12
type input "1 '"
click at [735, 344] on button "Sauver" at bounding box center [727, 348] width 34 height 13
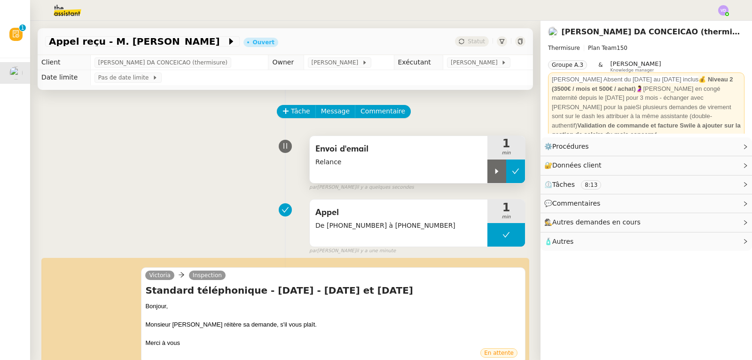
click at [512, 172] on icon at bounding box center [516, 171] width 8 height 8
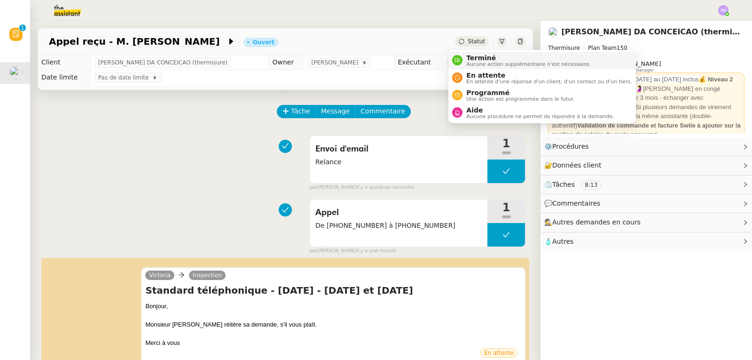
click at [472, 57] on span "Terminé" at bounding box center [528, 58] width 124 height 8
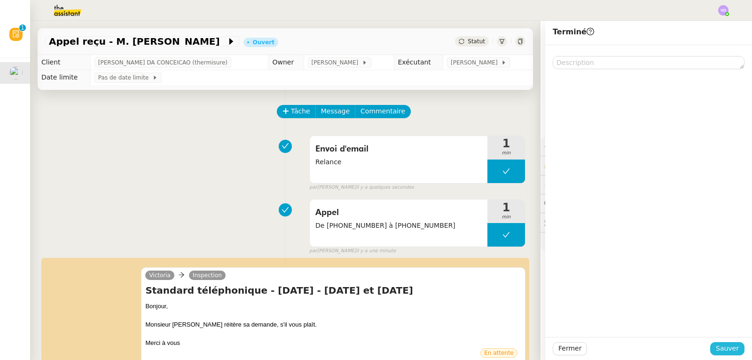
click at [731, 351] on span "Sauver" at bounding box center [727, 348] width 23 height 11
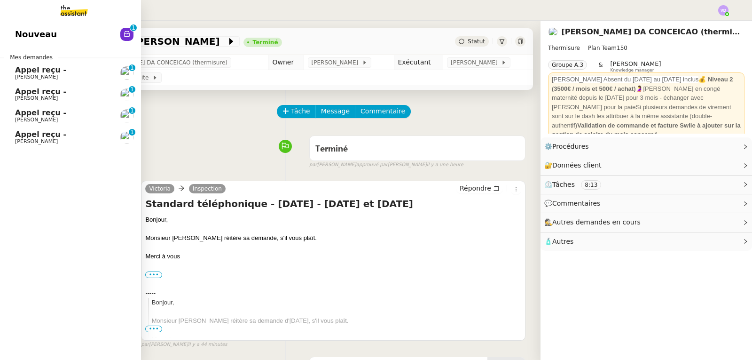
drag, startPoint x: 35, startPoint y: 71, endPoint x: 133, endPoint y: 99, distance: 101.6
click at [35, 71] on span "Appel reçu -" at bounding box center [40, 69] width 51 height 9
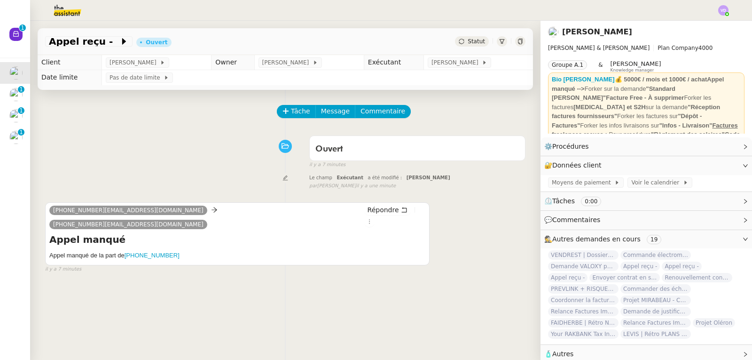
click at [98, 42] on span "Appel reçu -" at bounding box center [84, 41] width 70 height 9
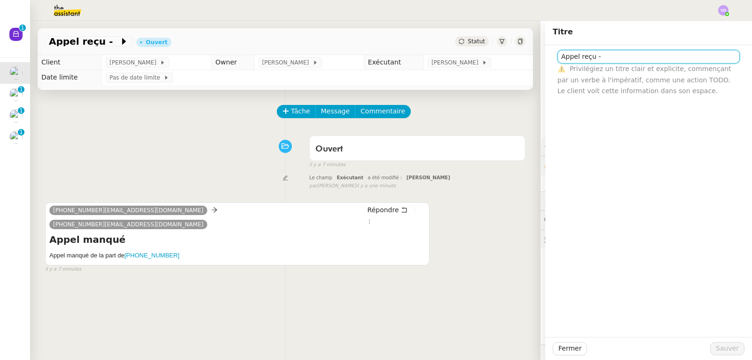
click at [605, 55] on input "Appel reçu -" at bounding box center [648, 57] width 182 height 14
drag, startPoint x: 690, startPoint y: 54, endPoint x: 551, endPoint y: 58, distance: 139.2
click at [553, 58] on div "Appel reçu - REDIRECTION : RECRUTEMENT ⚠️ Privilégiez un titre clair et explici…" at bounding box center [649, 70] width 192 height 51
type input "Appel reçu - REDIRECTION : RECRUTEMENT"
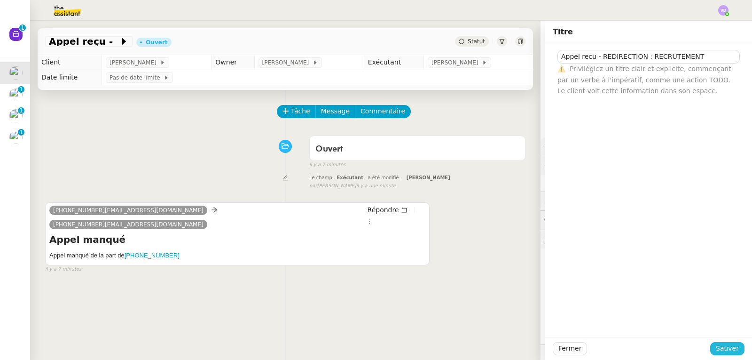
click at [730, 348] on span "Sauver" at bounding box center [727, 348] width 23 height 11
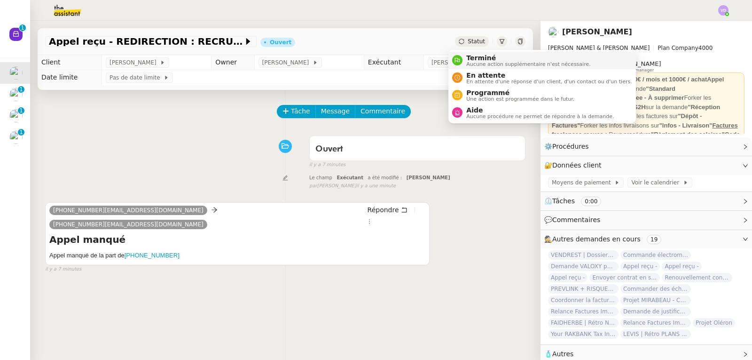
click at [480, 59] on span "Terminé" at bounding box center [528, 58] width 124 height 8
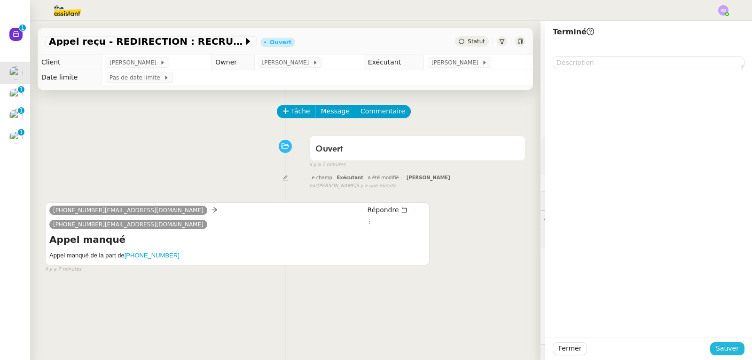
click at [728, 347] on span "Sauver" at bounding box center [727, 348] width 23 height 11
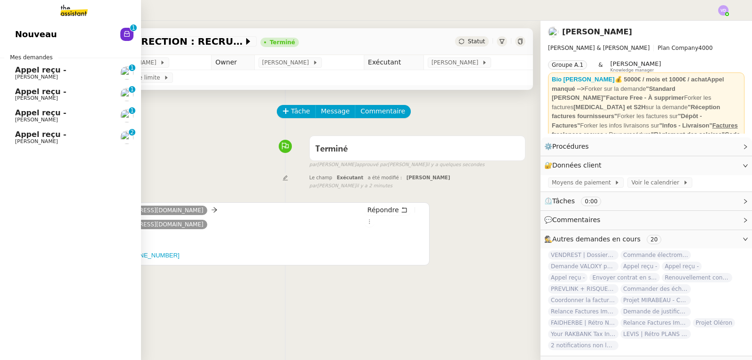
click at [26, 70] on span "Appel reçu -" at bounding box center [40, 69] width 51 height 9
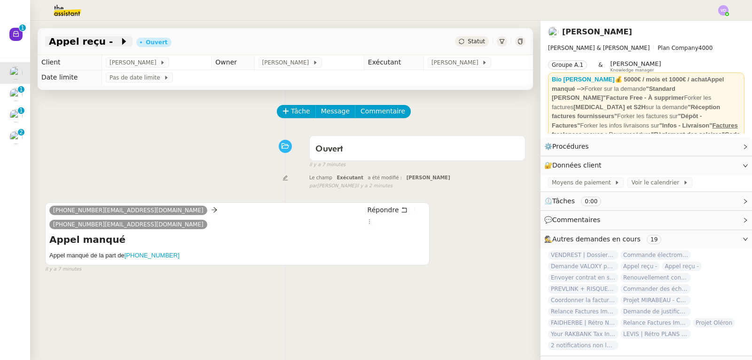
click at [70, 44] on span "Appel reçu -" at bounding box center [84, 41] width 70 height 9
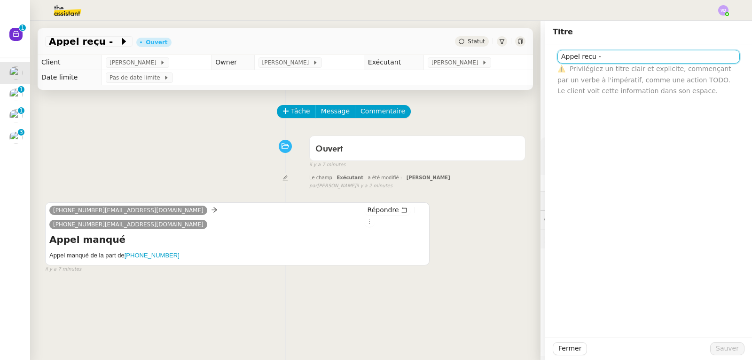
paste input "Appel reçu - REDIRECTION : RECRUTEMENT"
drag, startPoint x: 594, startPoint y: 58, endPoint x: 548, endPoint y: 62, distance: 46.2
click at [548, 62] on div "Appel reçu - Appel reçu - REDIRECTION : RECRUTEMENT ⚠️ Privilégiez un titre cla…" at bounding box center [648, 70] width 207 height 51
type input "Appel reçu - REDIRECTION : RECRUTEMENT"
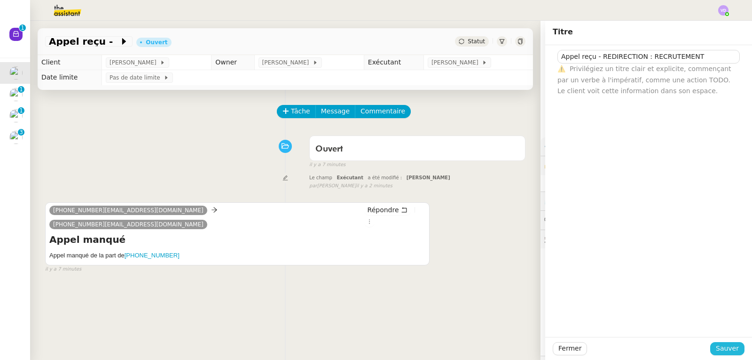
click at [719, 351] on span "Sauver" at bounding box center [727, 348] width 23 height 11
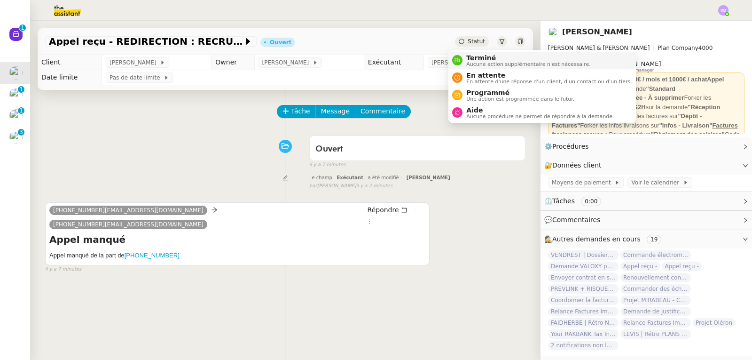
click at [467, 59] on span "Terminé" at bounding box center [528, 58] width 124 height 8
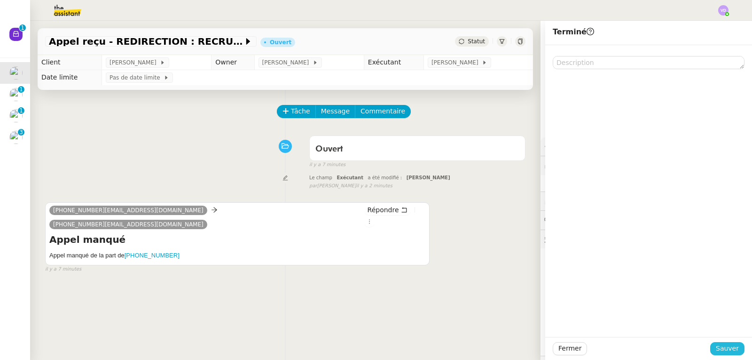
click at [726, 350] on span "Sauver" at bounding box center [727, 348] width 23 height 11
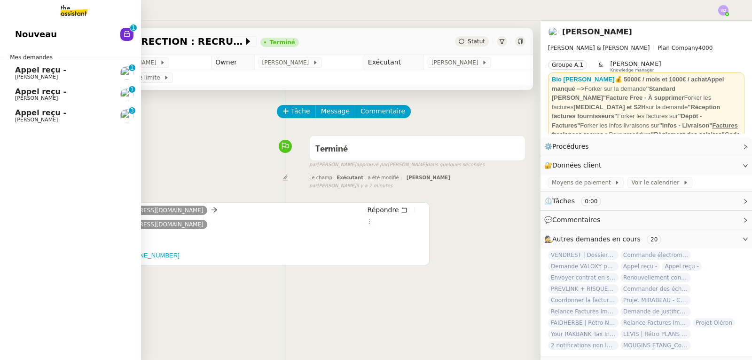
click at [27, 70] on span "Appel reçu -" at bounding box center [40, 69] width 51 height 9
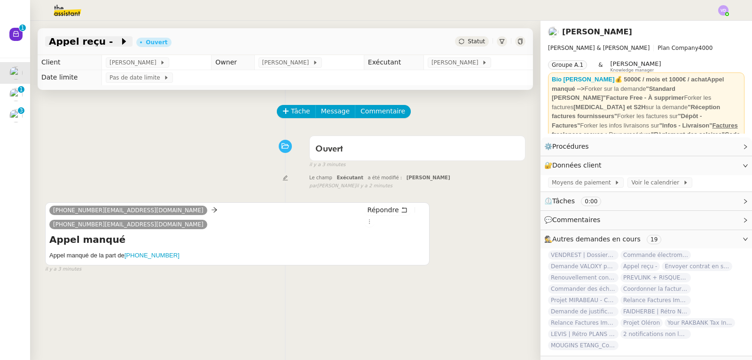
click at [82, 40] on span "Appel reçu -" at bounding box center [84, 41] width 70 height 9
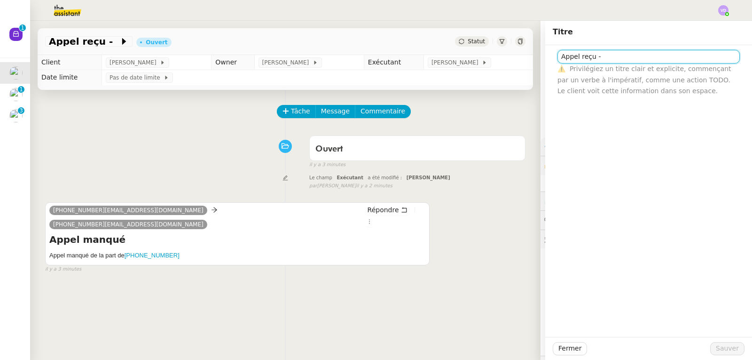
drag, startPoint x: 612, startPoint y: 55, endPoint x: 551, endPoint y: 53, distance: 60.7
click at [553, 53] on div "Appel reçu - ⚠️ Privilégiez un titre clair et explicite, commençant par un verb…" at bounding box center [649, 70] width 192 height 51
paste input "REDIRECTION : RECRUTEMENT"
type input "Appel reçu - REDIRECTION : RECRUTEMENT"
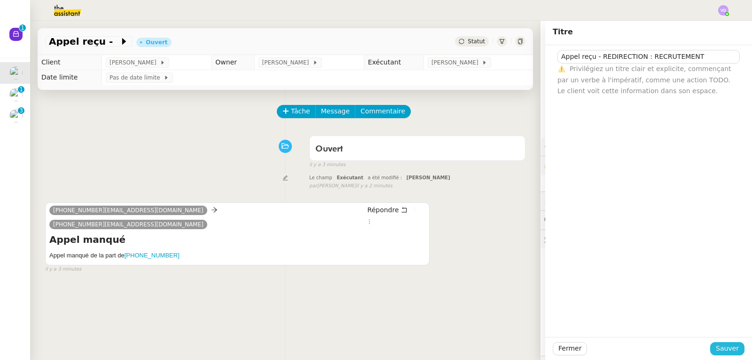
click at [721, 347] on span "Sauver" at bounding box center [727, 348] width 23 height 11
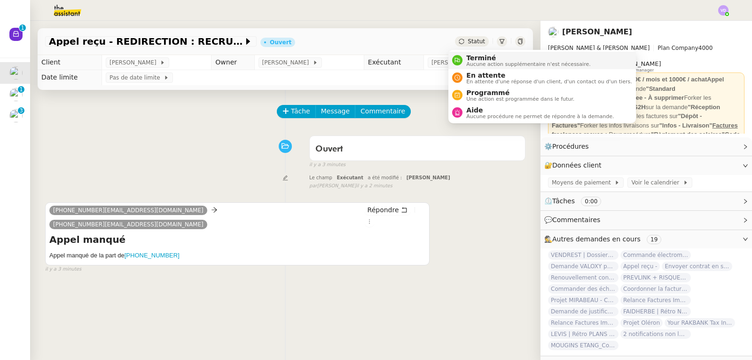
click at [472, 56] on span "Terminé" at bounding box center [528, 58] width 124 height 8
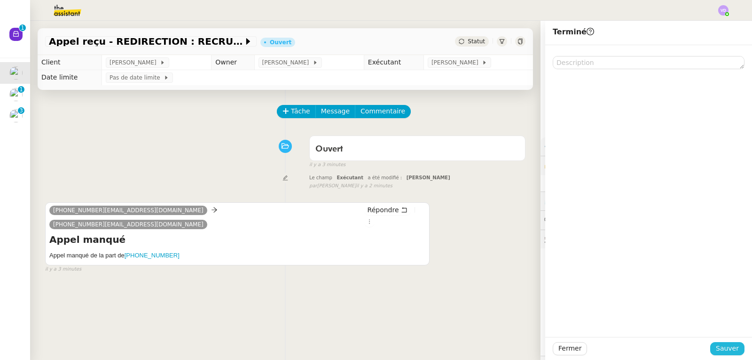
click at [725, 353] on span "Sauver" at bounding box center [727, 348] width 23 height 11
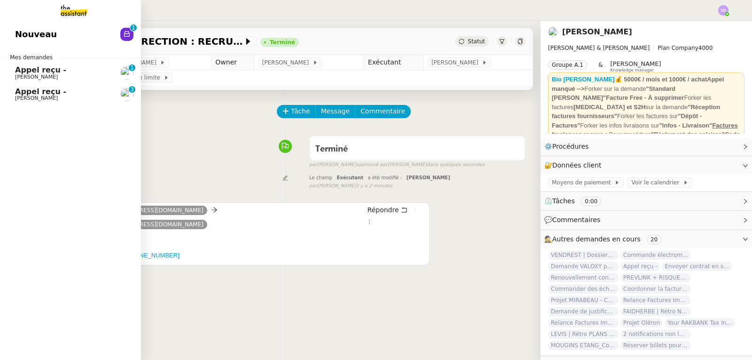
click at [16, 72] on span "Appel reçu -" at bounding box center [40, 69] width 51 height 9
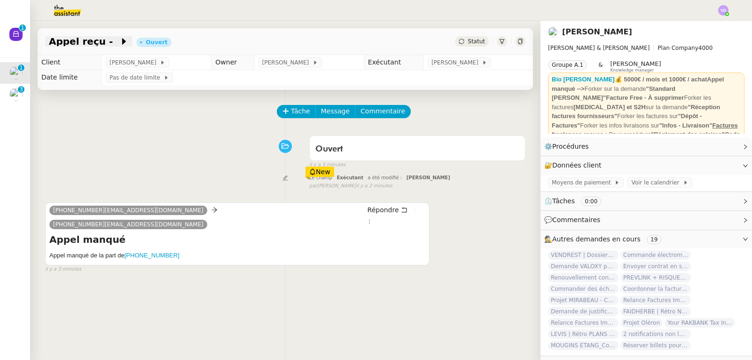
click at [102, 43] on span "Appel reçu -" at bounding box center [84, 41] width 70 height 9
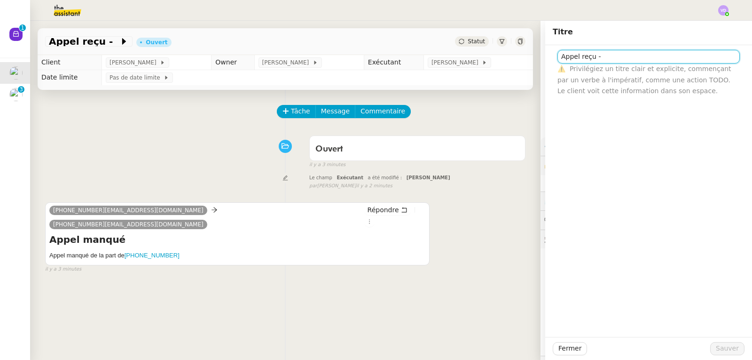
drag, startPoint x: 614, startPoint y: 56, endPoint x: 549, endPoint y: 58, distance: 65.3
click at [553, 58] on div "Appel reçu - ⚠️ Privilégiez un titre clair et explicite, commençant par un verb…" at bounding box center [649, 70] width 192 height 51
paste input "REDIRECTION : RECRUTEMENT"
type input "Appel reçu - REDIRECTION : RECRUTEMENT"
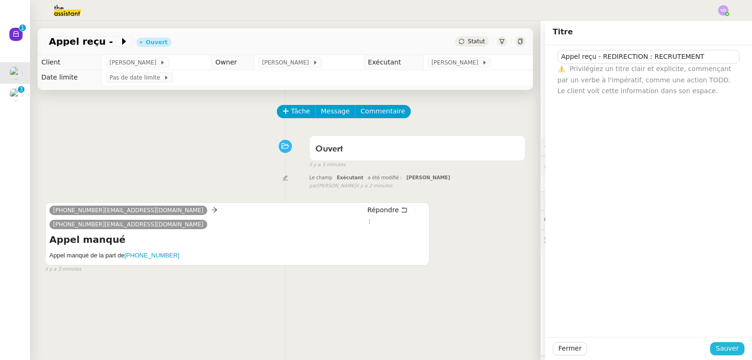
click at [730, 345] on span "Sauver" at bounding box center [727, 348] width 23 height 11
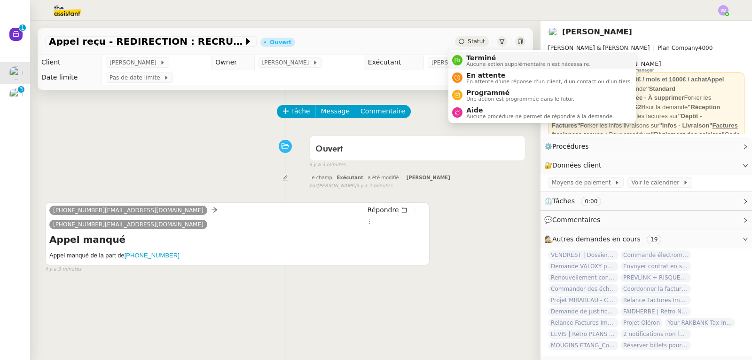
click at [476, 62] on span "Aucune action supplémentaire n'est nécessaire." at bounding box center [528, 64] width 124 height 5
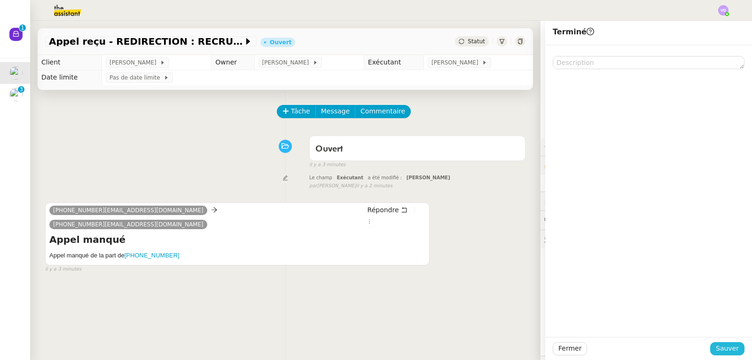
click at [723, 352] on span "Sauver" at bounding box center [727, 348] width 23 height 11
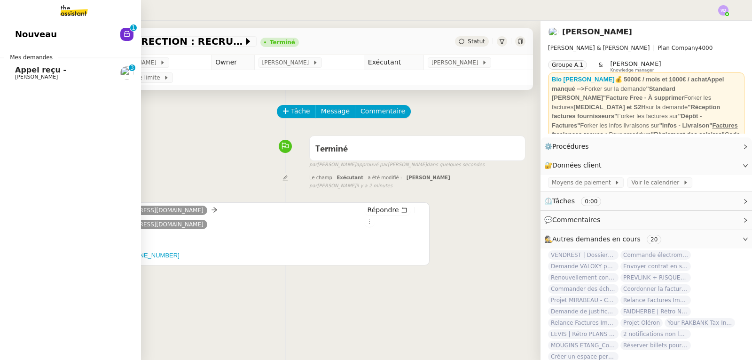
click at [18, 39] on span "Nouveau" at bounding box center [36, 34] width 42 height 14
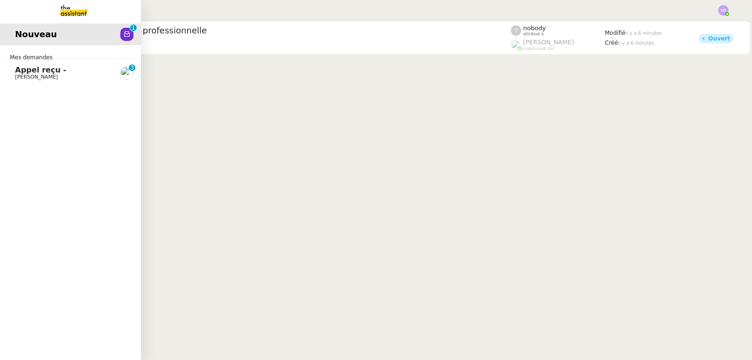
click at [23, 72] on span "Appel reçu -" at bounding box center [40, 69] width 51 height 9
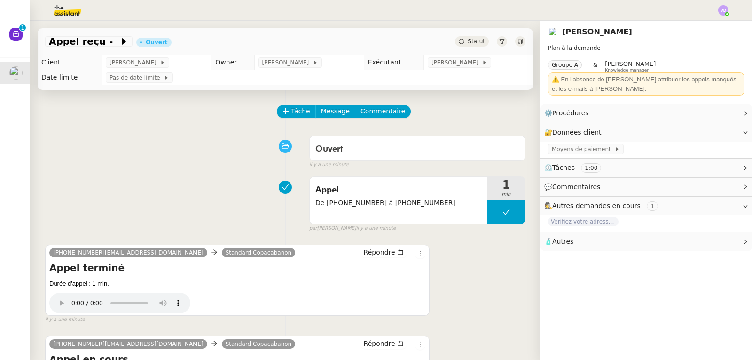
click at [124, 173] on div "Appel De [PHONE_NUMBER] à [PHONE_NUMBER] 1 min false par [PERSON_NAME] il y a u…" at bounding box center [285, 202] width 480 height 60
click at [87, 40] on span "Appel reçu -" at bounding box center [84, 41] width 70 height 9
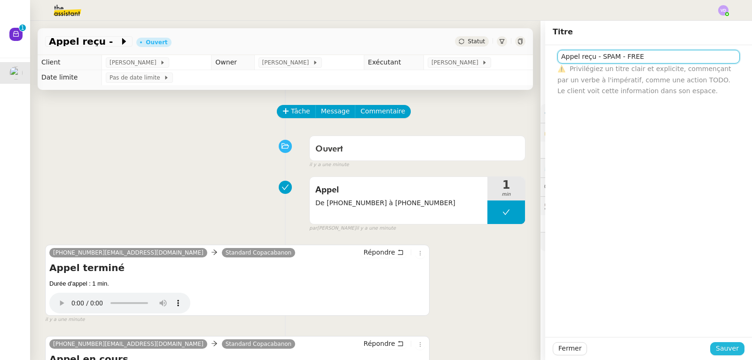
type input "Appel reçu - SPAM - FREE"
click at [734, 346] on button "Sauver" at bounding box center [727, 348] width 34 height 13
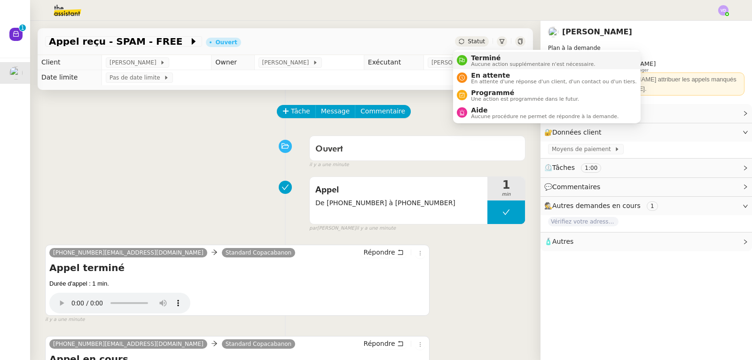
click at [490, 57] on span "Terminé" at bounding box center [533, 58] width 124 height 8
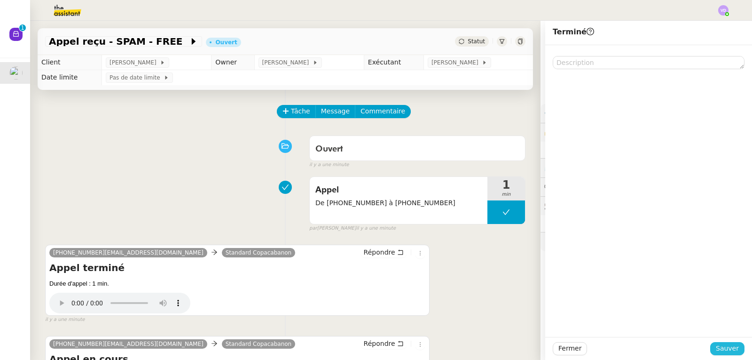
click at [721, 352] on span "Sauver" at bounding box center [727, 348] width 23 height 11
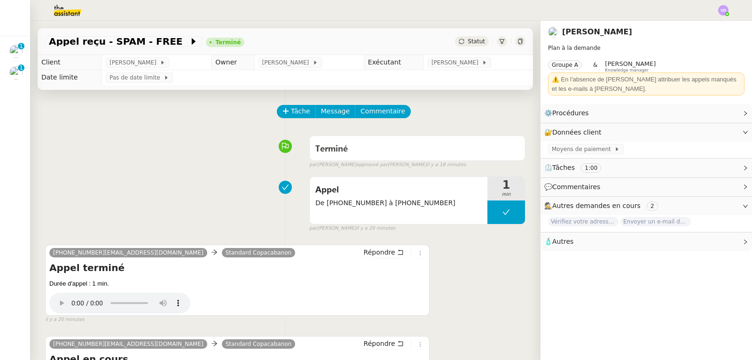
click at [116, 140] on div "Terminé false par [PERSON_NAME] approuvé par [PERSON_NAME] il y a 18 minutes" at bounding box center [285, 150] width 480 height 38
click at [16, 31] on div "Mes demandes Vérifiez votre adresse professionnelle [PERSON_NAME] 0 1 2 3 4 5 6…" at bounding box center [15, 190] width 30 height 339
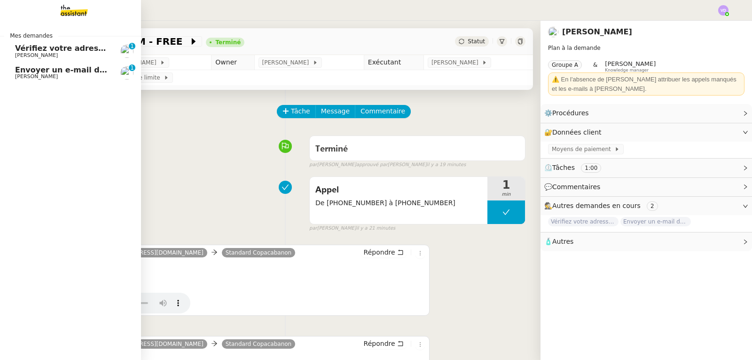
click at [45, 52] on span "Vérifiez votre adresse professionnelle" at bounding box center [95, 48] width 161 height 9
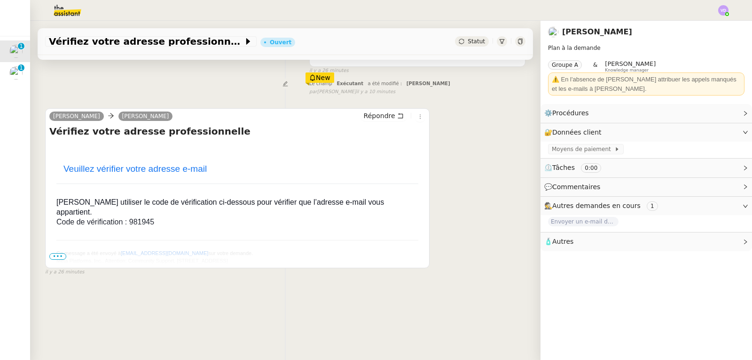
scroll to position [125, 0]
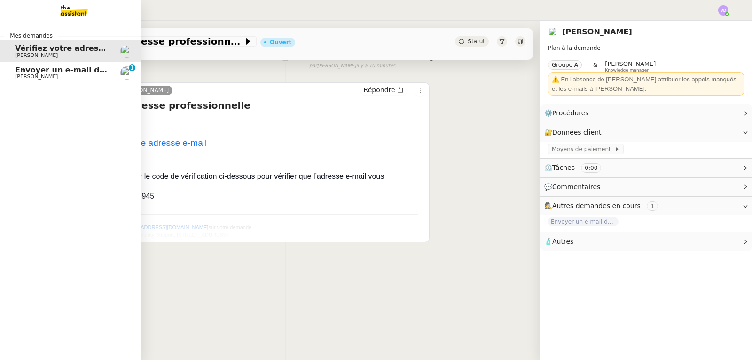
click at [51, 74] on span "[PERSON_NAME]" at bounding box center [36, 76] width 43 height 6
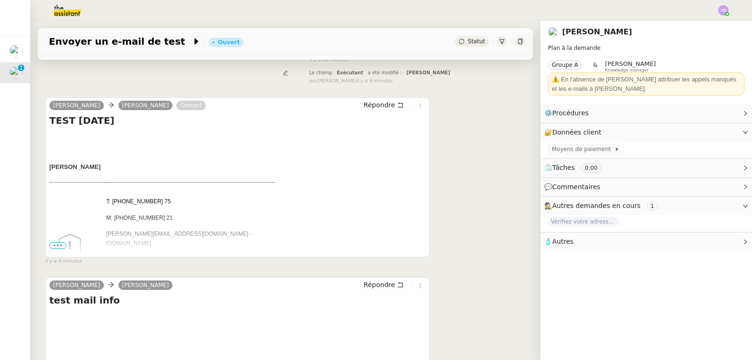
scroll to position [141, 0]
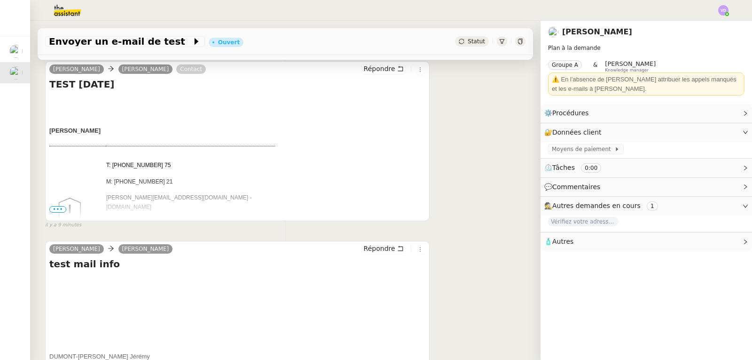
click at [61, 207] on span "•••" at bounding box center [57, 209] width 17 height 7
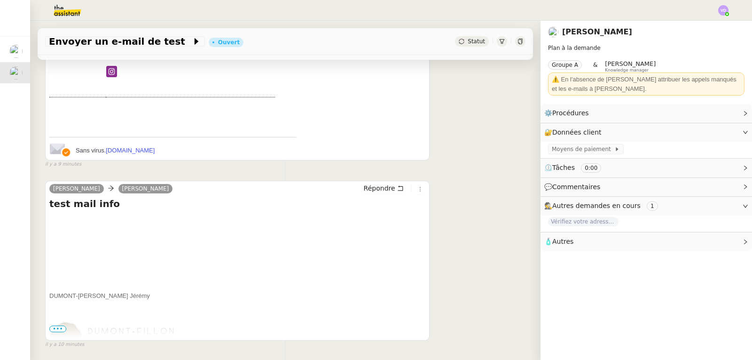
scroll to position [360, 0]
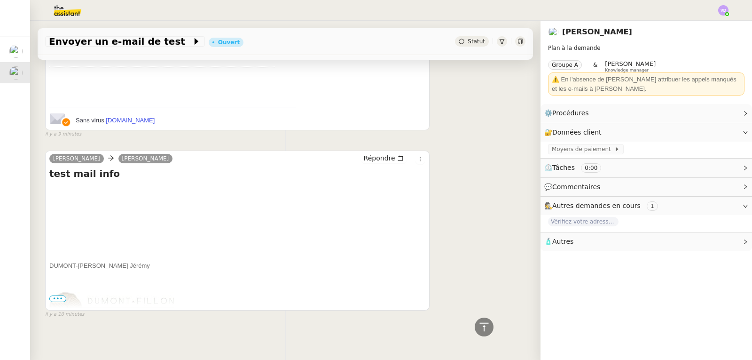
click at [61, 295] on span "•••" at bounding box center [57, 298] width 17 height 7
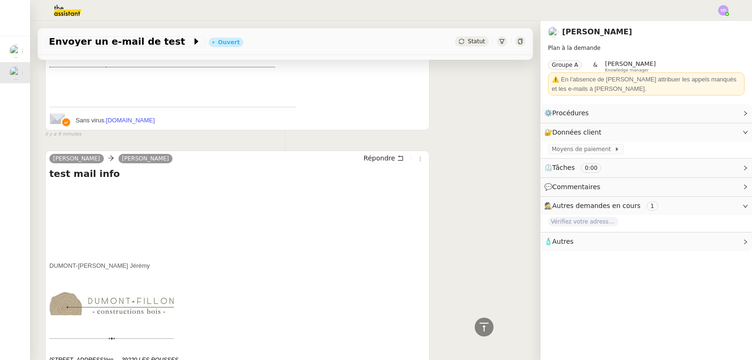
scroll to position [396, 0]
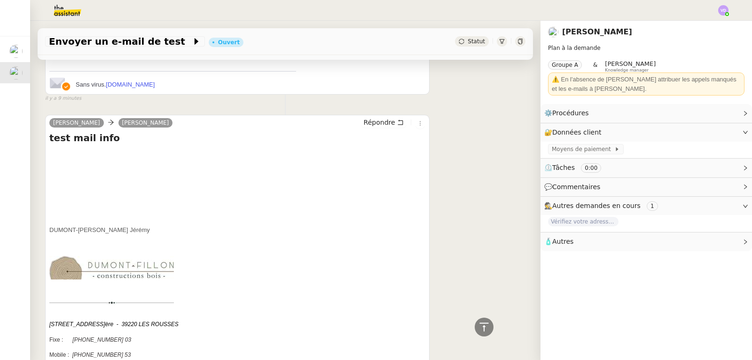
click at [461, 216] on div "[PERSON_NAME] COPACABANON Répondre test mail info [PERSON_NAME] é r é my [STREE…" at bounding box center [285, 284] width 480 height 356
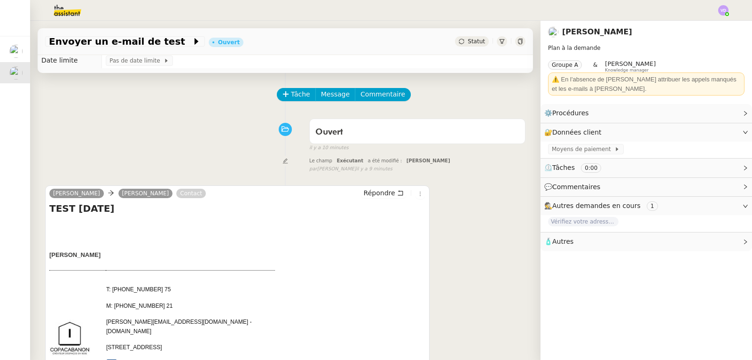
scroll to position [0, 0]
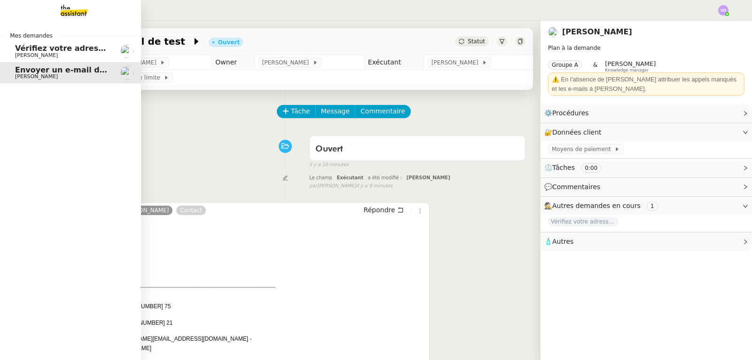
click at [39, 54] on span "[PERSON_NAME]" at bounding box center [36, 55] width 43 height 6
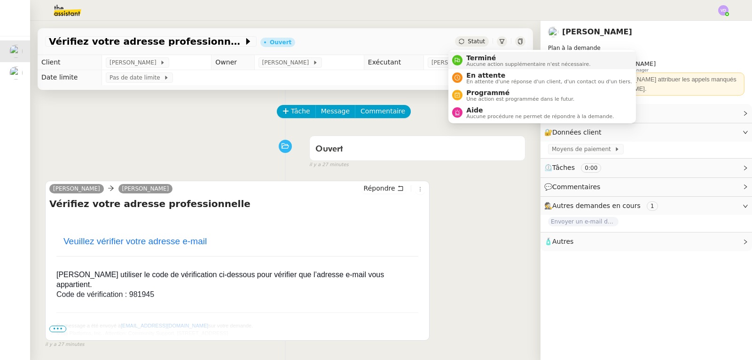
click at [465, 56] on div "Terminé Aucune action supplémentaire n'est nécessaire." at bounding box center [526, 60] width 128 height 13
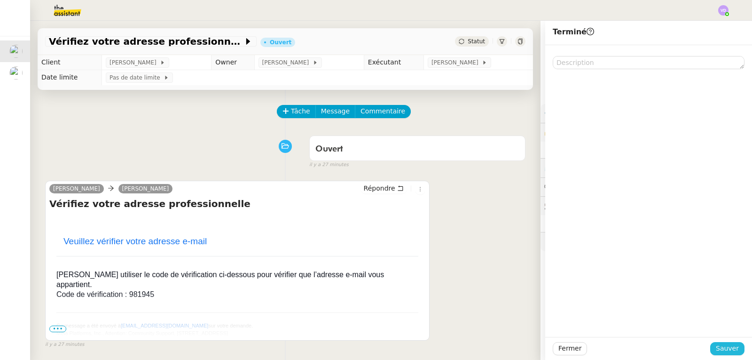
click at [725, 348] on span "Sauver" at bounding box center [727, 348] width 23 height 11
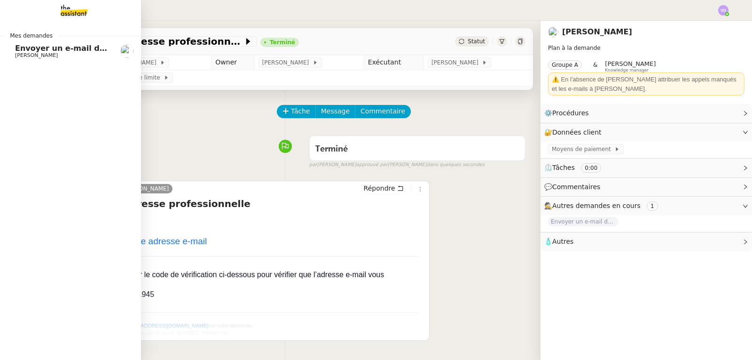
drag, startPoint x: 30, startPoint y: 53, endPoint x: 71, endPoint y: 56, distance: 41.5
click at [30, 54] on span "[PERSON_NAME]" at bounding box center [36, 55] width 43 height 6
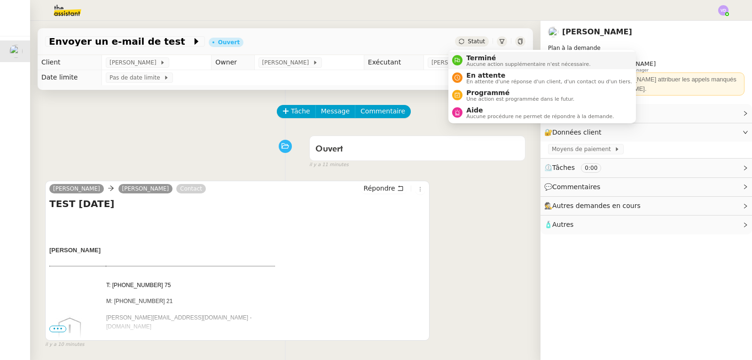
click at [477, 59] on span "Terminé" at bounding box center [528, 58] width 124 height 8
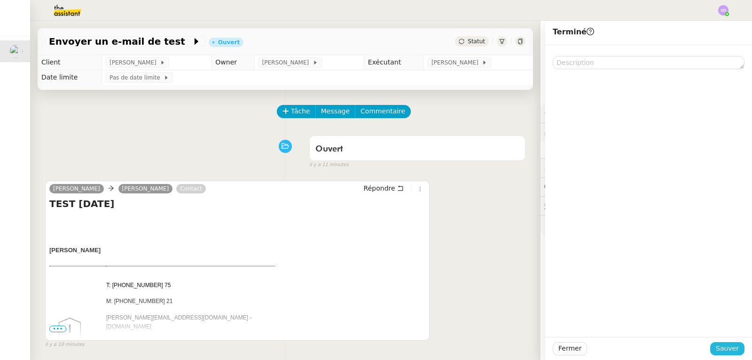
click at [725, 345] on span "Sauver" at bounding box center [727, 348] width 23 height 11
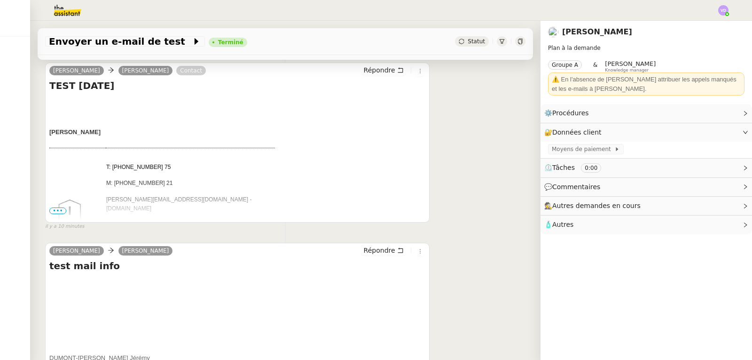
scroll to position [188, 0]
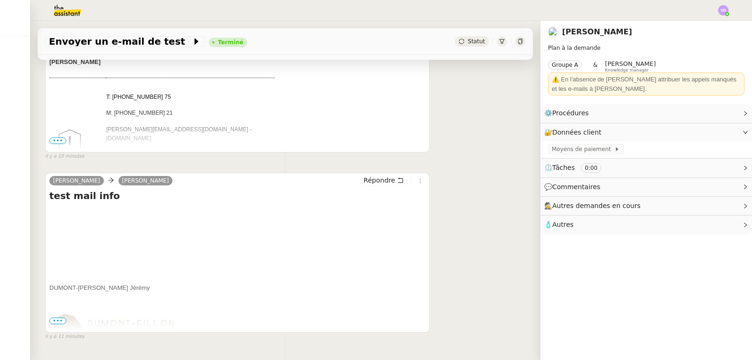
click at [58, 324] on span "•••" at bounding box center [57, 320] width 17 height 7
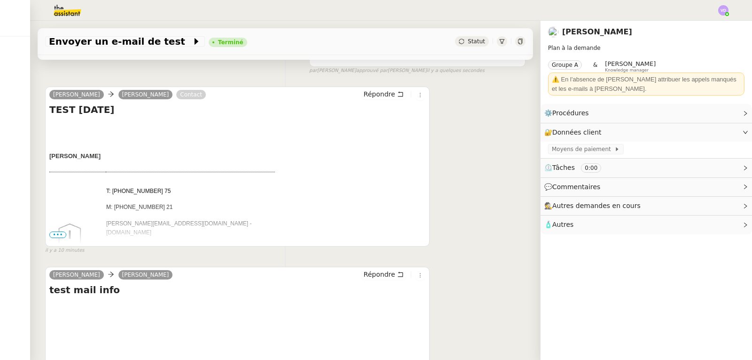
scroll to position [0, 0]
